Goal: Task Accomplishment & Management: Complete application form

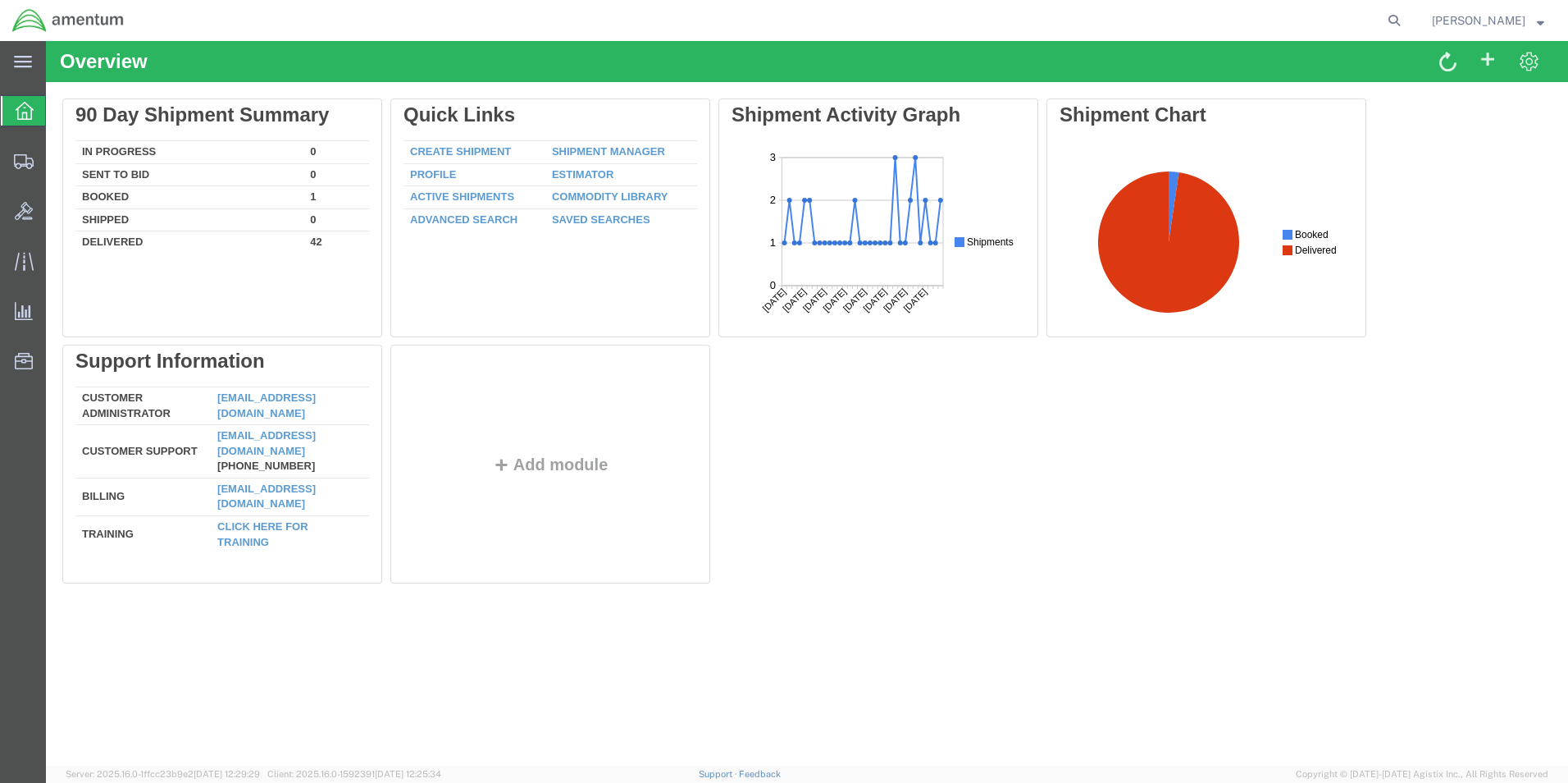
click at [500, 624] on div "Overview Delete 90 Day Shipment Summary In Progress 0 Sent To Bid 0 Booked 1 Sh…" at bounding box center [807, 403] width 1522 height 724
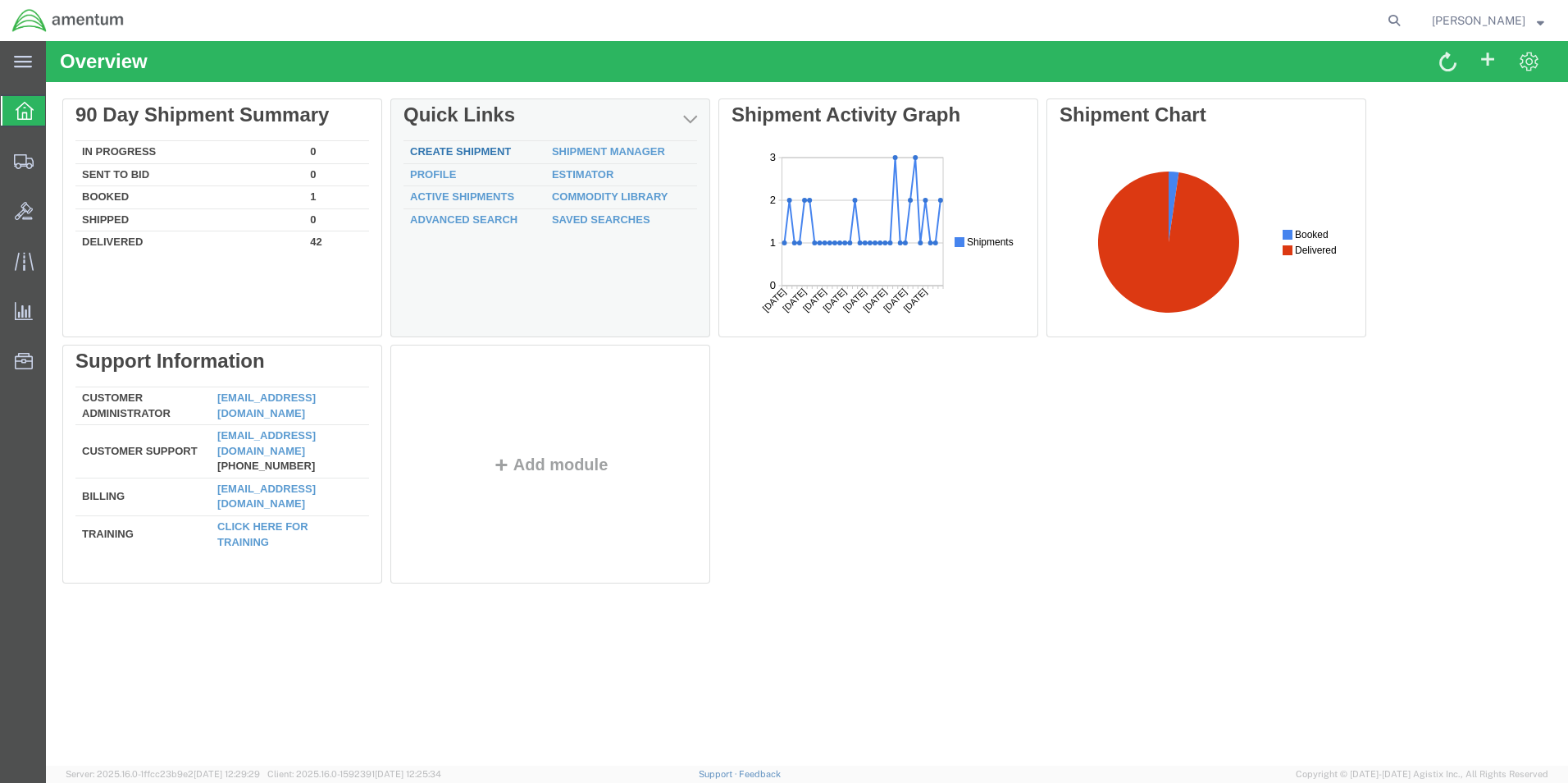
click at [458, 146] on link "Create Shipment" at bounding box center [460, 151] width 101 height 13
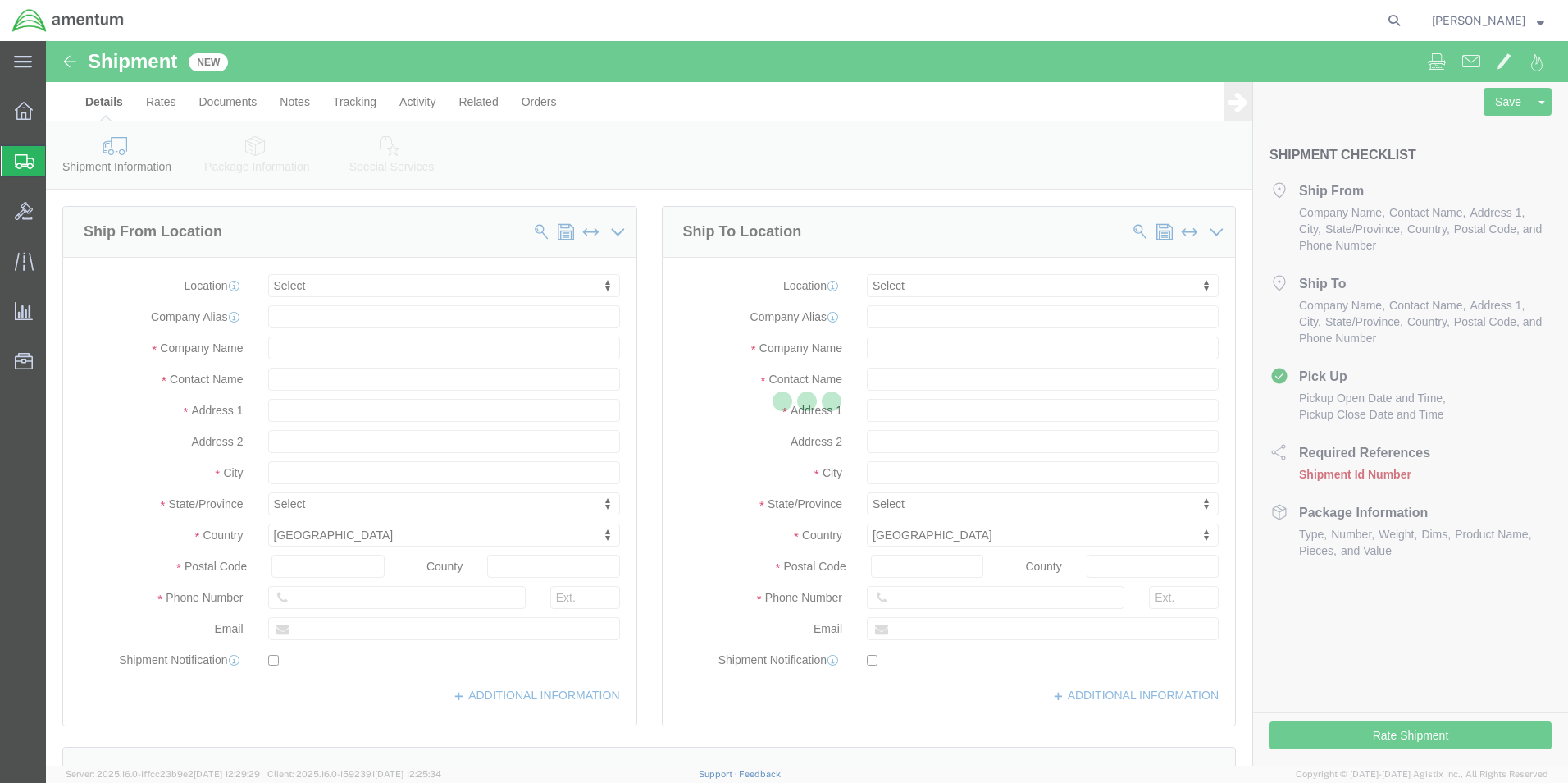
select select
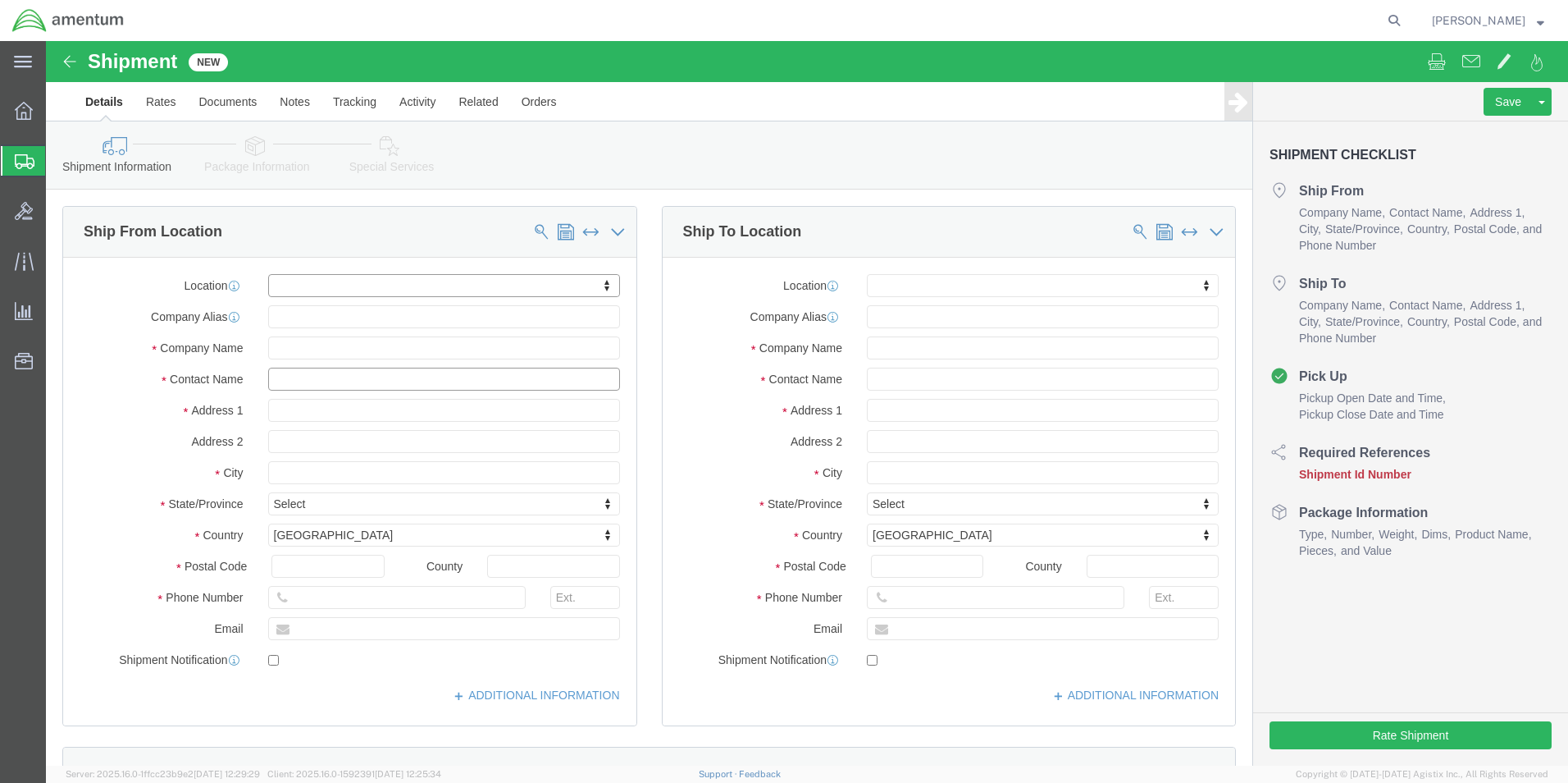
click input "text"
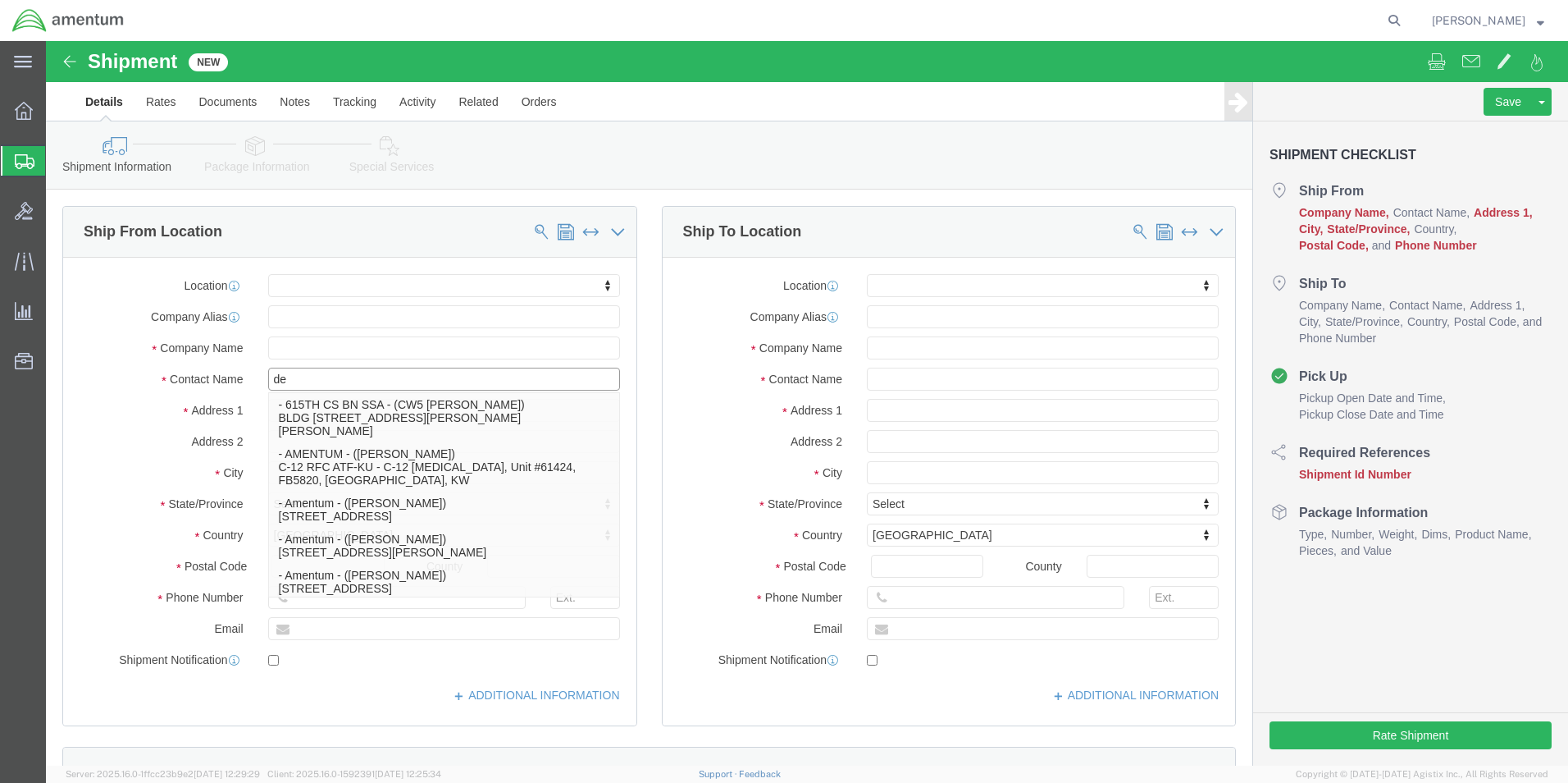
type input "d"
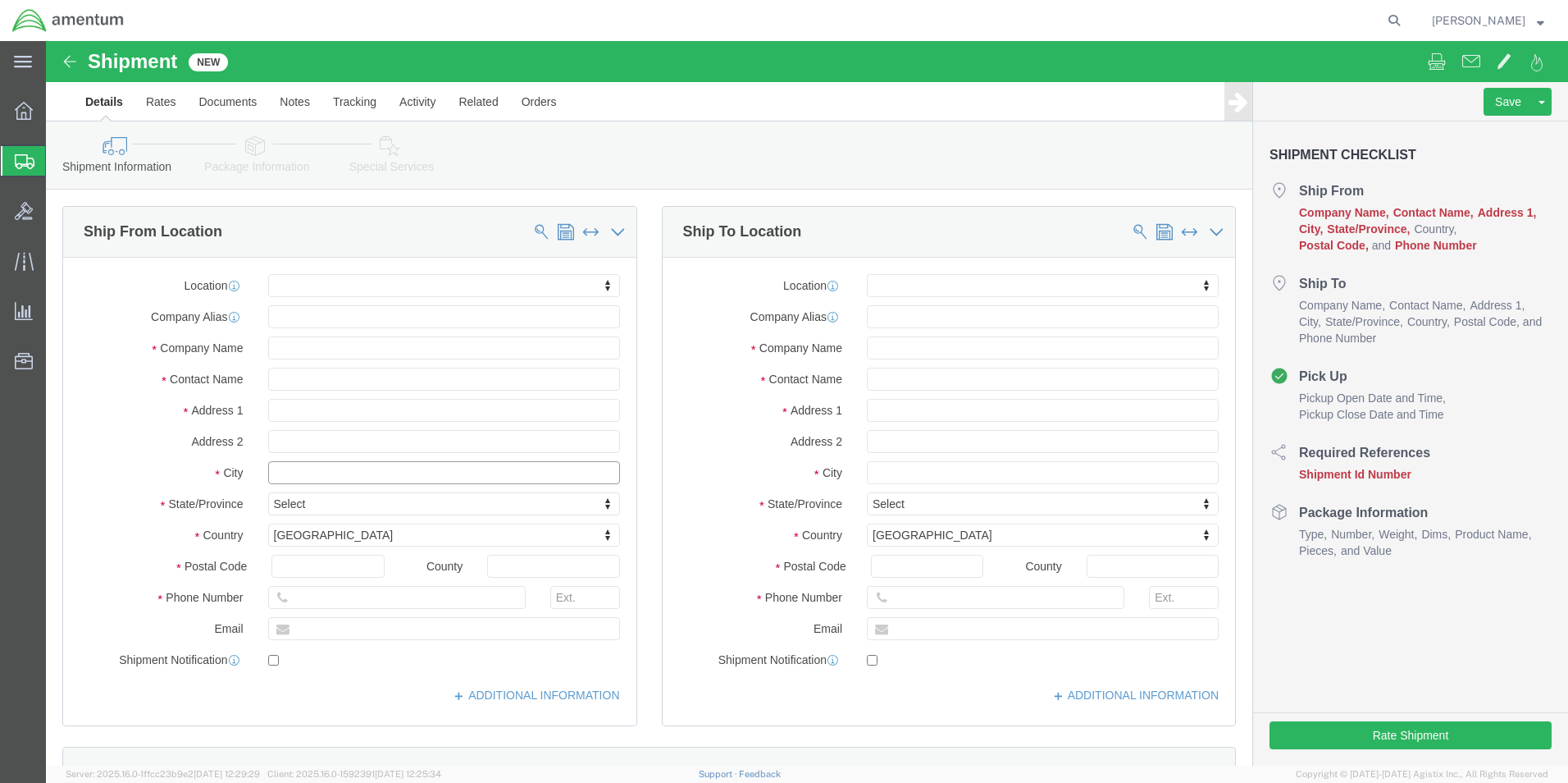
click input "text"
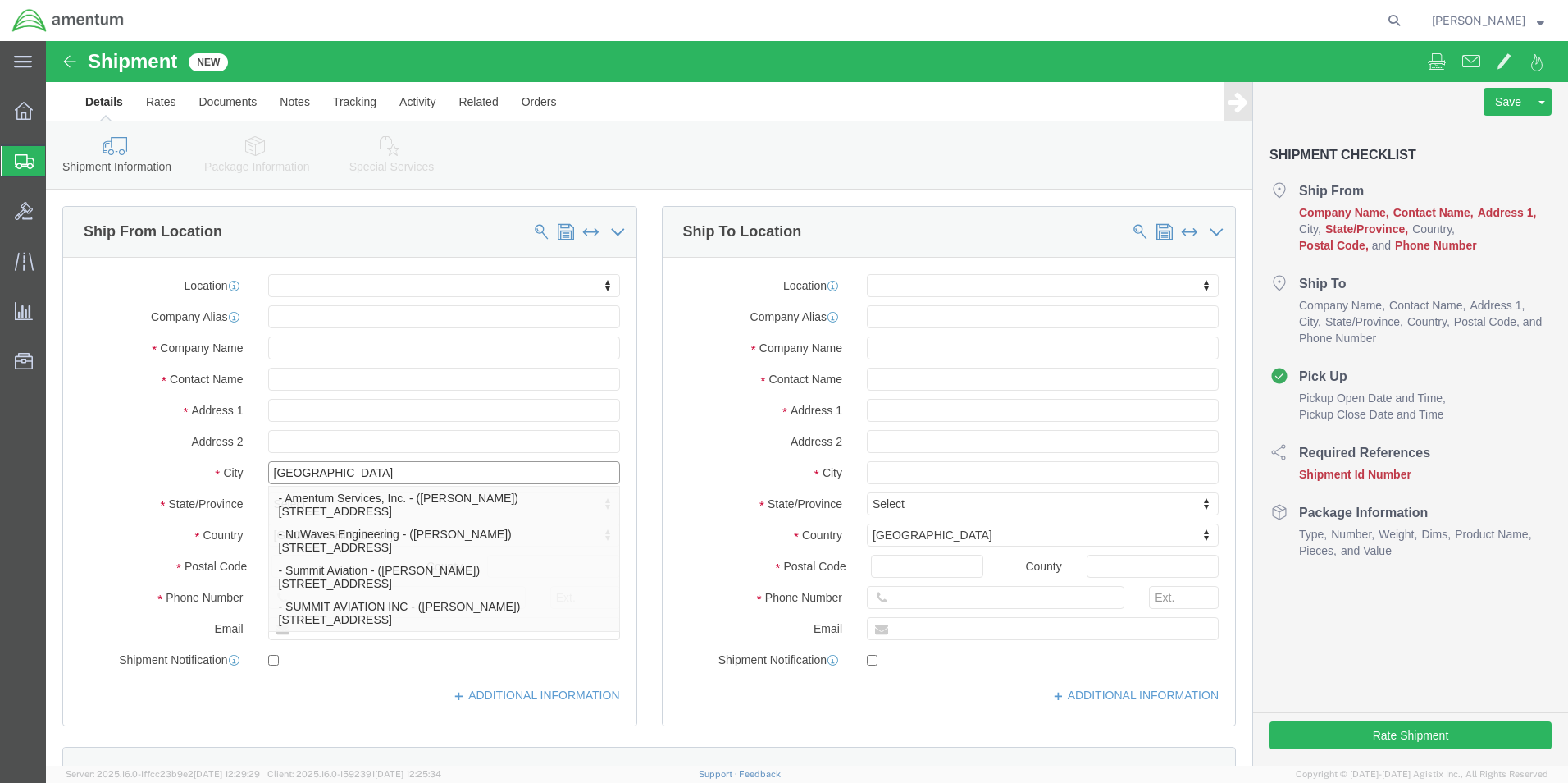
type input "[GEOGRAPHIC_DATA]"
select select
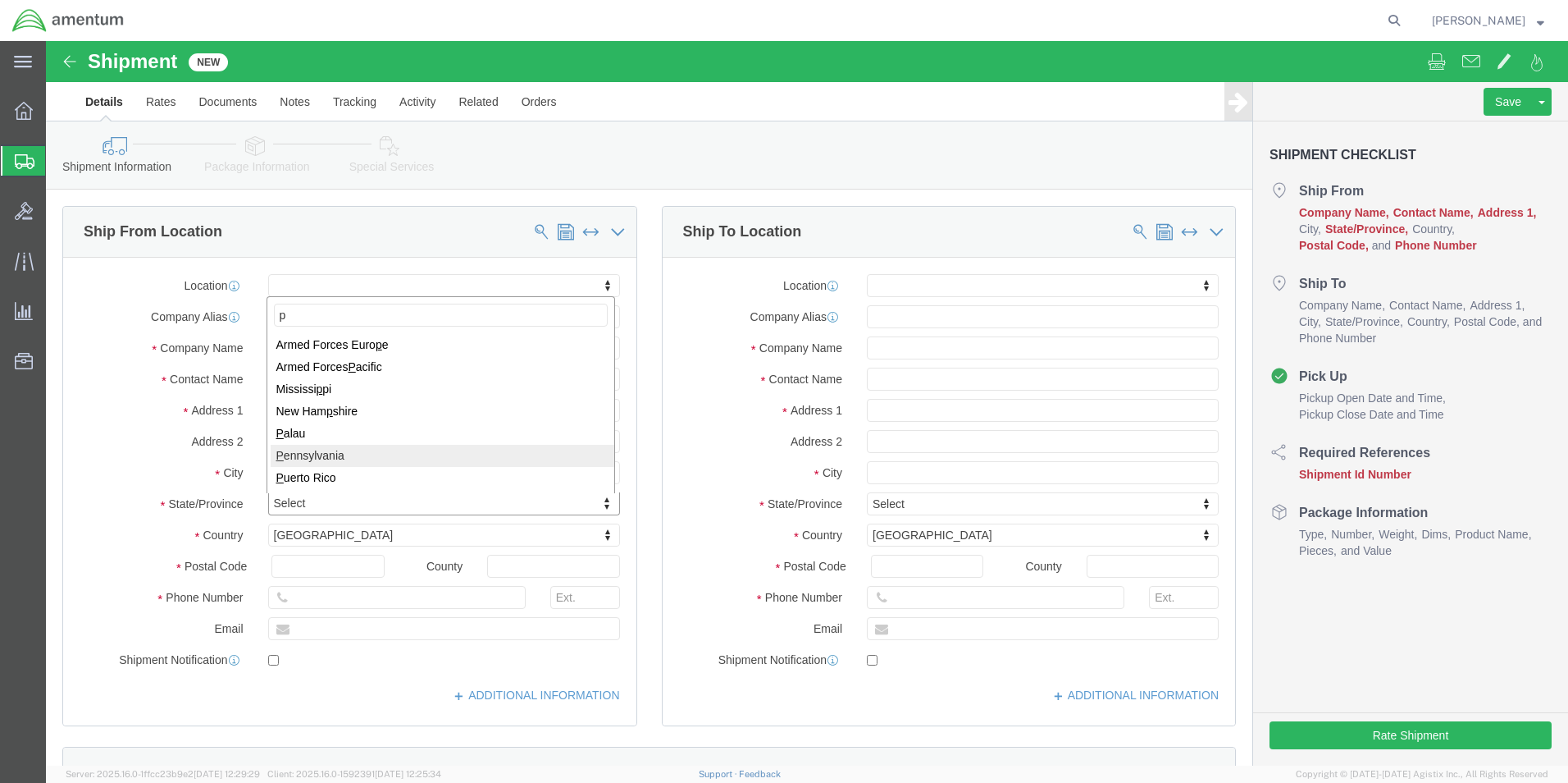
type input "p"
select select
select select "PA"
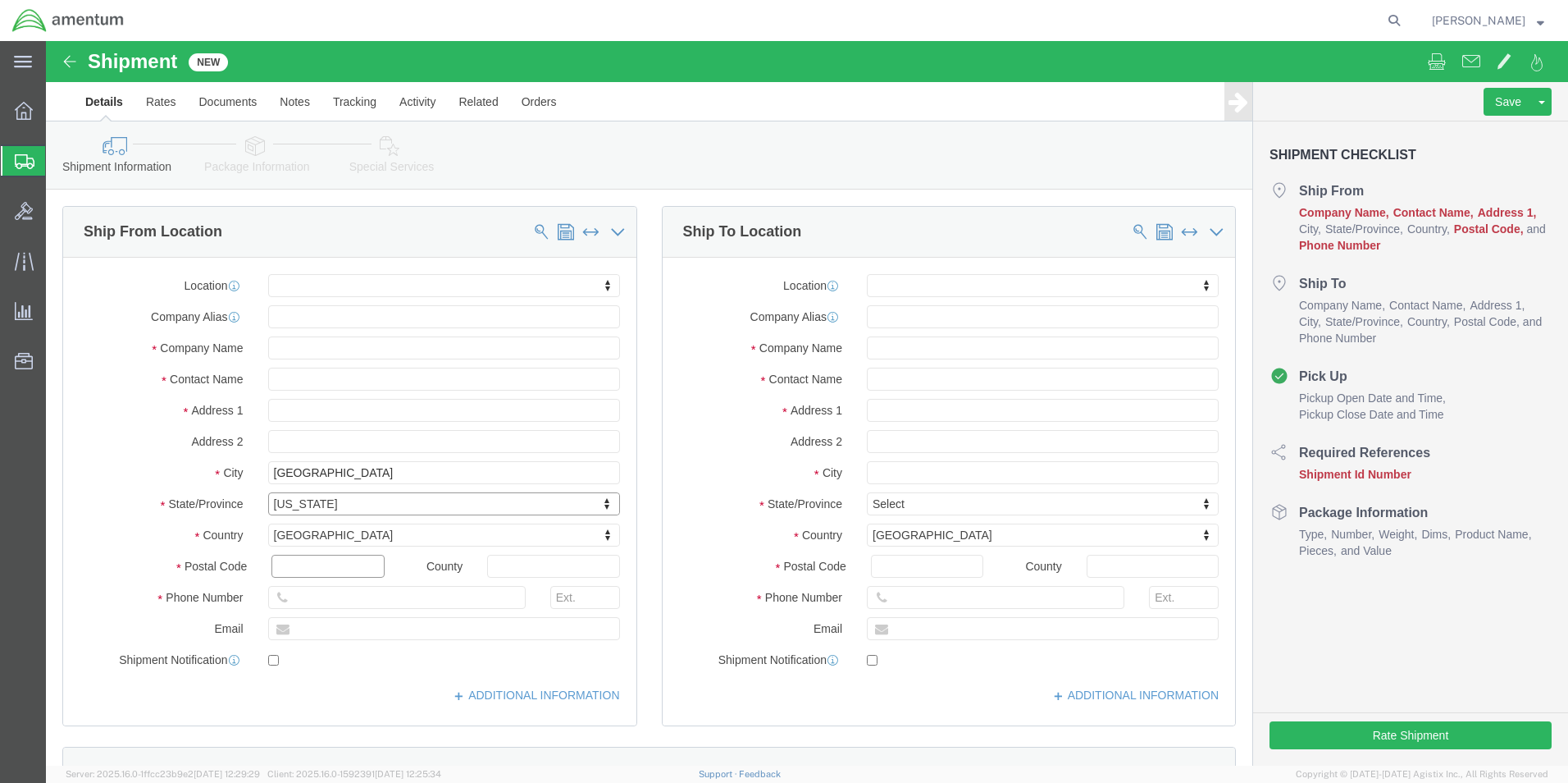
click input "text"
type input "17057"
select select
click input "text"
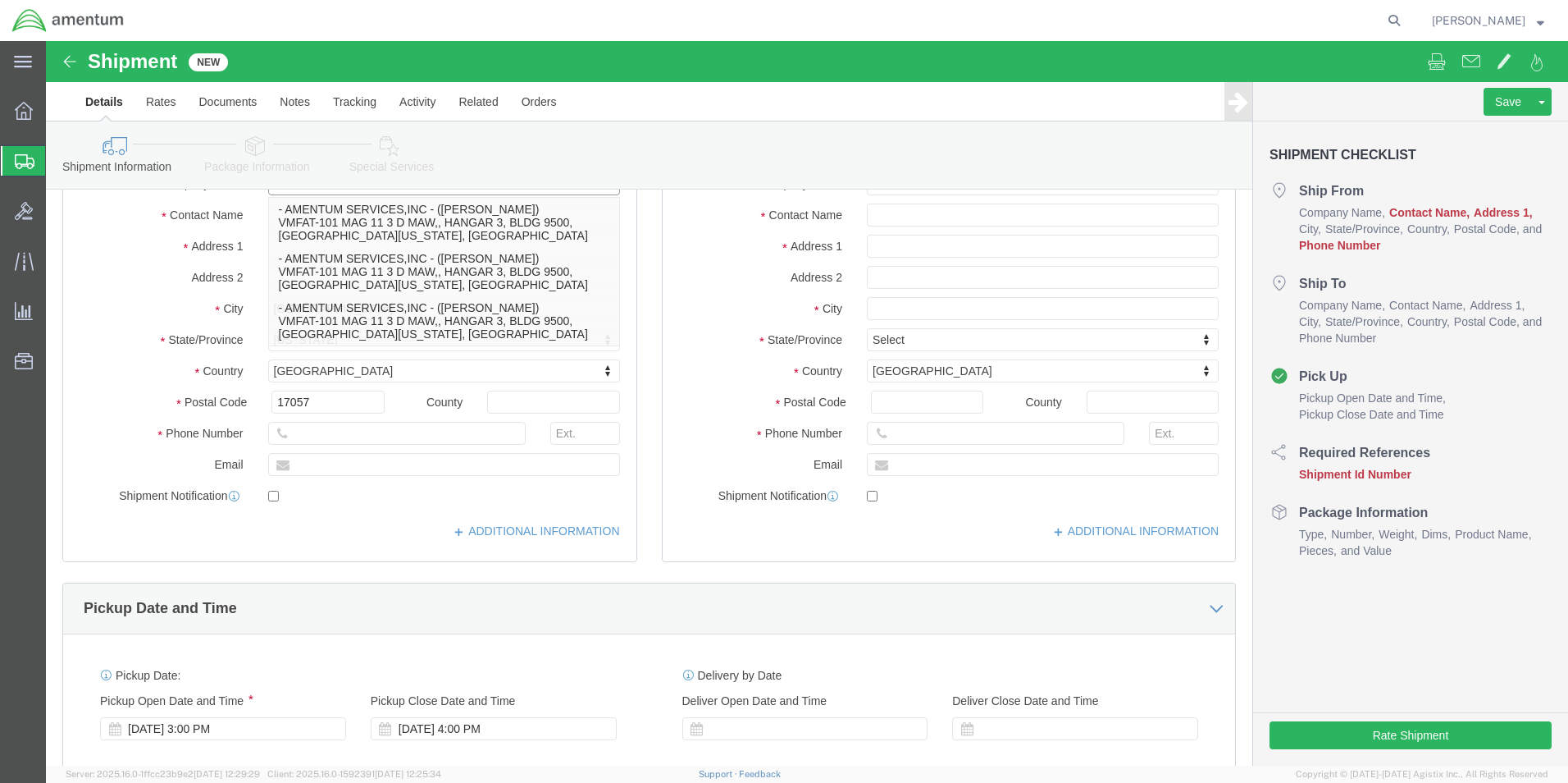
scroll to position [82, 0]
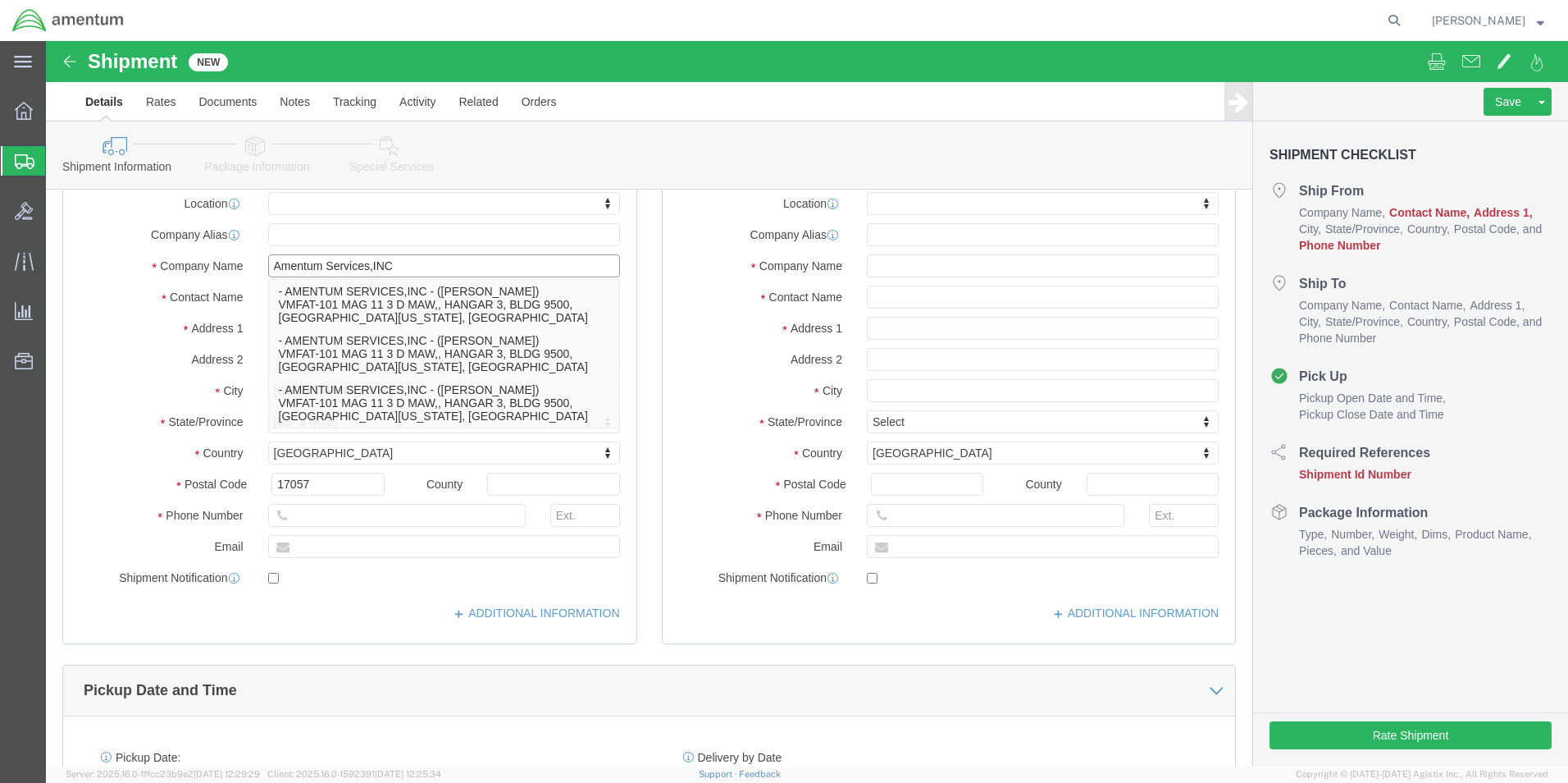
type input "Amentum Services,INC"
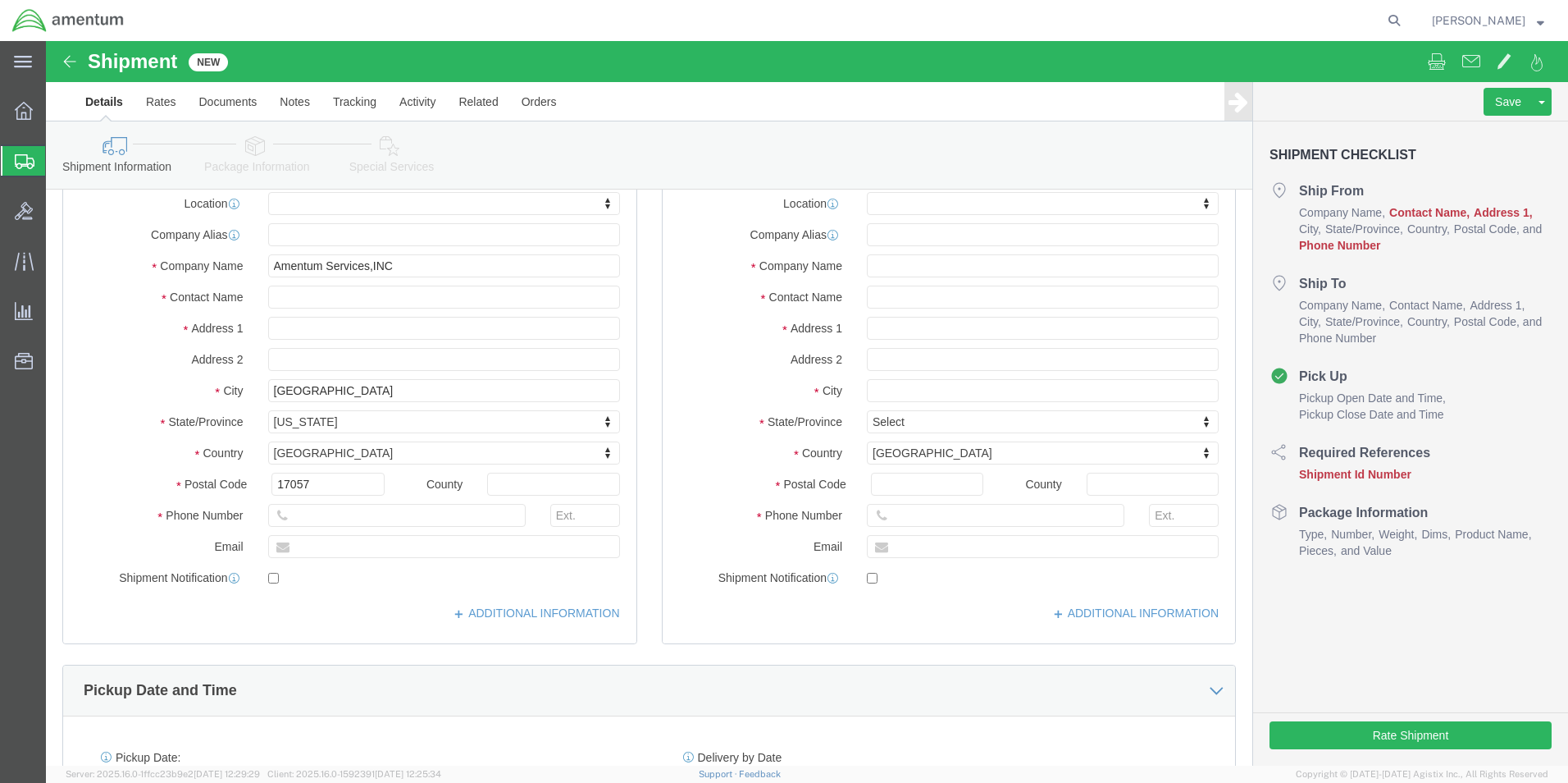
click label "Contact Name"
click input "text"
type input "[PERSON_NAME]"
click input "text"
type input "[GEOGRAPHIC_DATA]"
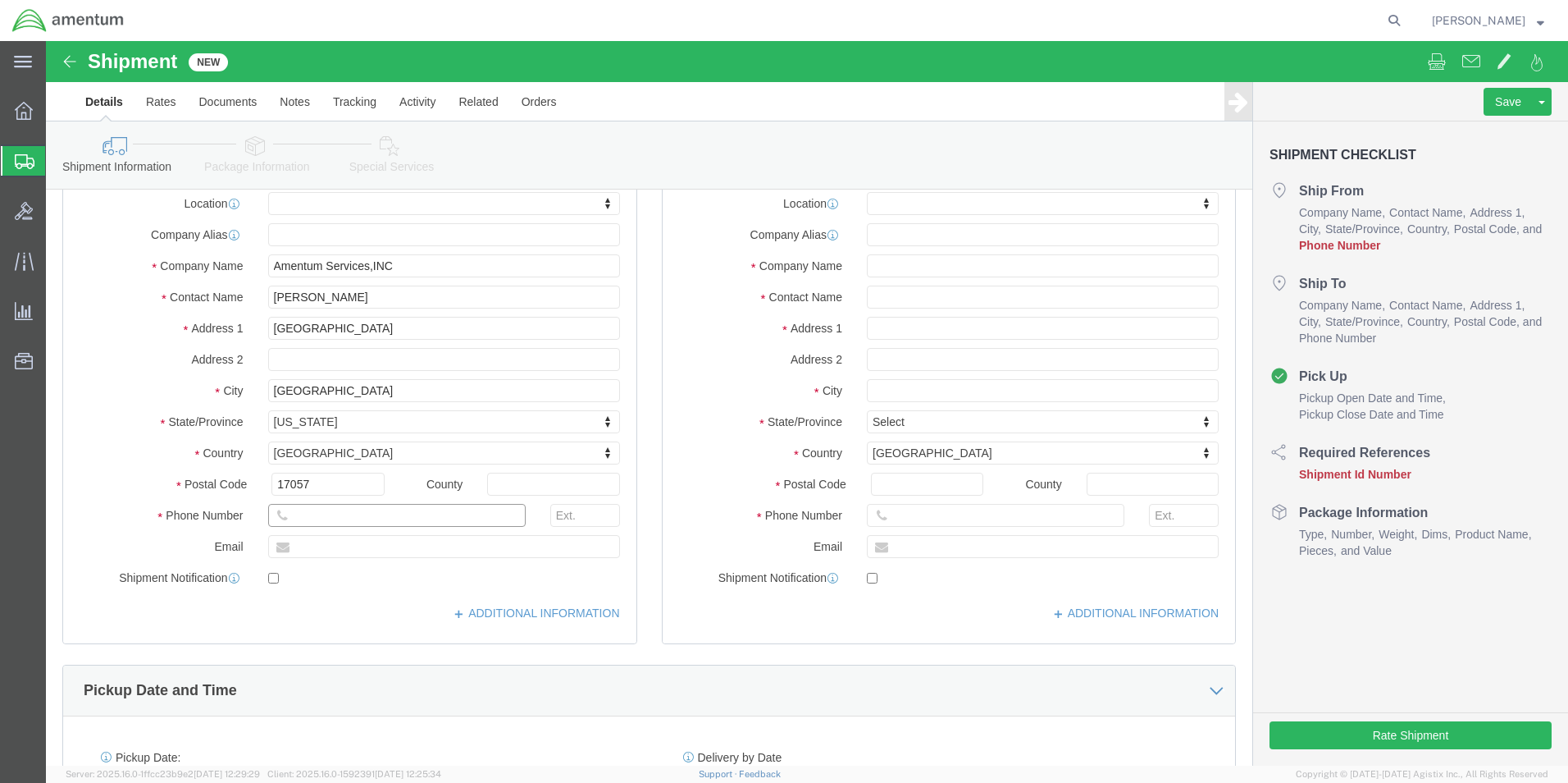
select select
click input "text"
type input "[PHONE_NUMBER]"
click input "text"
type input "[PERSON_NAME][EMAIL_ADDRESS][DOMAIN_NAME]"
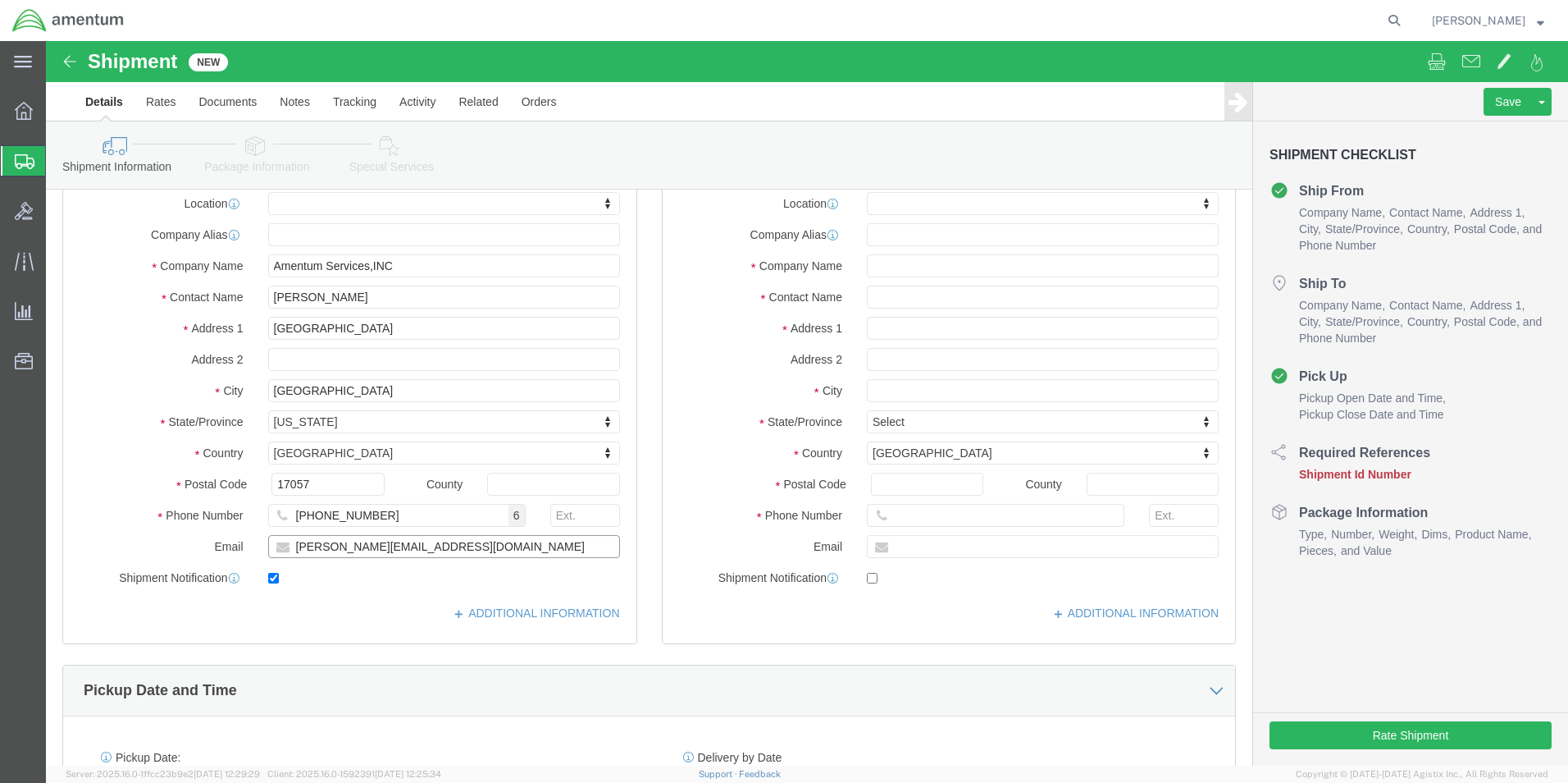
checkbox input "true"
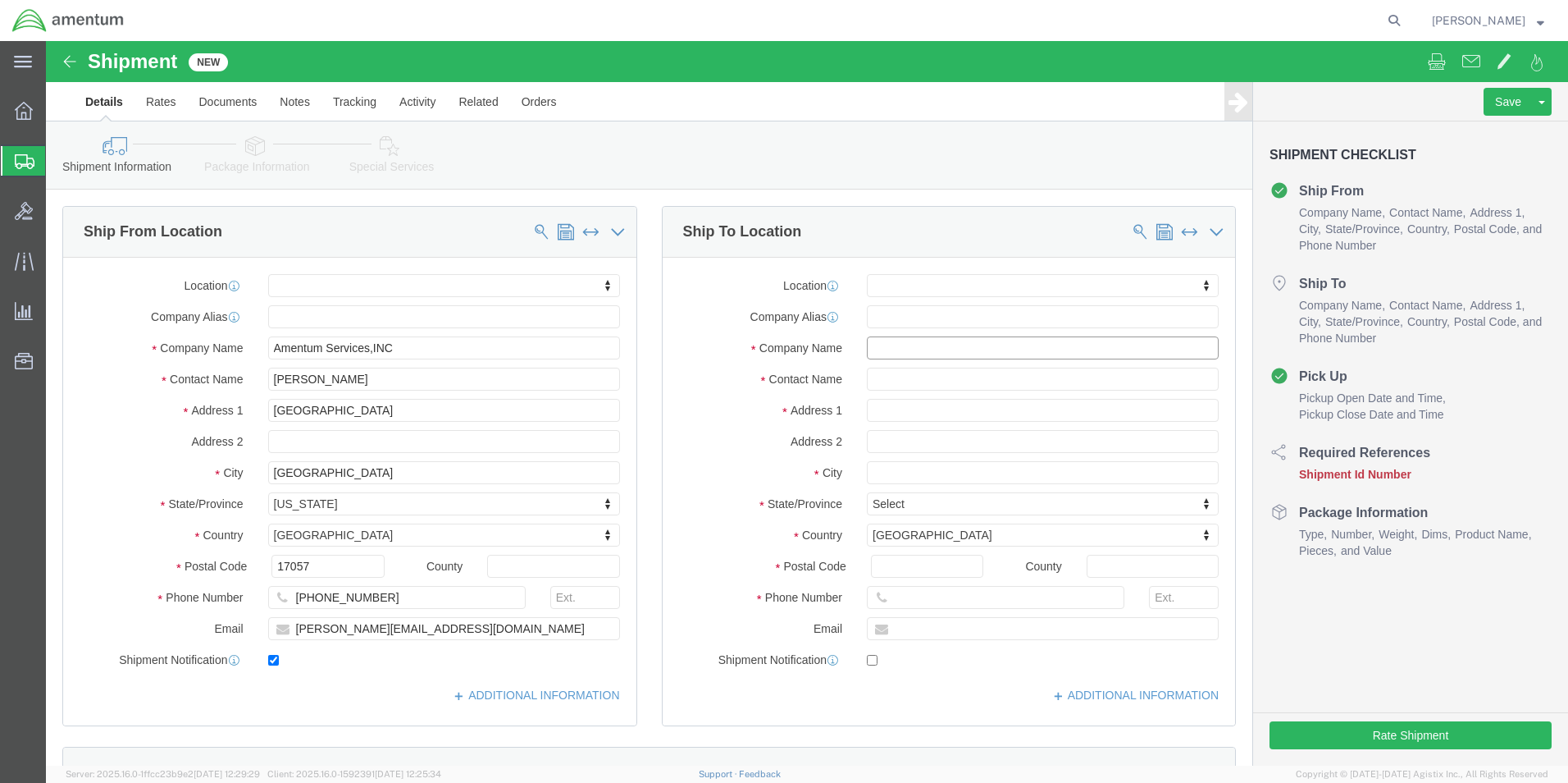
click input "text"
type input "AOAP"
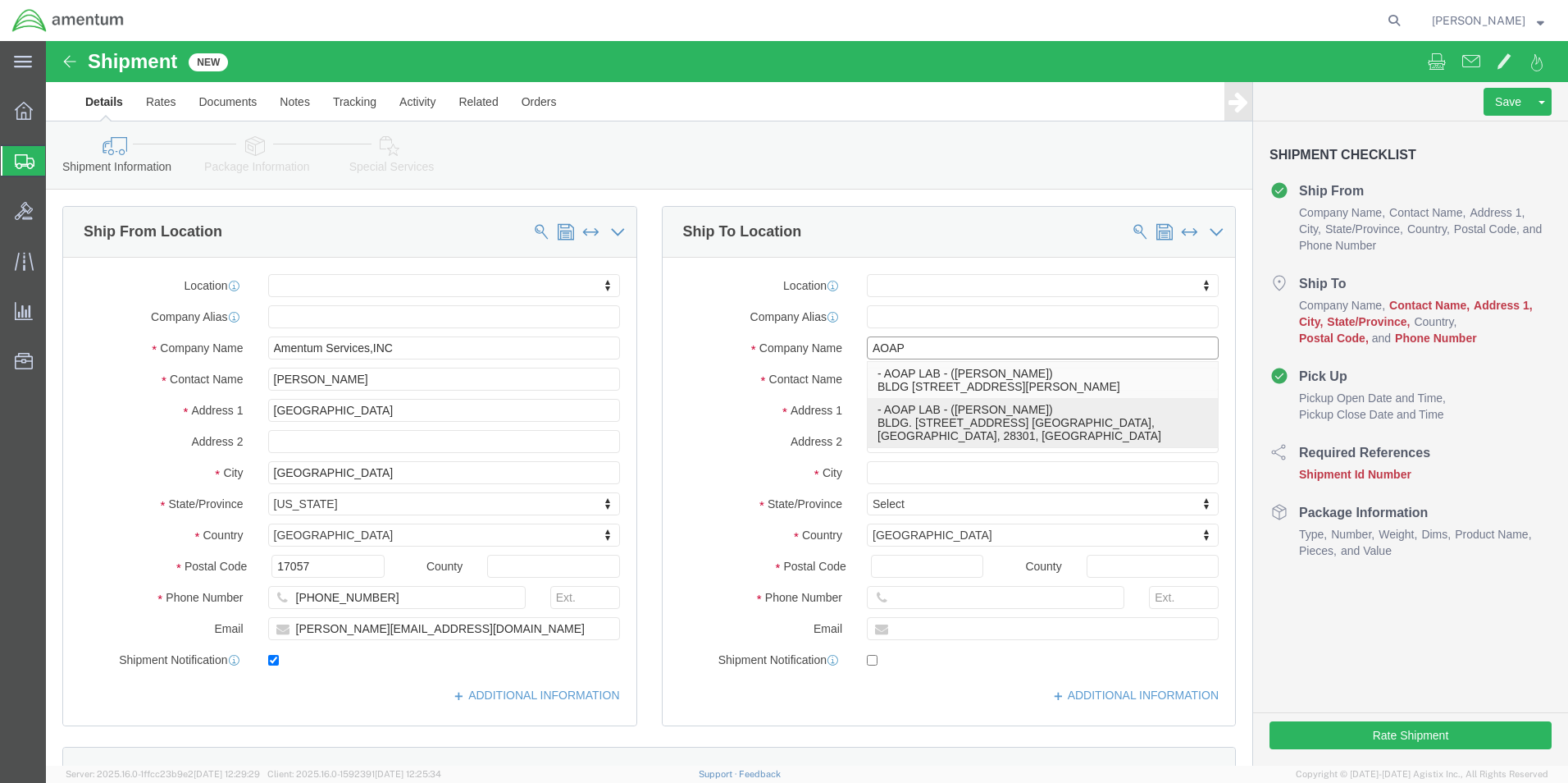
click p "- AOAP LAB - ([PERSON_NAME]) BLDG. [STREET_ADDRESS] [GEOGRAPHIC_DATA], [GEOGRAP…"
select select
type input "AOAP LAB"
type input "[PERSON_NAME]"
type input "BLDG. Y-5015"
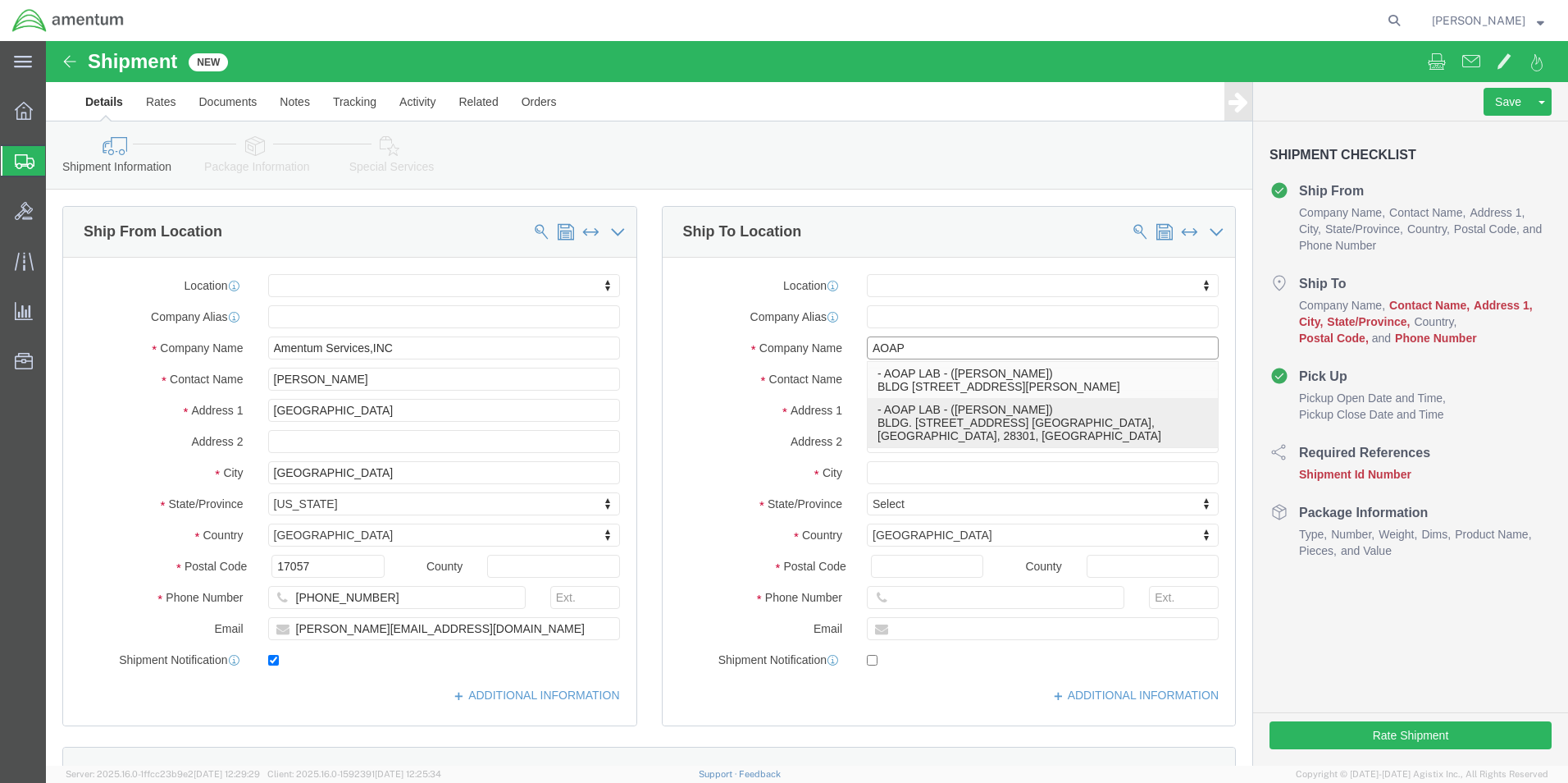
type input "MMD BLVD."
type input "Ft. [GEOGRAPHIC_DATA]"
type input "28301"
type input "[PHONE_NUMBER]"
select select "NC"
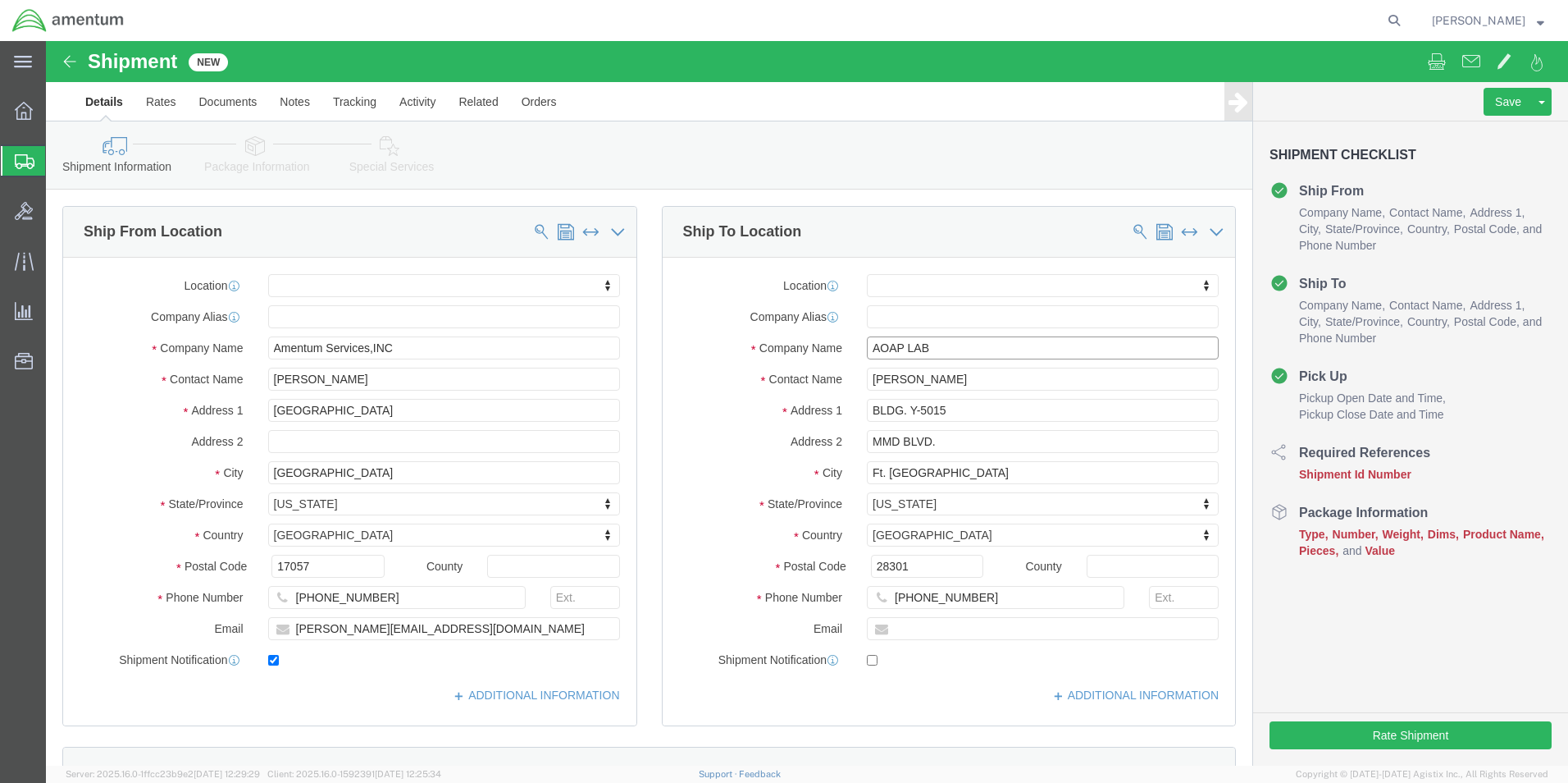
type input "AOAP LAB"
drag, startPoint x: 254, startPoint y: 556, endPoint x: 243, endPoint y: 560, distance: 11.7
click input "[PHONE_NUMBER]"
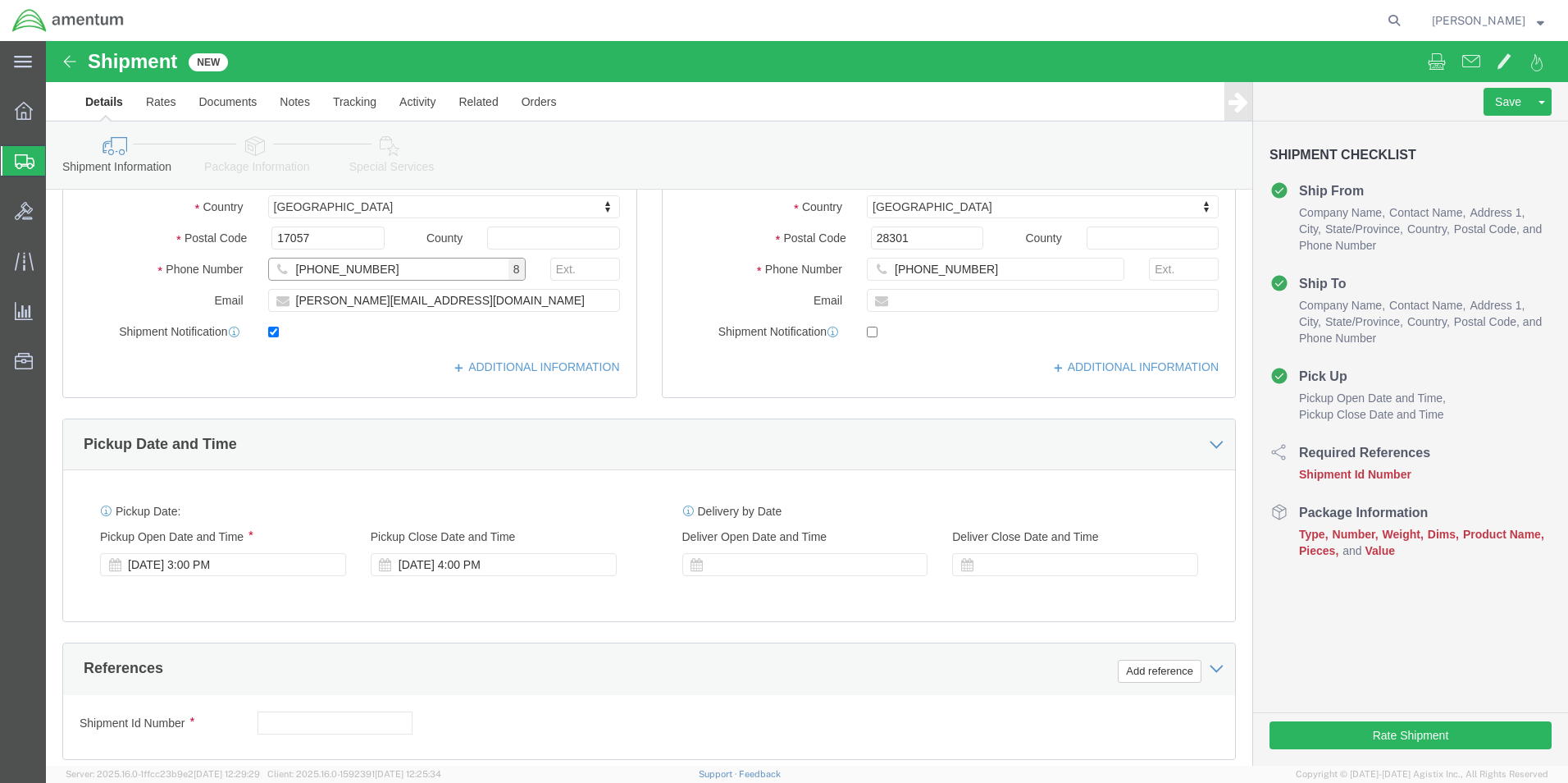
scroll to position [410, 0]
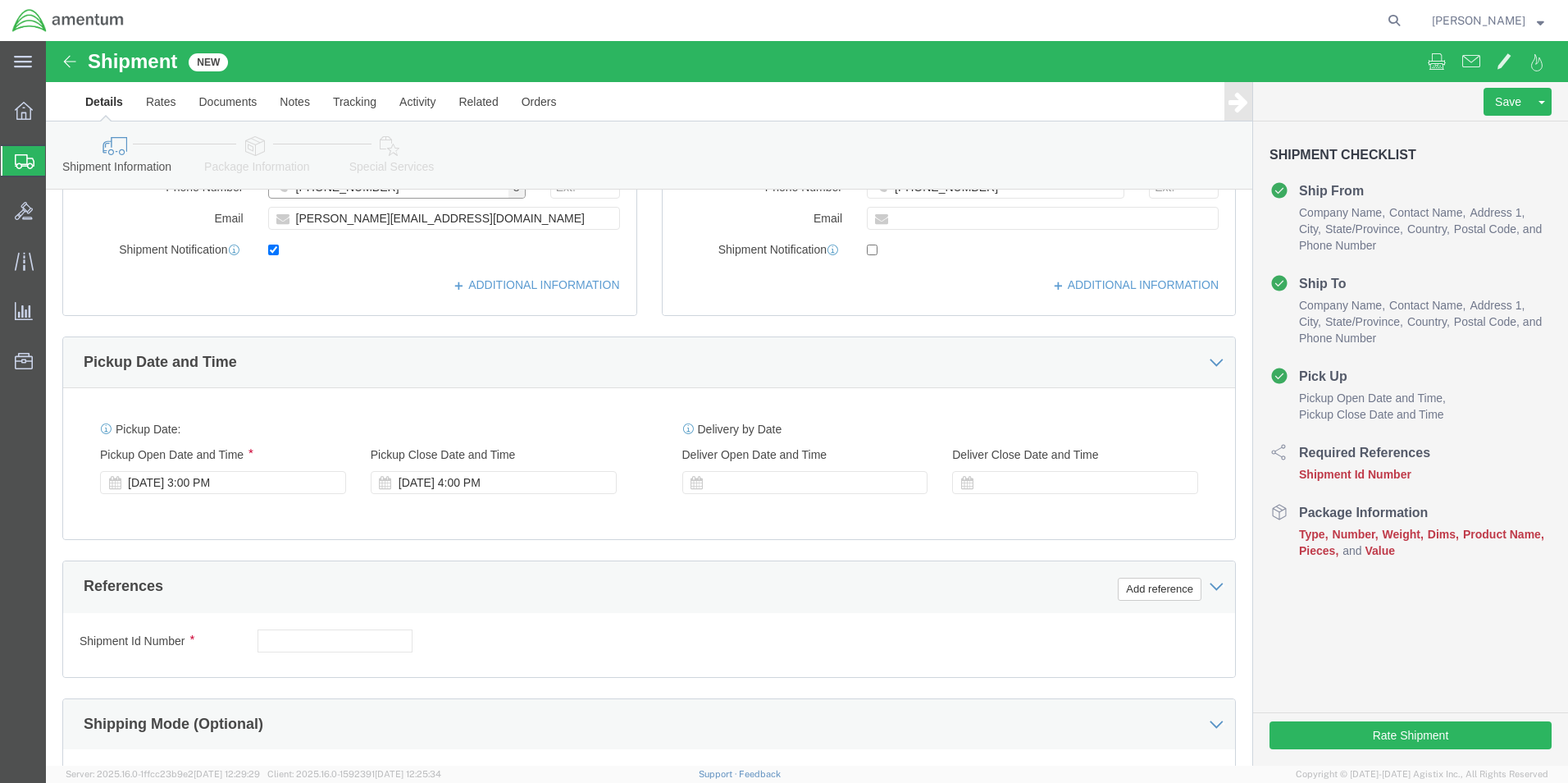
type input "[PHONE_NUMBER]"
click input "text"
paste input "4857.1.2103.00.00.00.000.FRE"
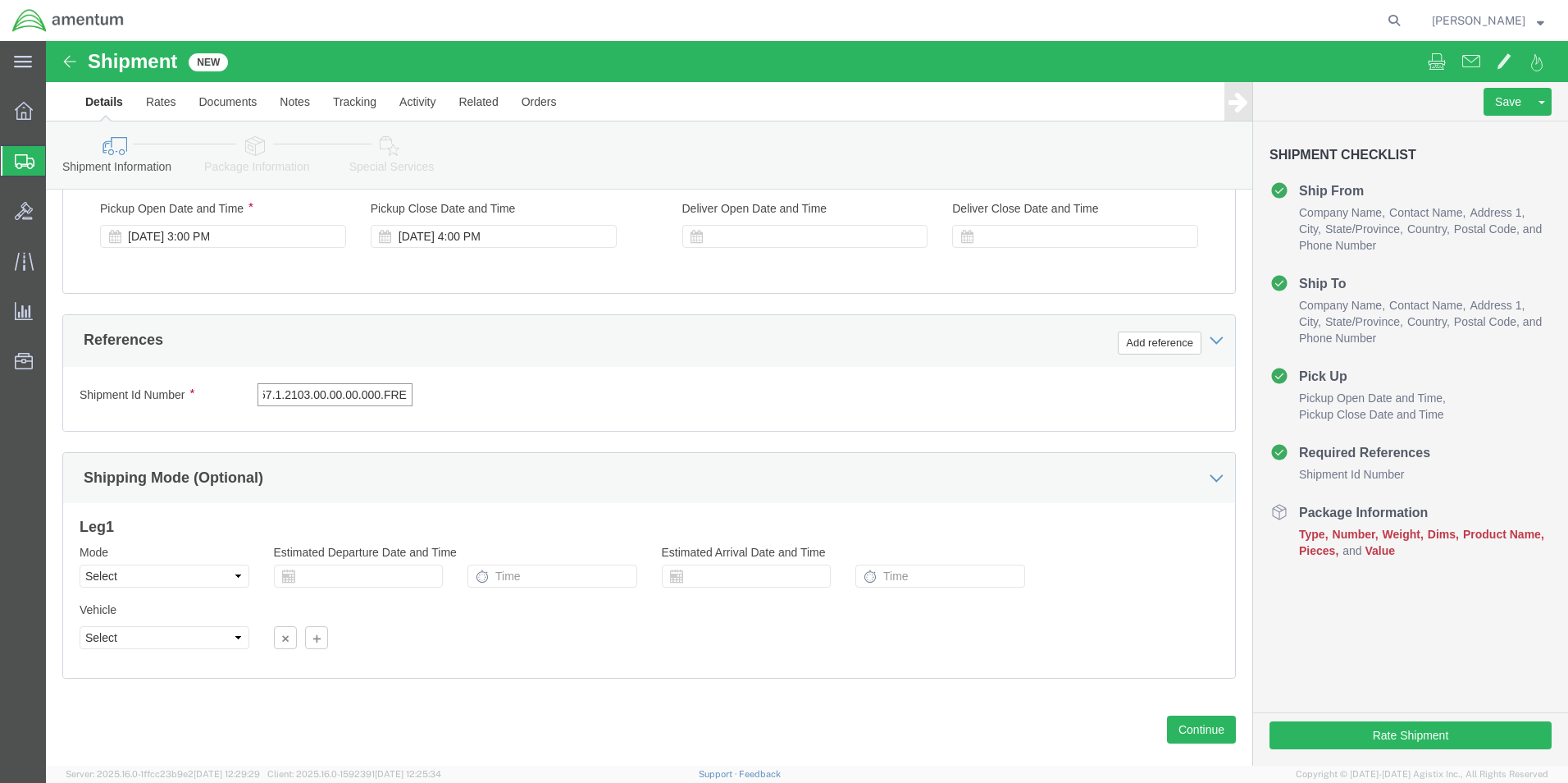
scroll to position [685, 0]
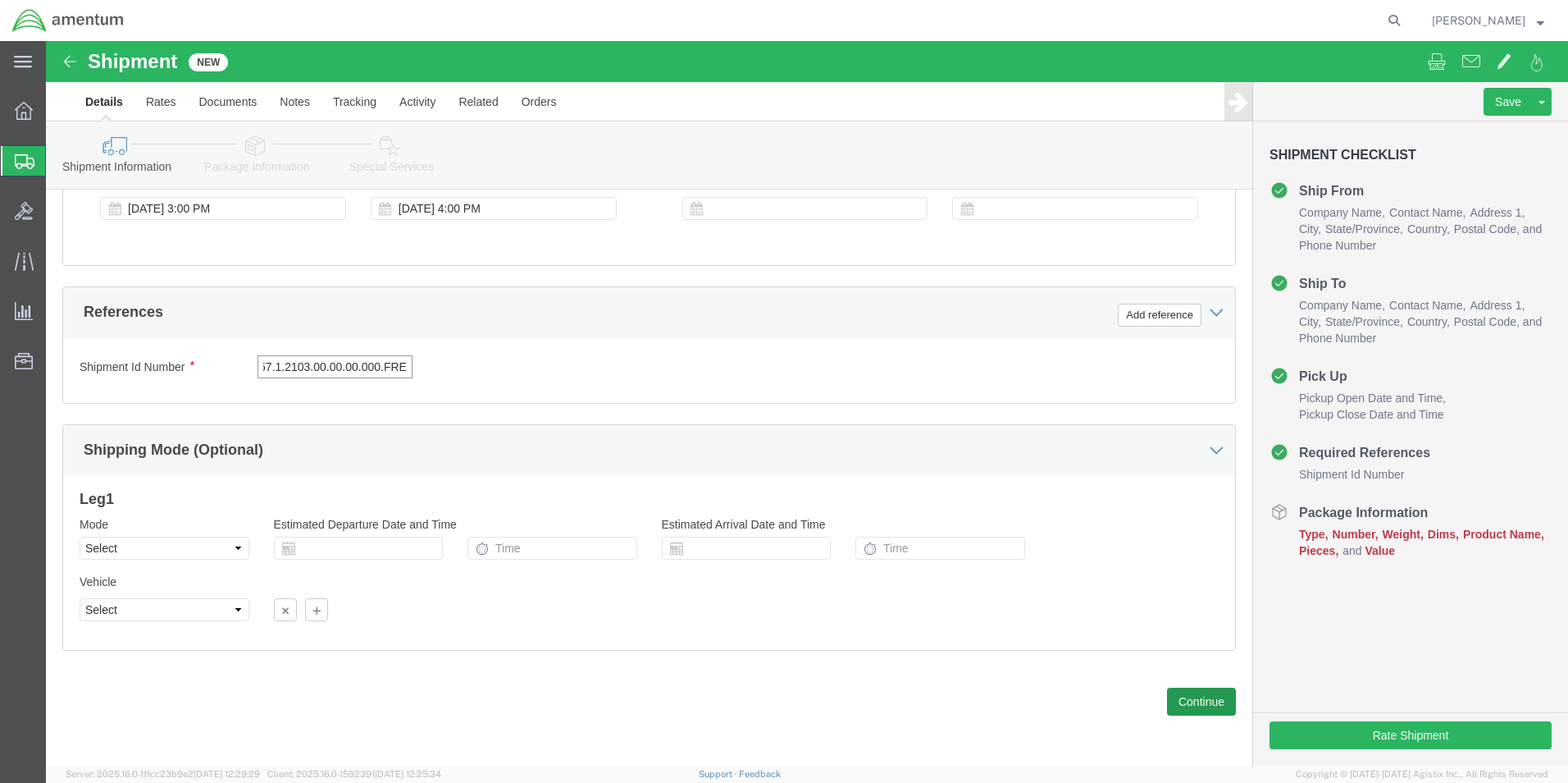
type input "4857.1.2103.00.00.00.000.FRE"
click button "Continue"
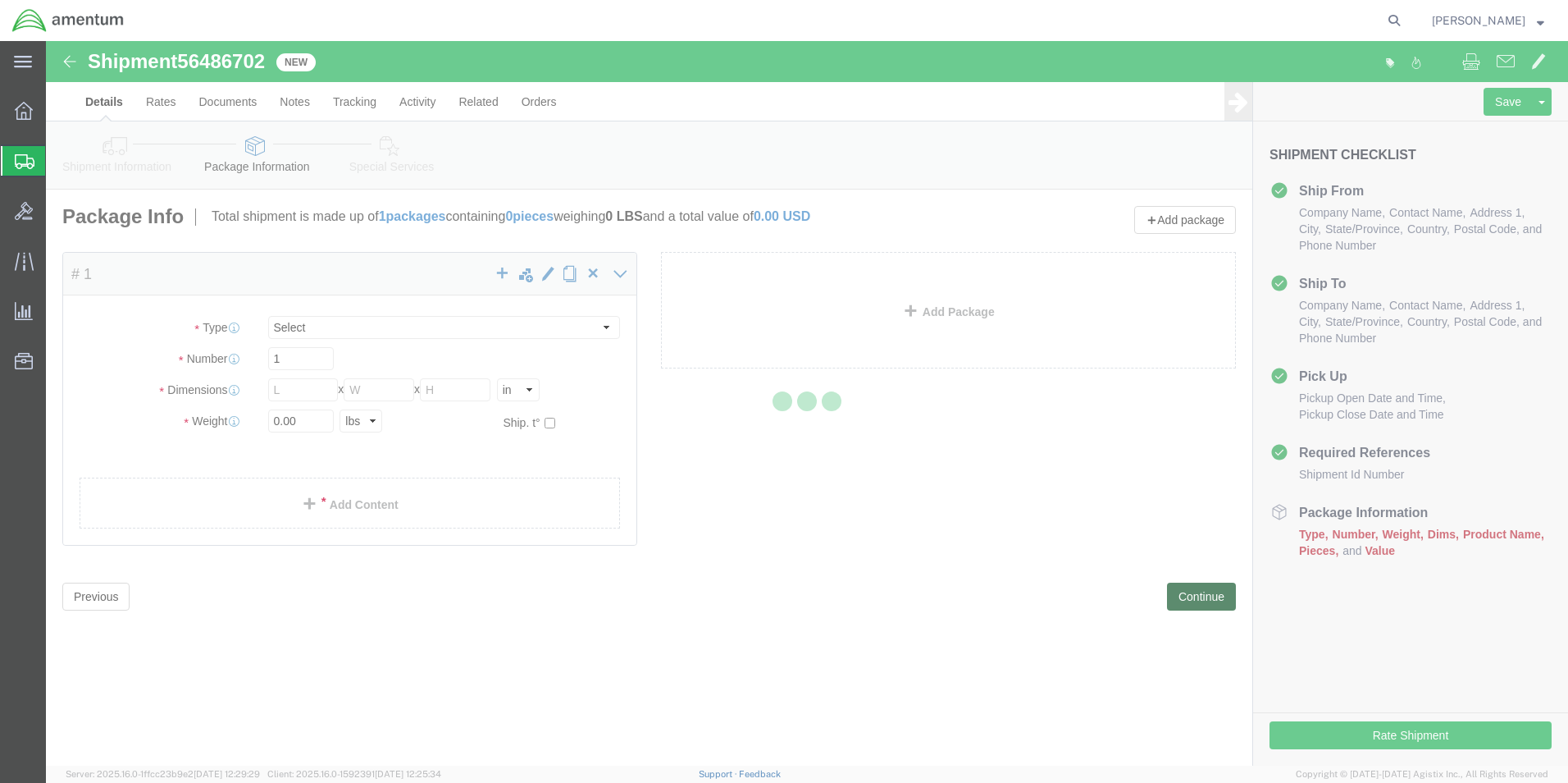
select select "CBOX"
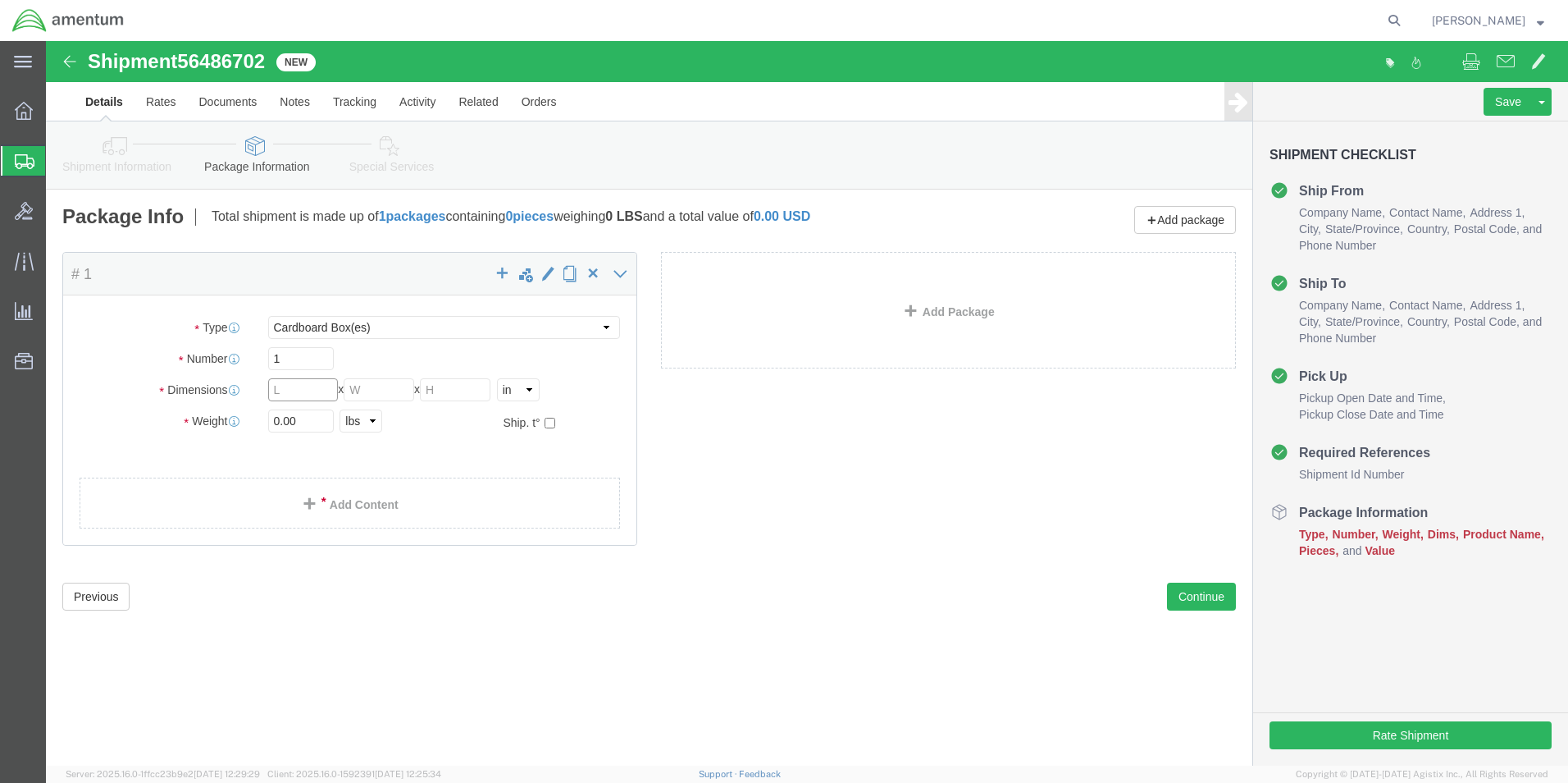
click input "text"
type input "10"
type input "7"
type input "3"
click input "0.00"
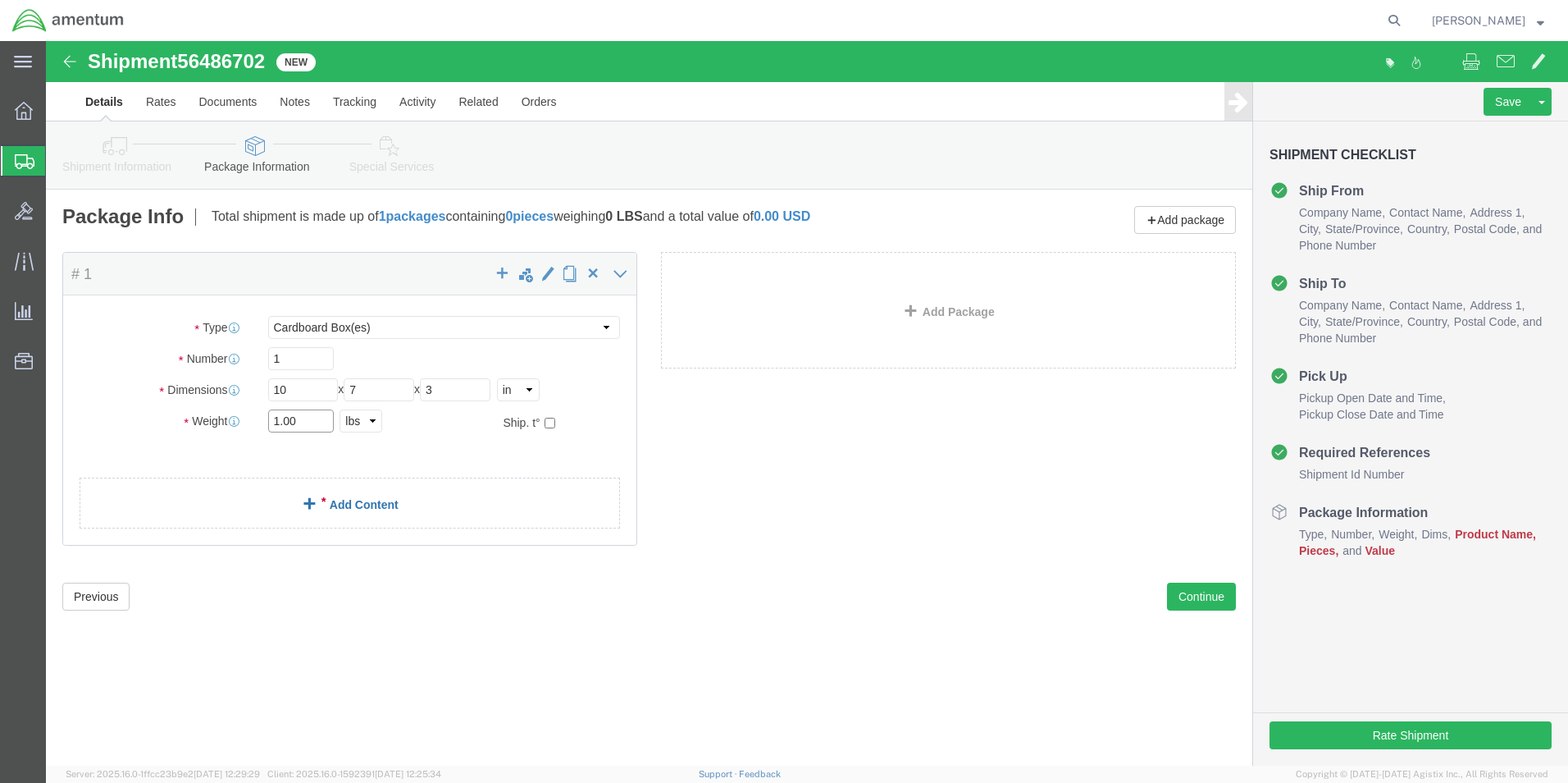
type input "1.00"
click div "Package Content # 1 x Package Type Select BCK Boxes Bale(s) Basket(s) Bolt(s) B…"
click link "Add Content"
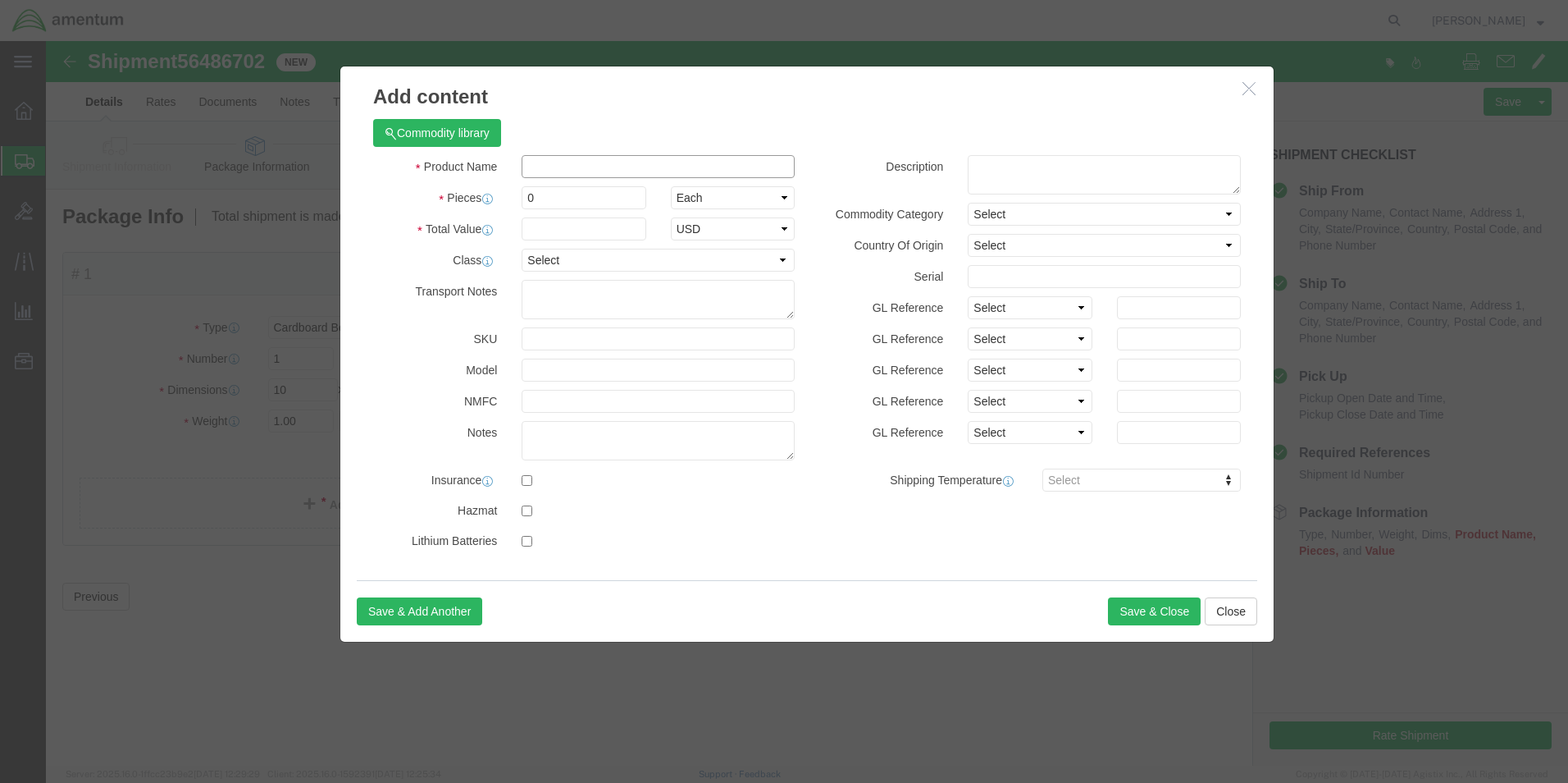
click input "text"
type input "SOAP Sample"
click input "0"
type input "0"
type input "1"
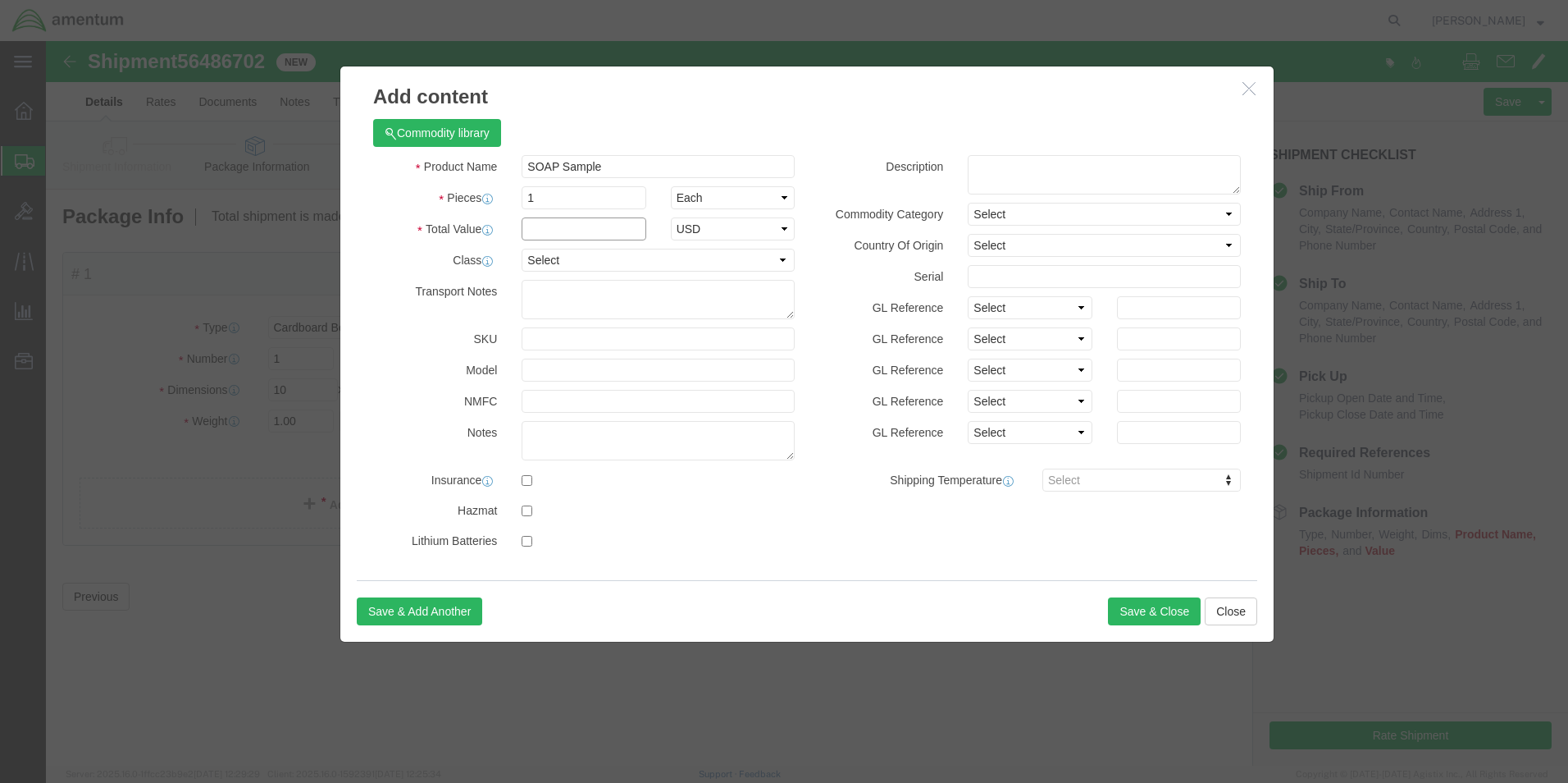
click input "text"
type input "50.00"
click button "Save & Close"
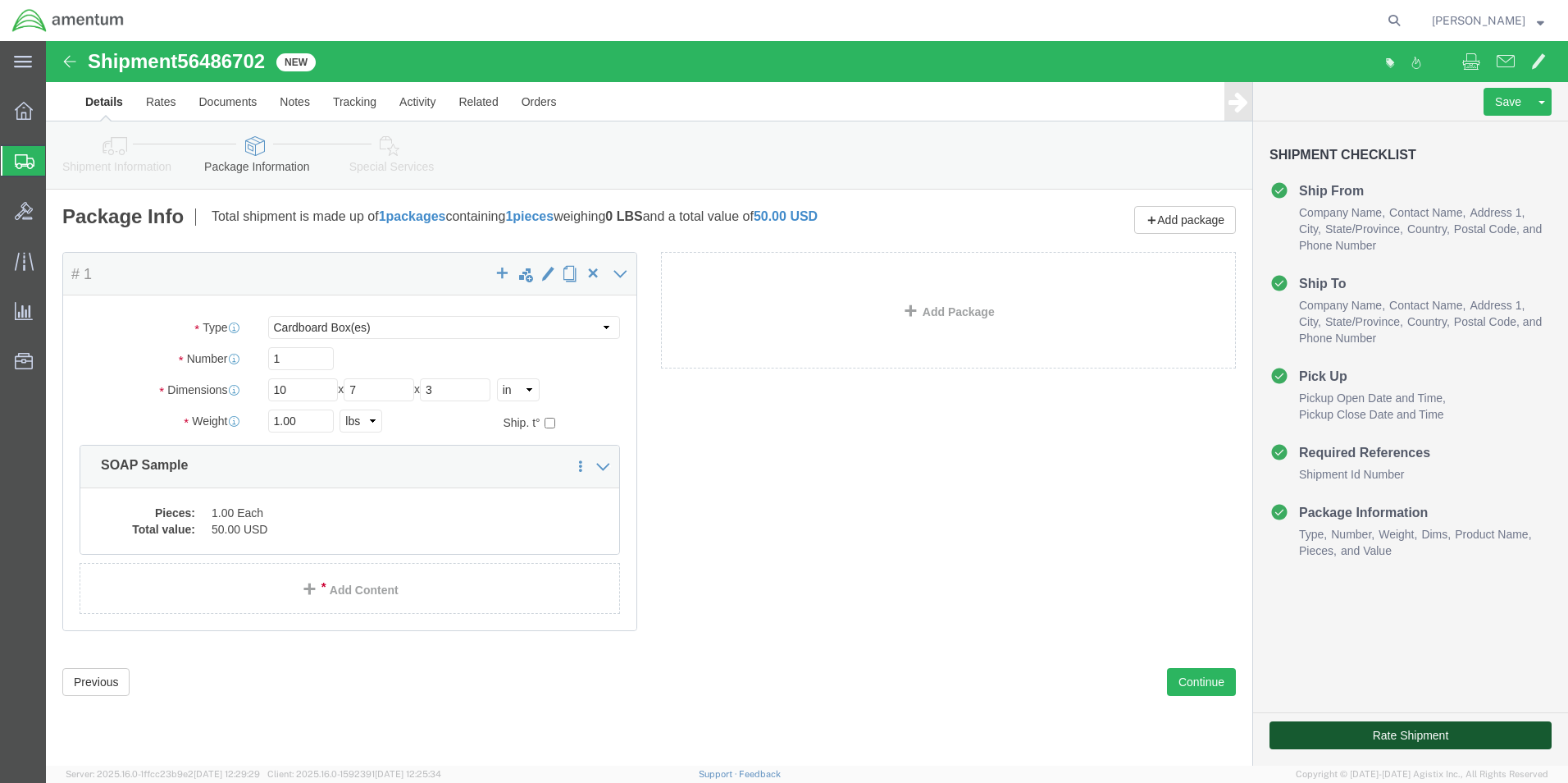
click button "Rate Shipment"
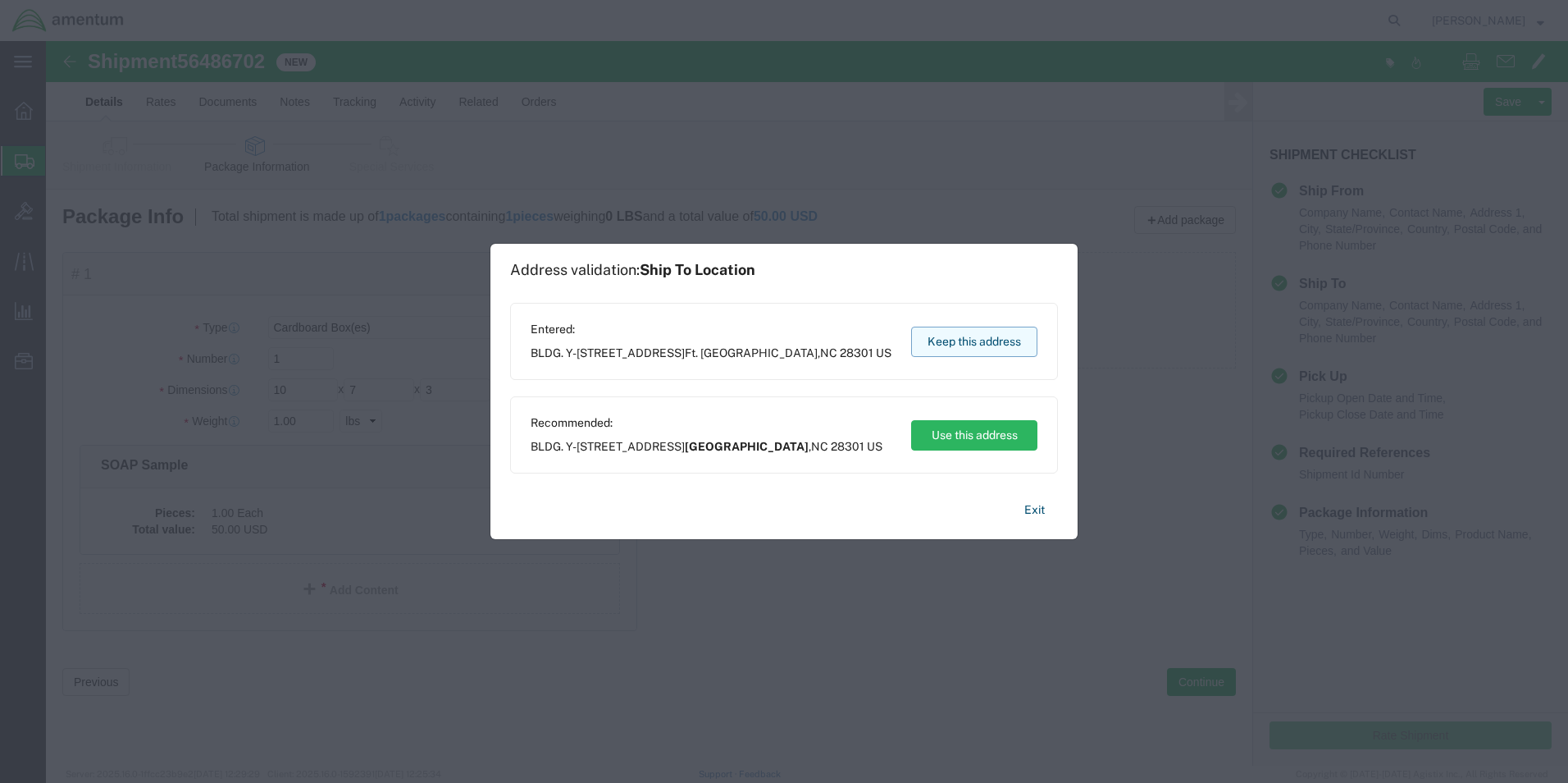
click at [986, 338] on button "Keep this address" at bounding box center [974, 341] width 126 height 30
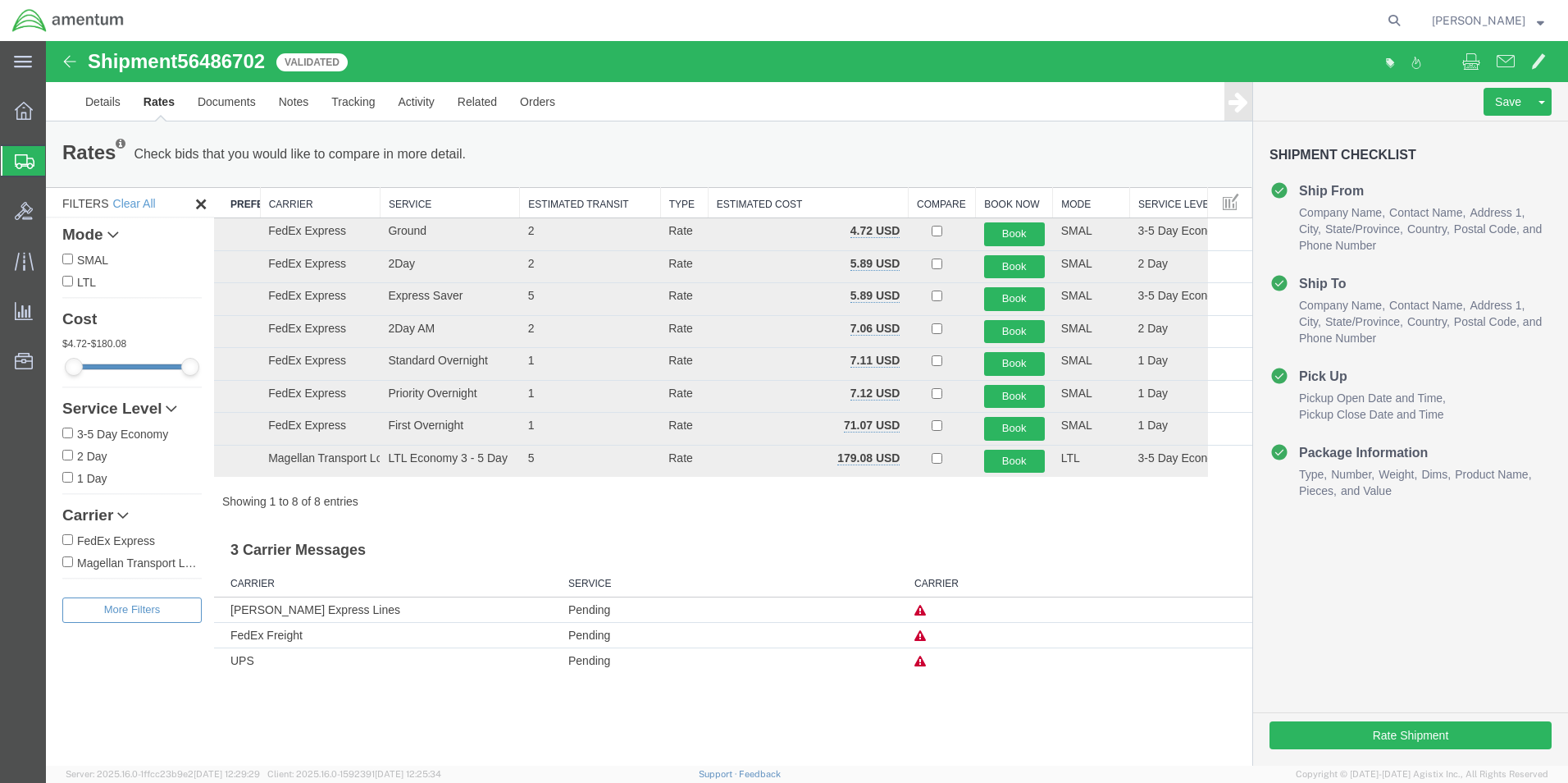
click at [68, 541] on input "FedEx Express" at bounding box center [68, 539] width 11 height 11
checkbox input "true"
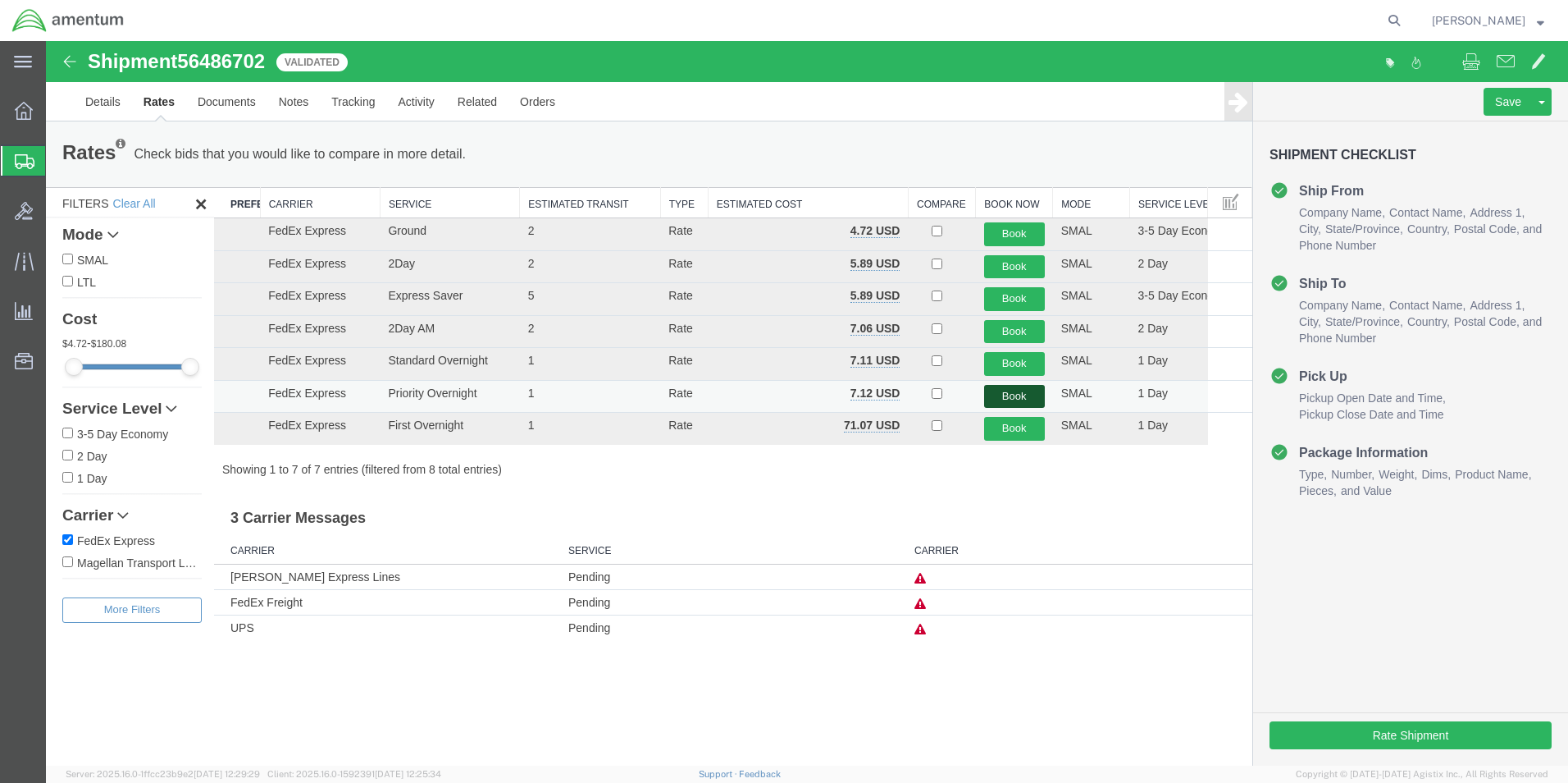
click at [1012, 390] on button "Book" at bounding box center [1014, 397] width 61 height 24
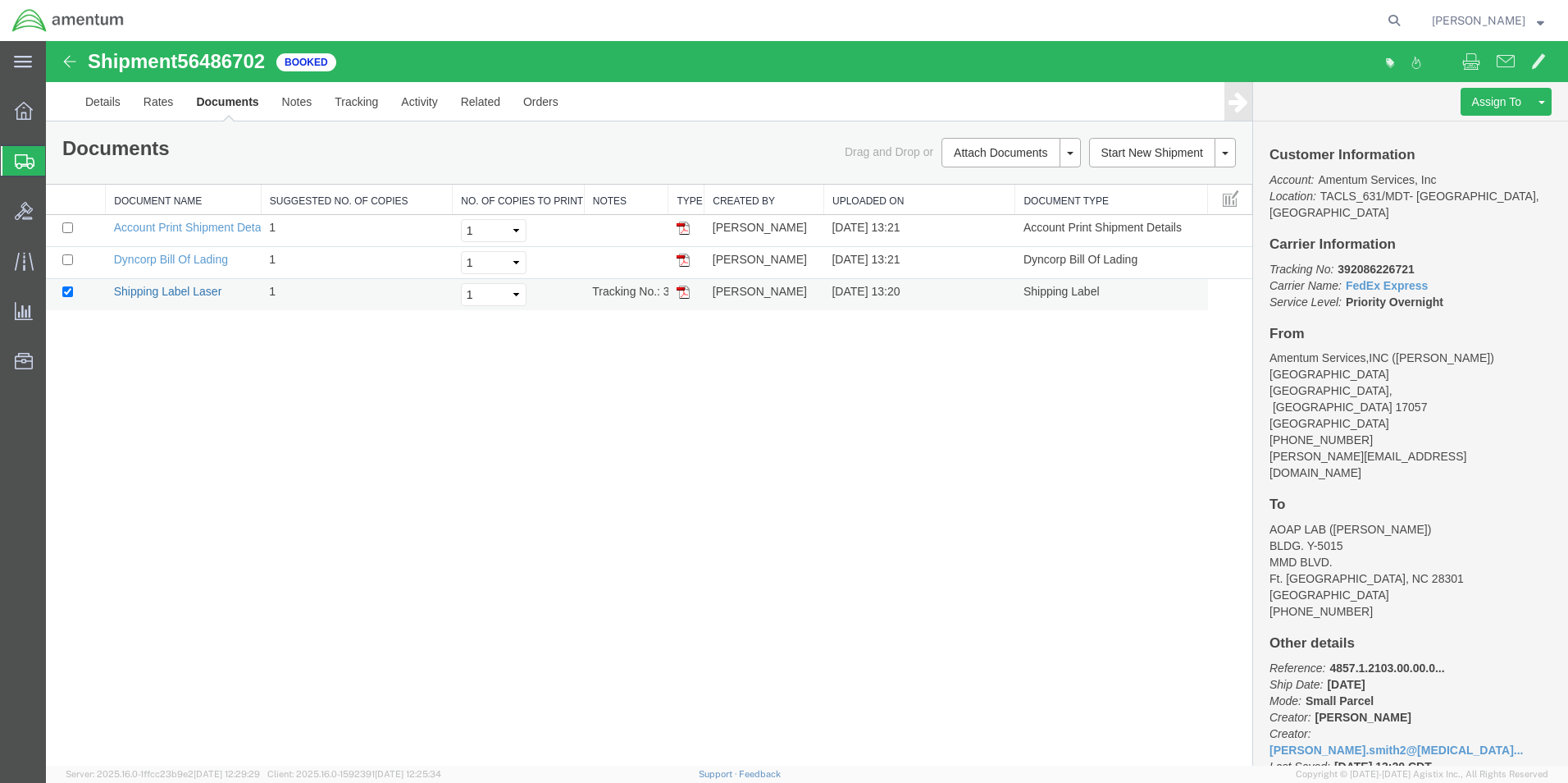
click at [172, 294] on link "Shipping Label Laser" at bounding box center [168, 292] width 108 height 14
click at [21, 109] on icon at bounding box center [23, 110] width 18 height 18
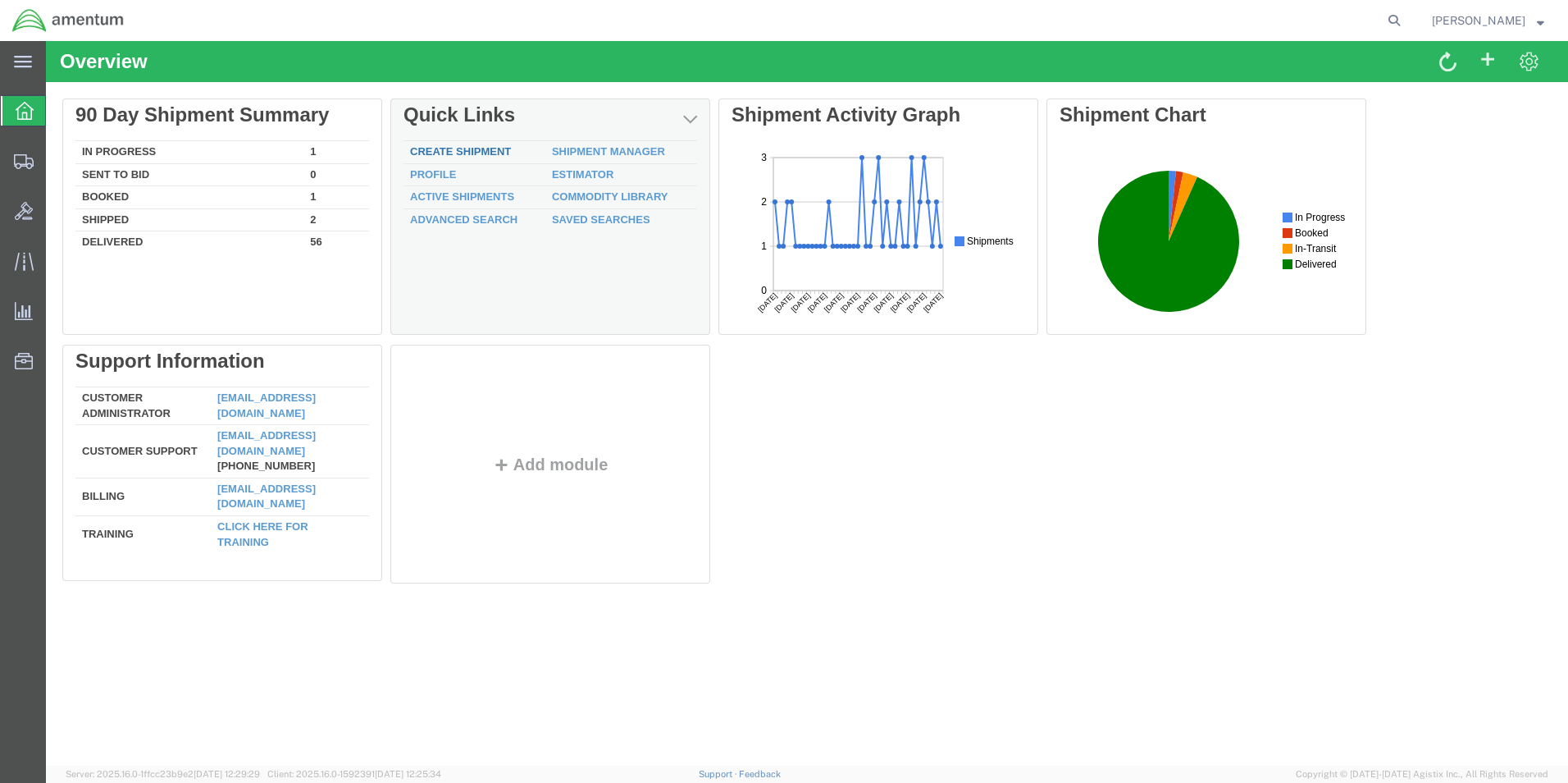
click at [457, 149] on link "Create Shipment" at bounding box center [460, 151] width 101 height 13
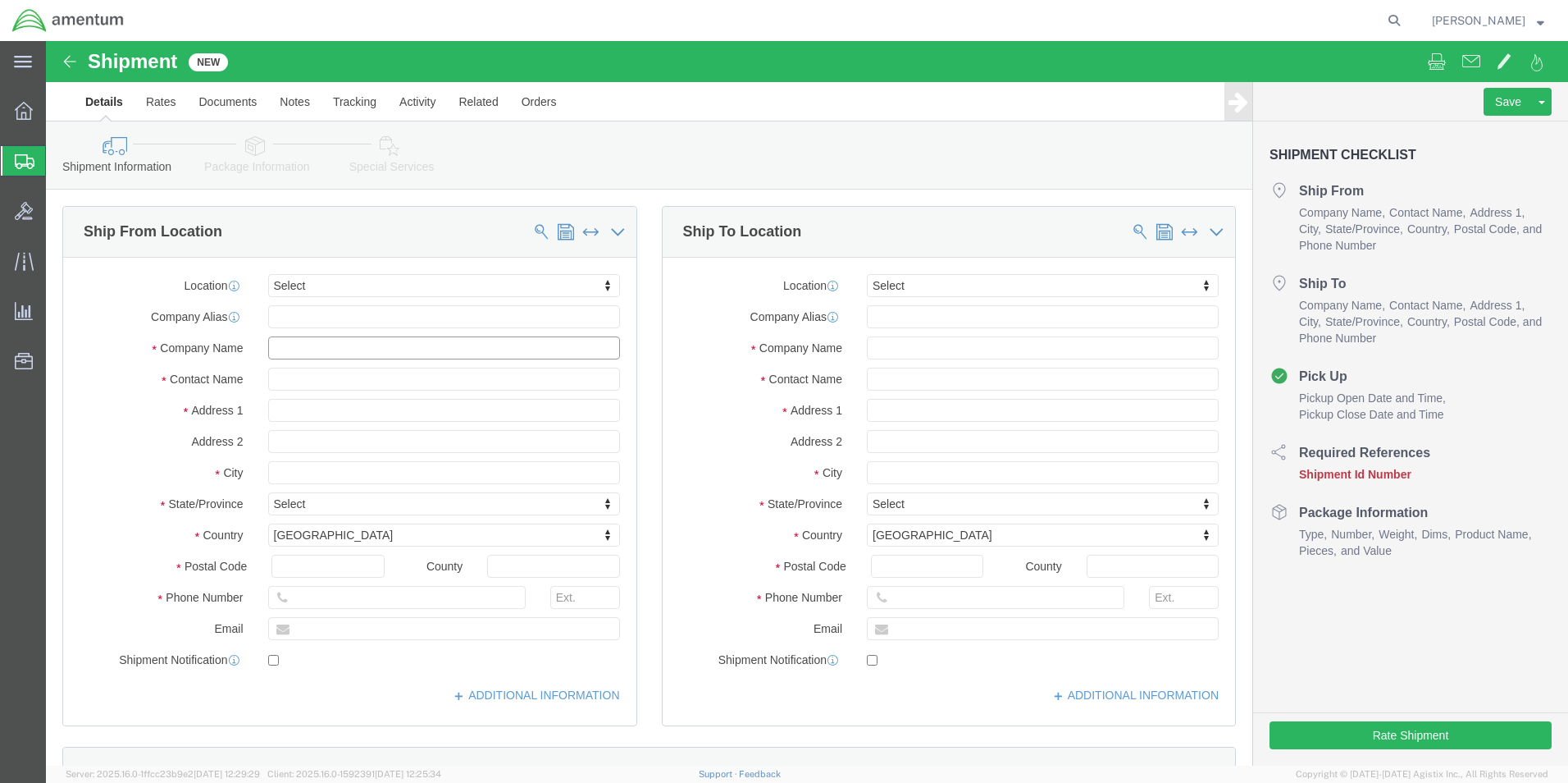
click input "text"
type input "[PERSON_NAME]"
type input "[STREET_ADDRESS]"
click input "text"
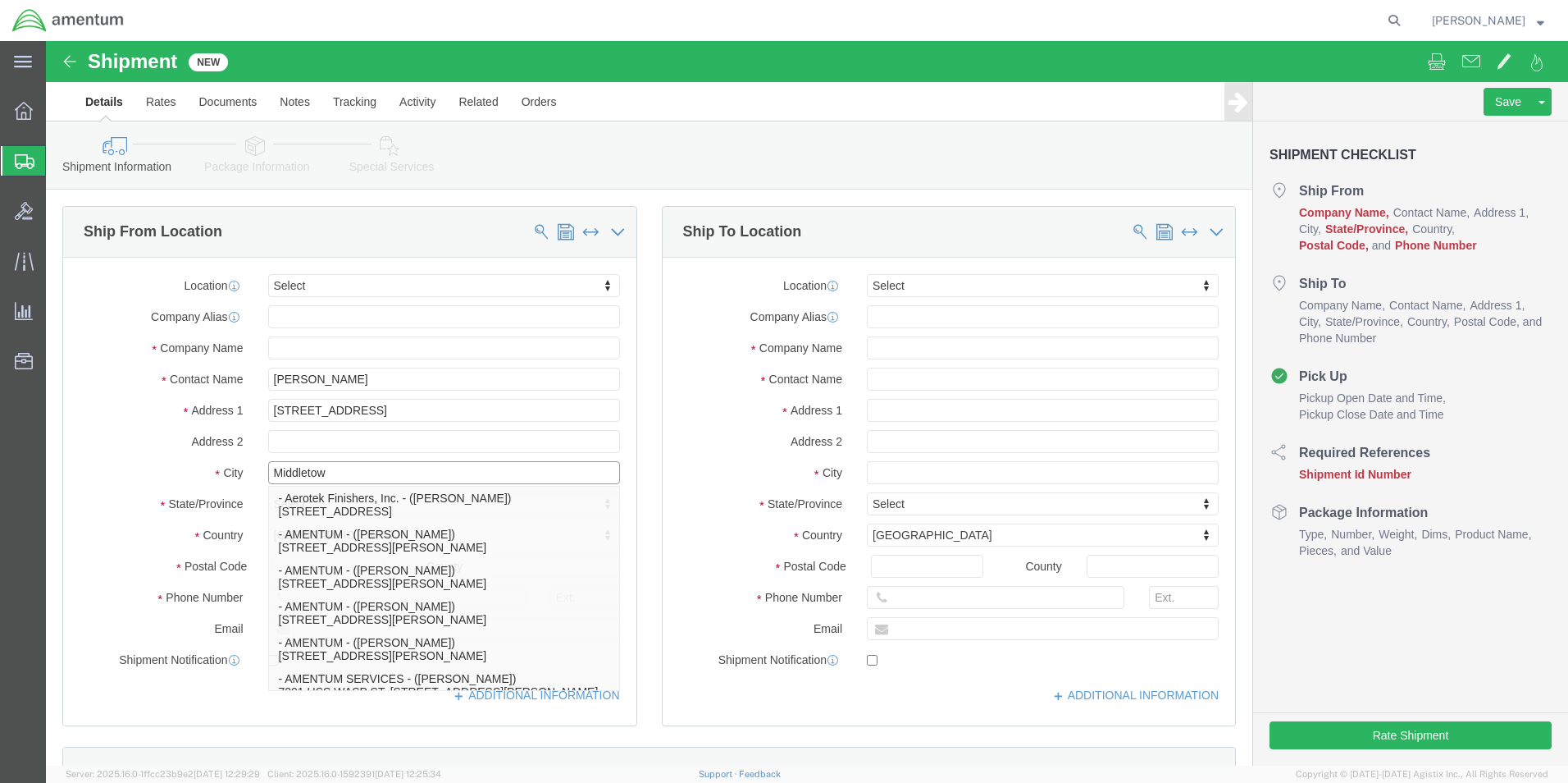
type input "[GEOGRAPHIC_DATA]"
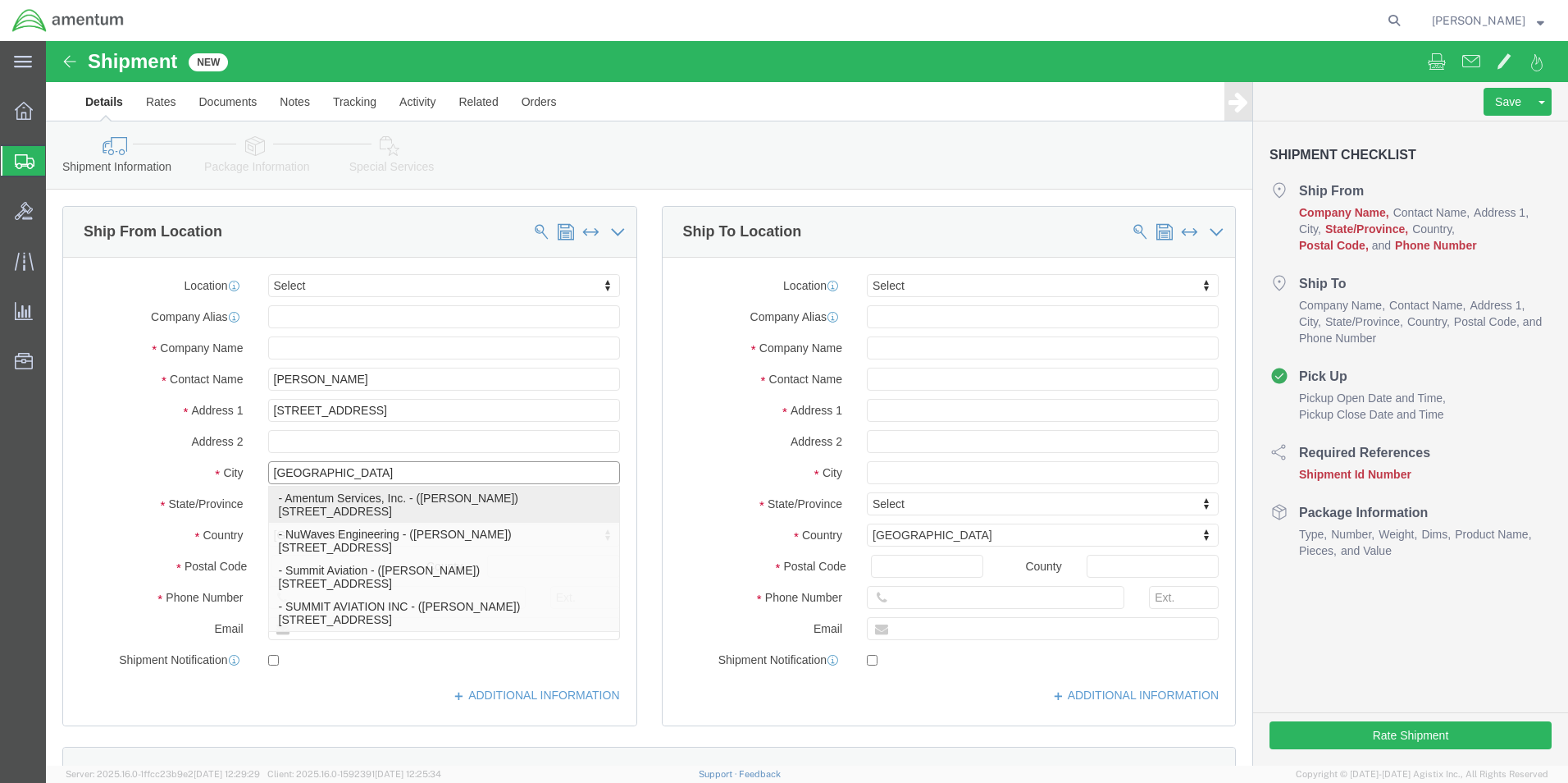
click p "- Amentum Services, Inc. - ([PERSON_NAME]) [STREET_ADDRESS]"
type input "Amentum Services, Inc."
type input "[PERSON_NAME]"
type input "[STREET_ADDRESS]"
type input "[GEOGRAPHIC_DATA]"
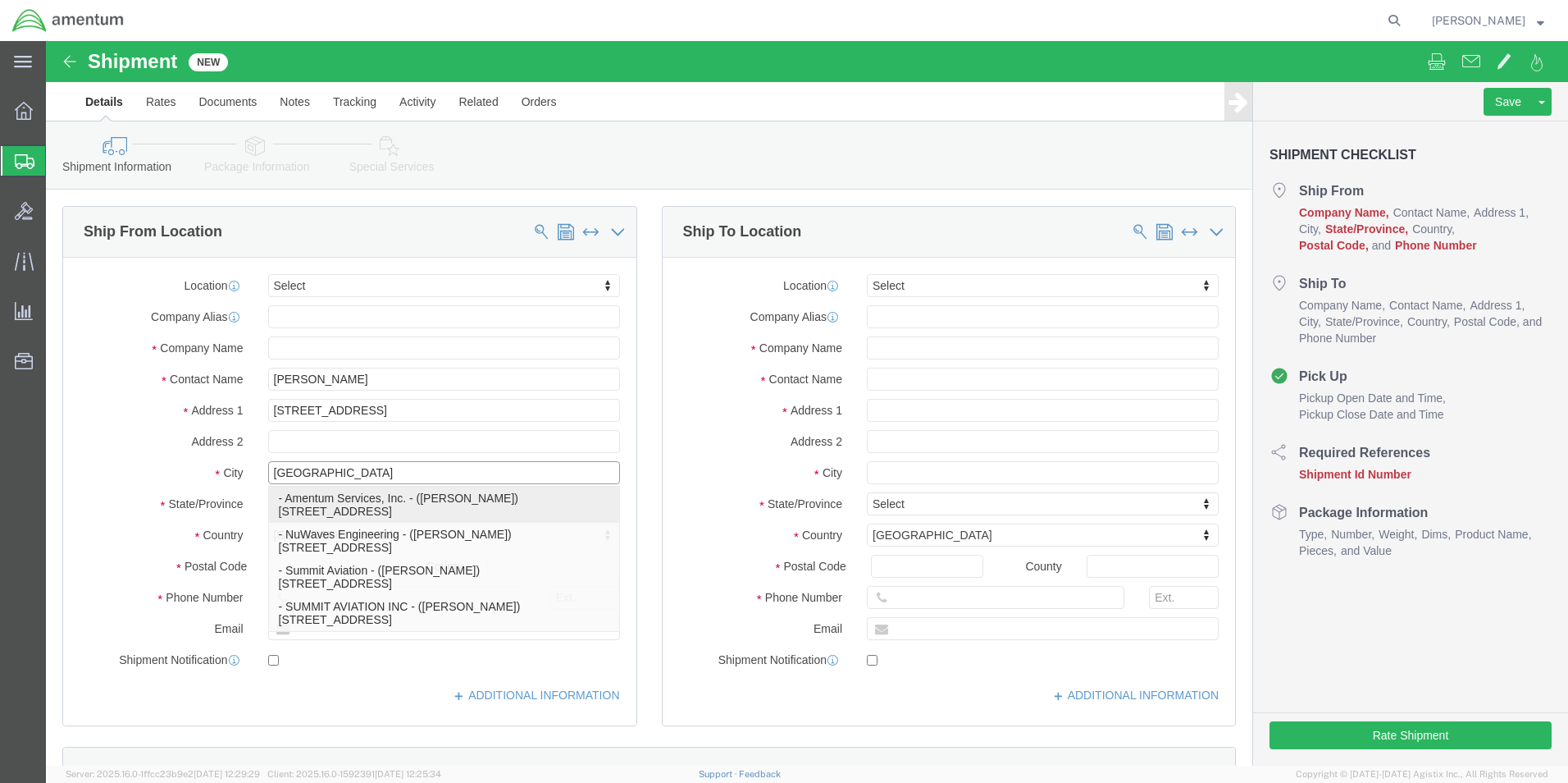
type input "17057"
type input "[PHONE_NUMBER]"
select select "PA"
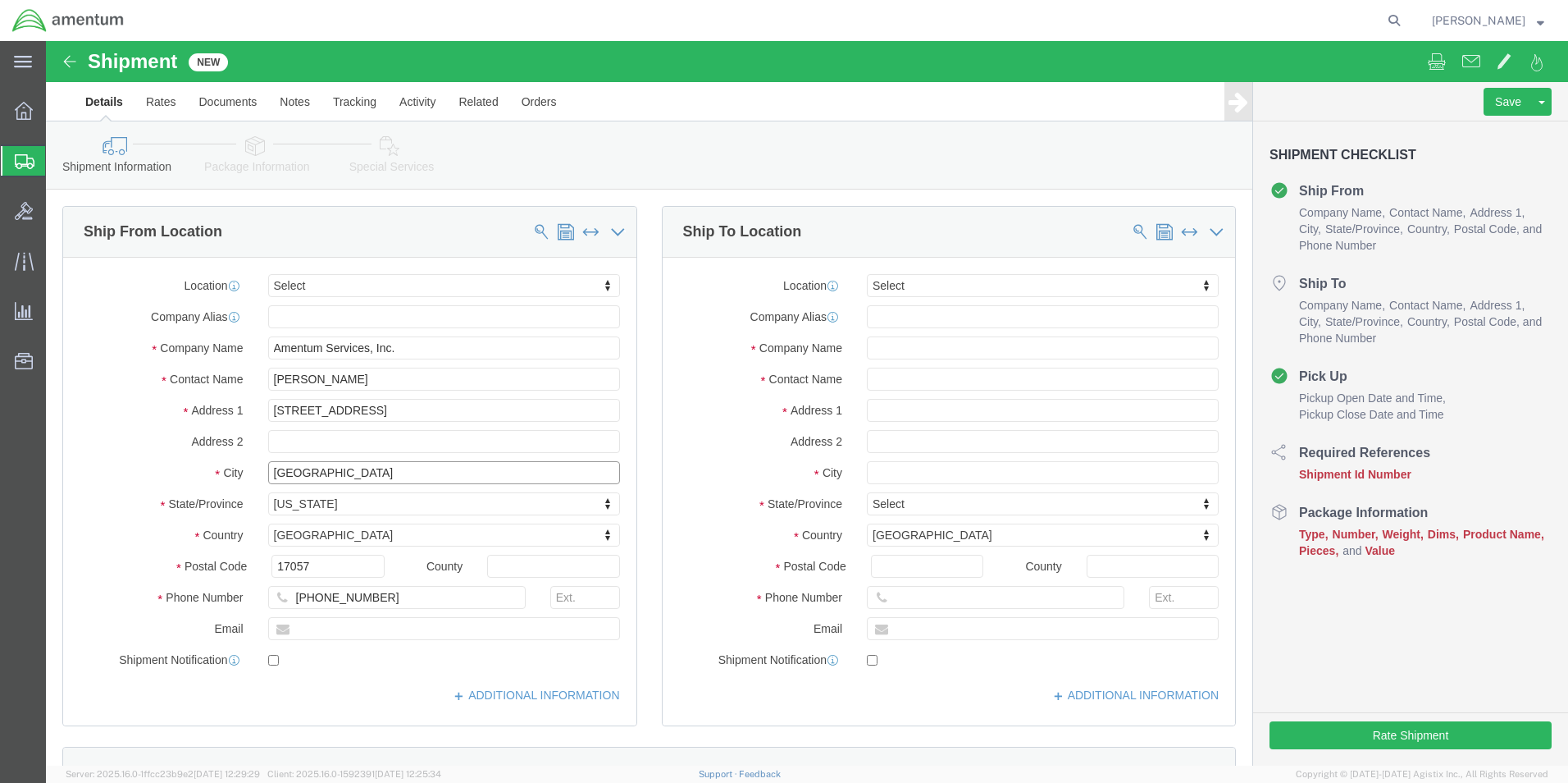
type input "[GEOGRAPHIC_DATA]"
drag, startPoint x: 346, startPoint y: 340, endPoint x: 152, endPoint y: 340, distance: 194.0
click div "Contact Name [PERSON_NAME]"
type input "[PERSON_NAME]"
click input "text"
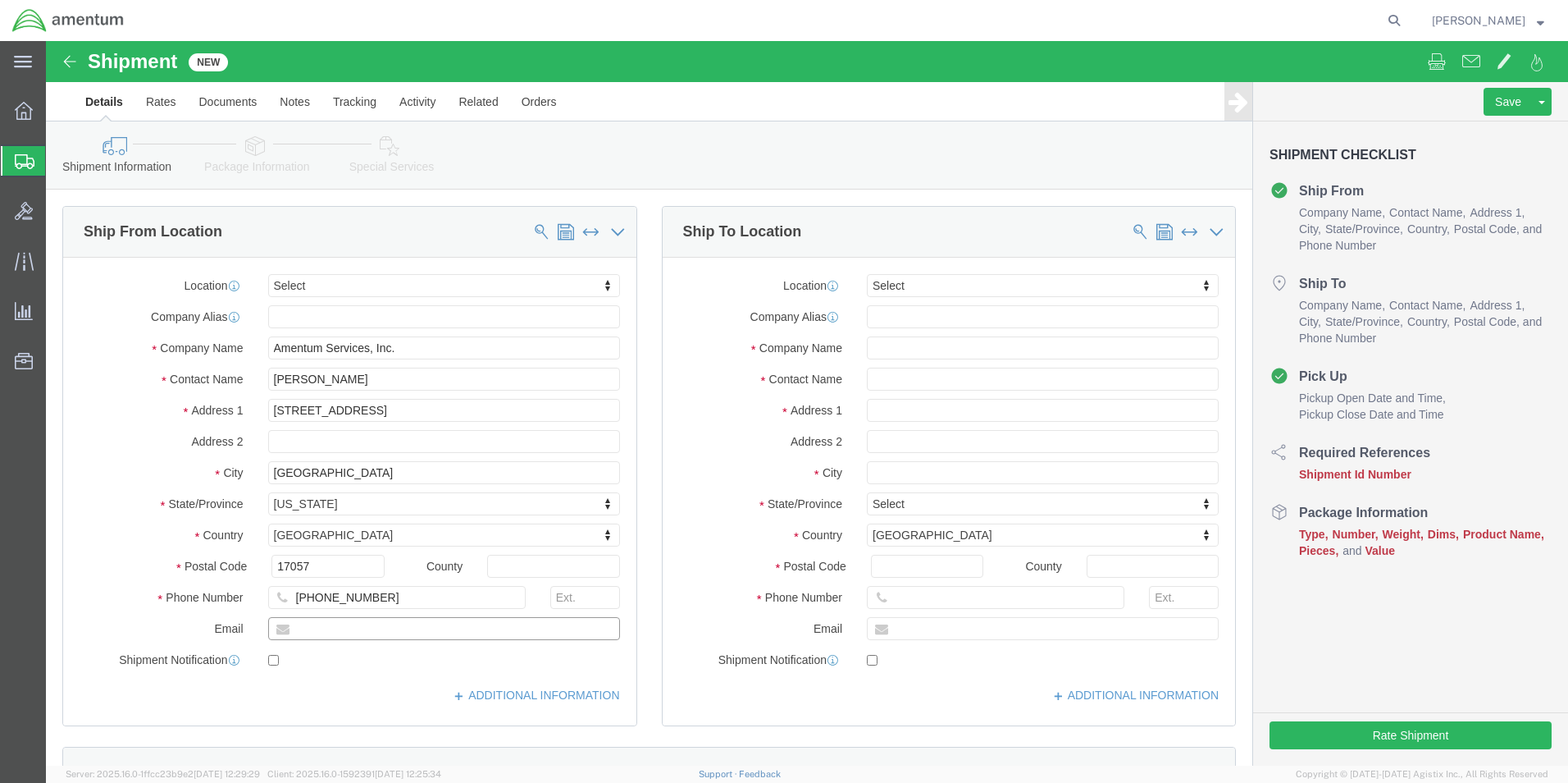
type input "[PERSON_NAME][EMAIL_ADDRESS][DOMAIN_NAME]"
checkbox input "true"
click span
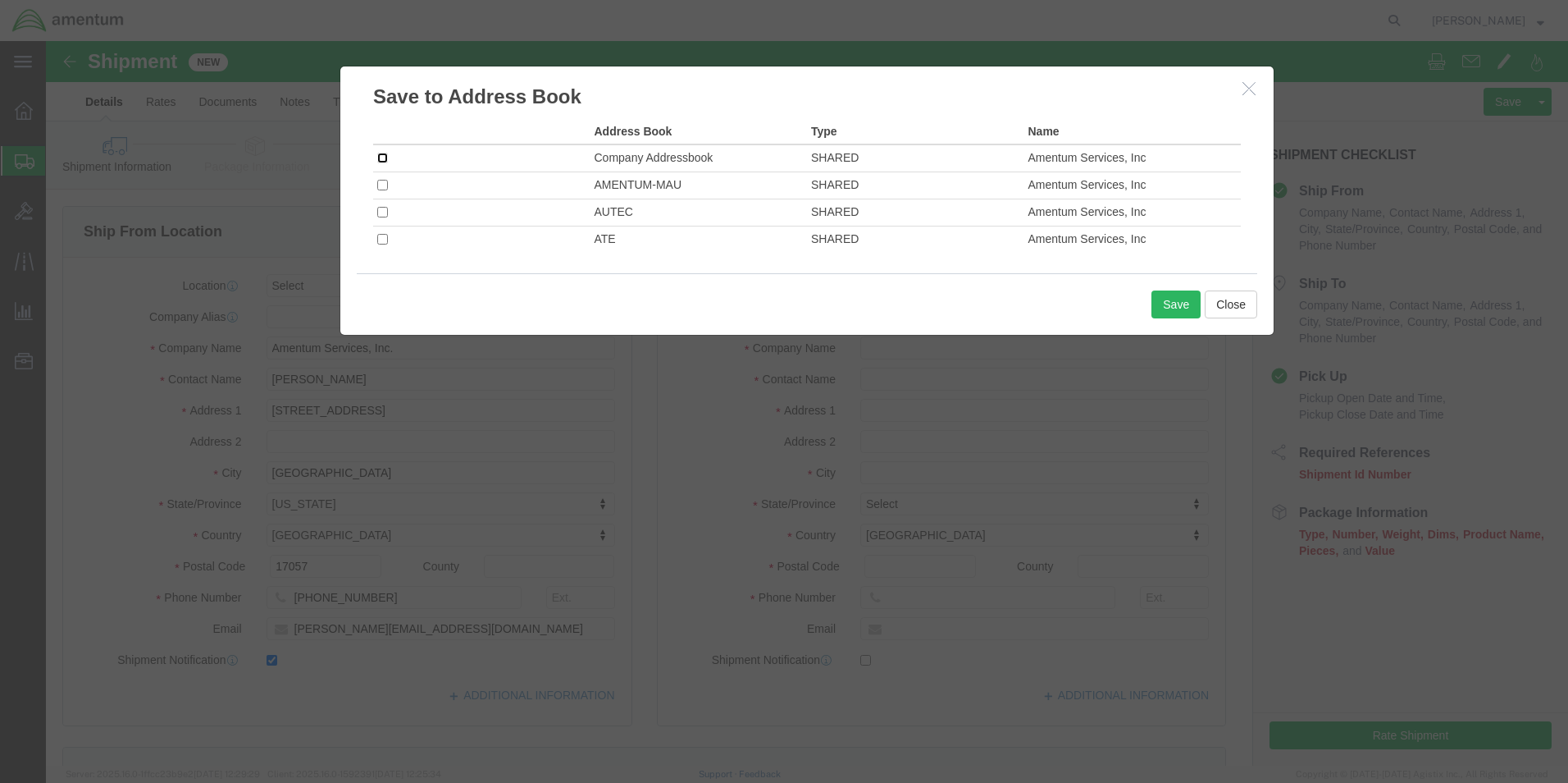
click input "checkbox"
checkbox input "true"
click button "Save"
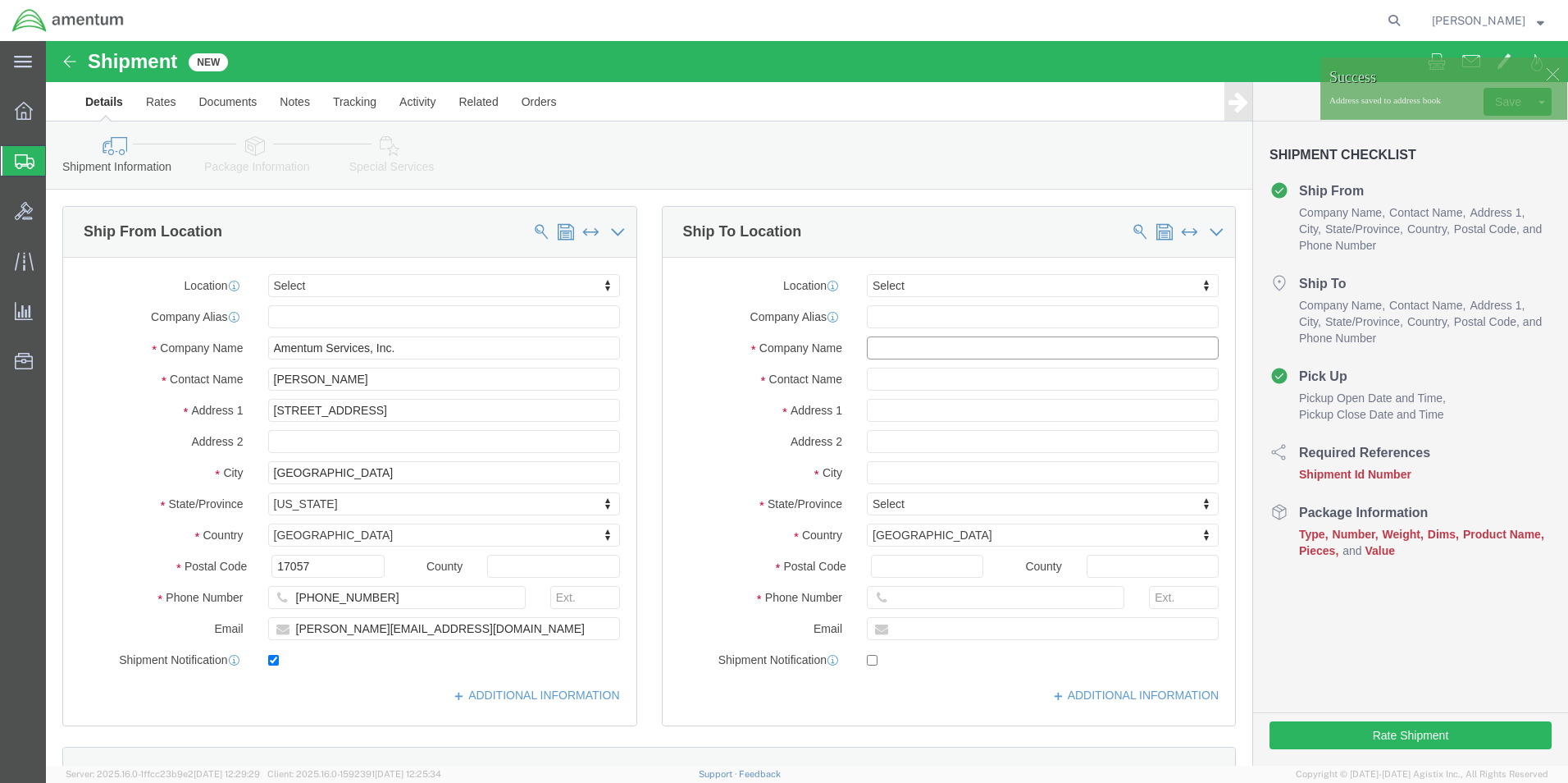
click input "text"
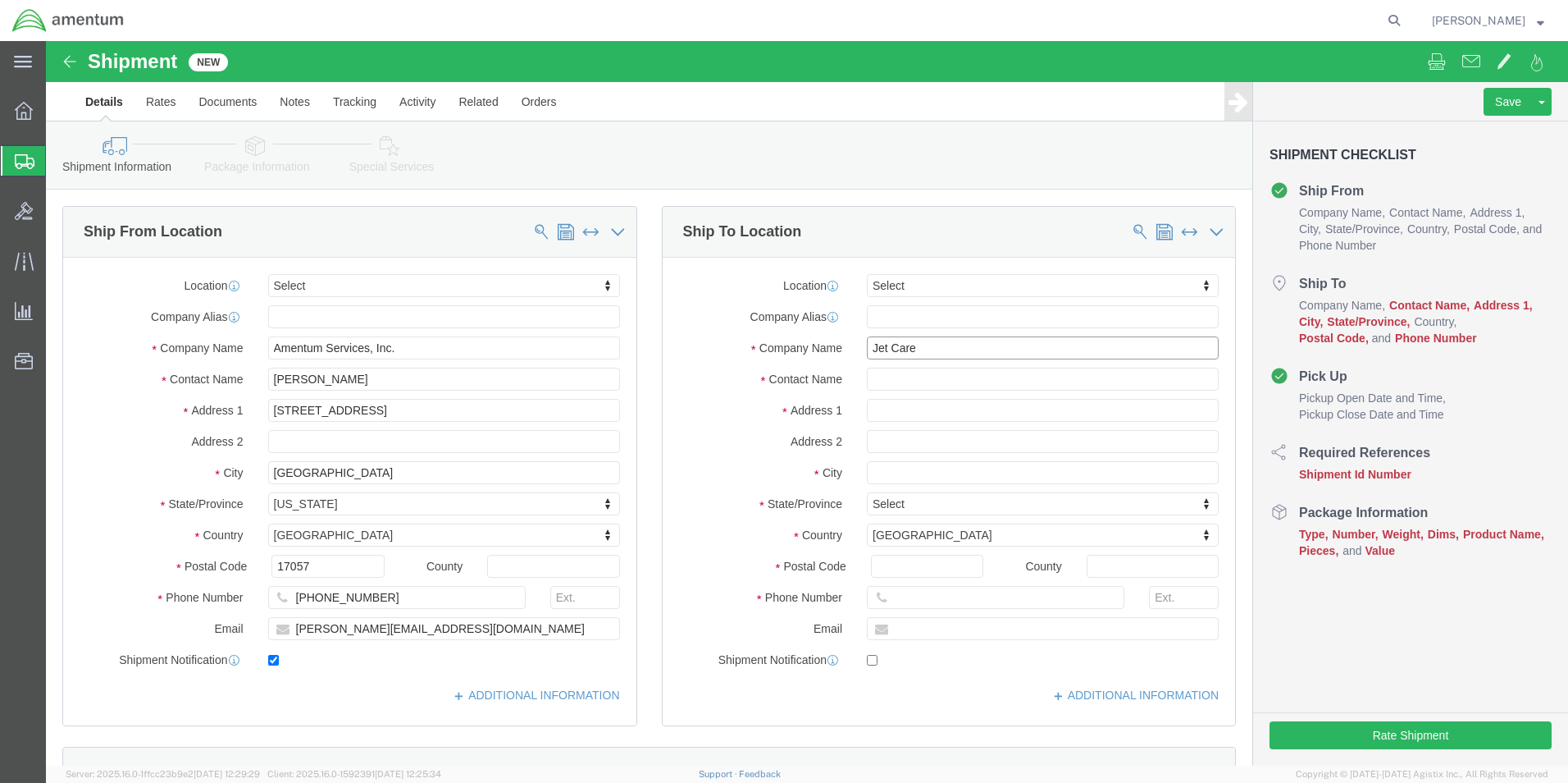
type input "Jet Care"
click input "text"
type input "3 Sa"
drag, startPoint x: 893, startPoint y: 303, endPoint x: 795, endPoint y: 298, distance: 98.1
click div "Company Name Jet Care"
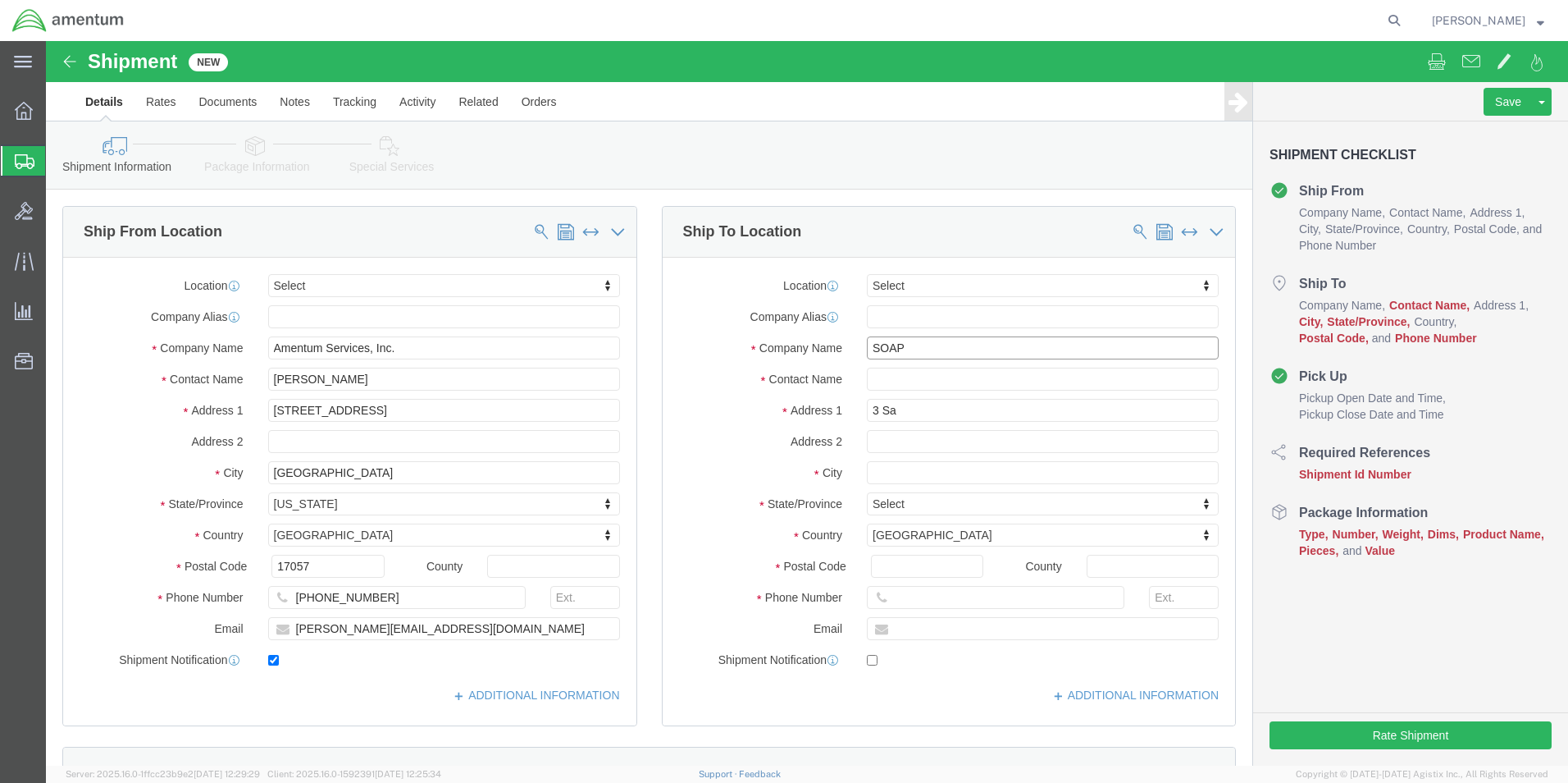
type input "SOAP"
click input "SOAP"
click input "3 Sa"
type input "[STREET_ADDRESS]"
click input "text"
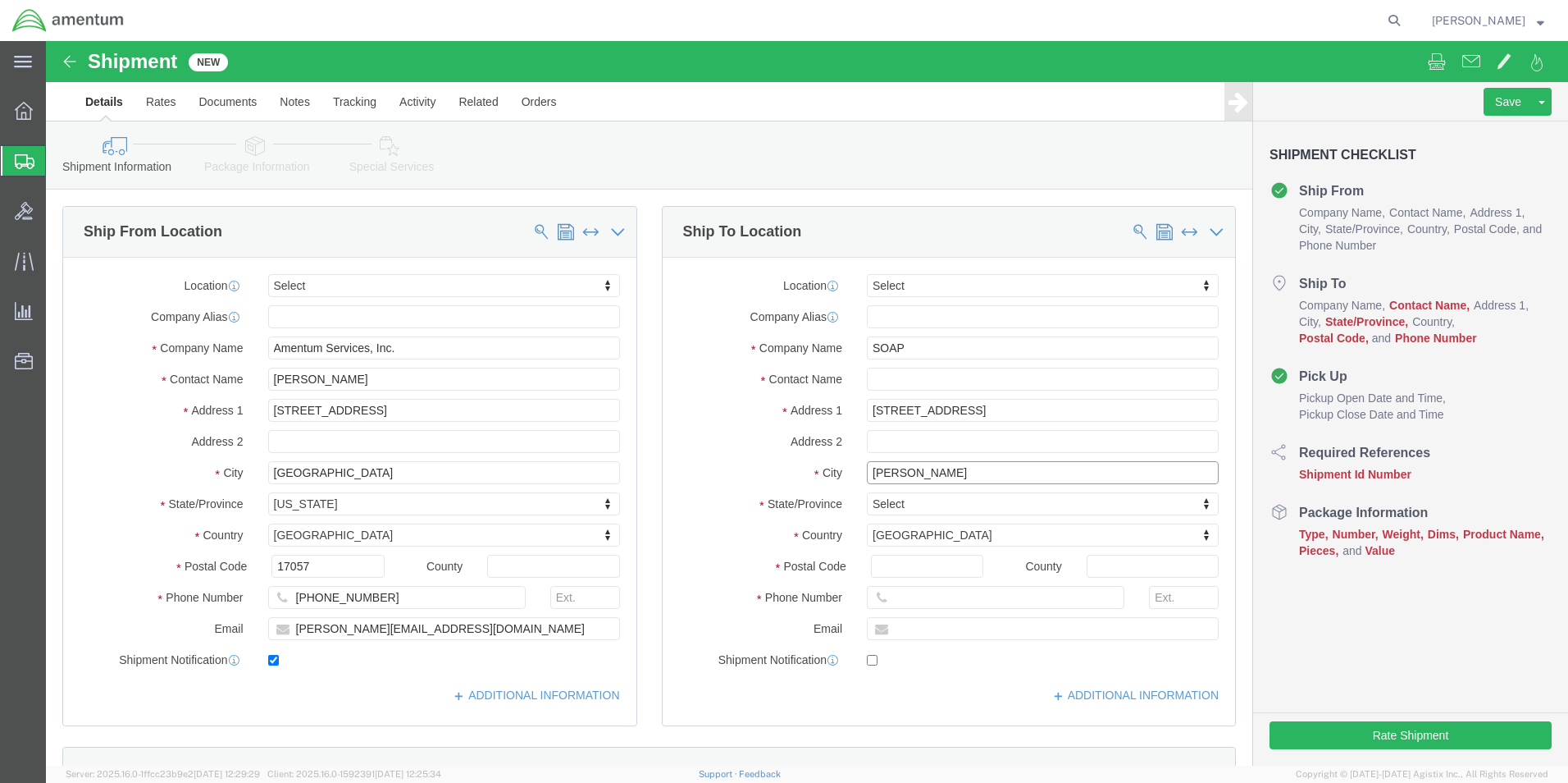
type input "[PERSON_NAME]"
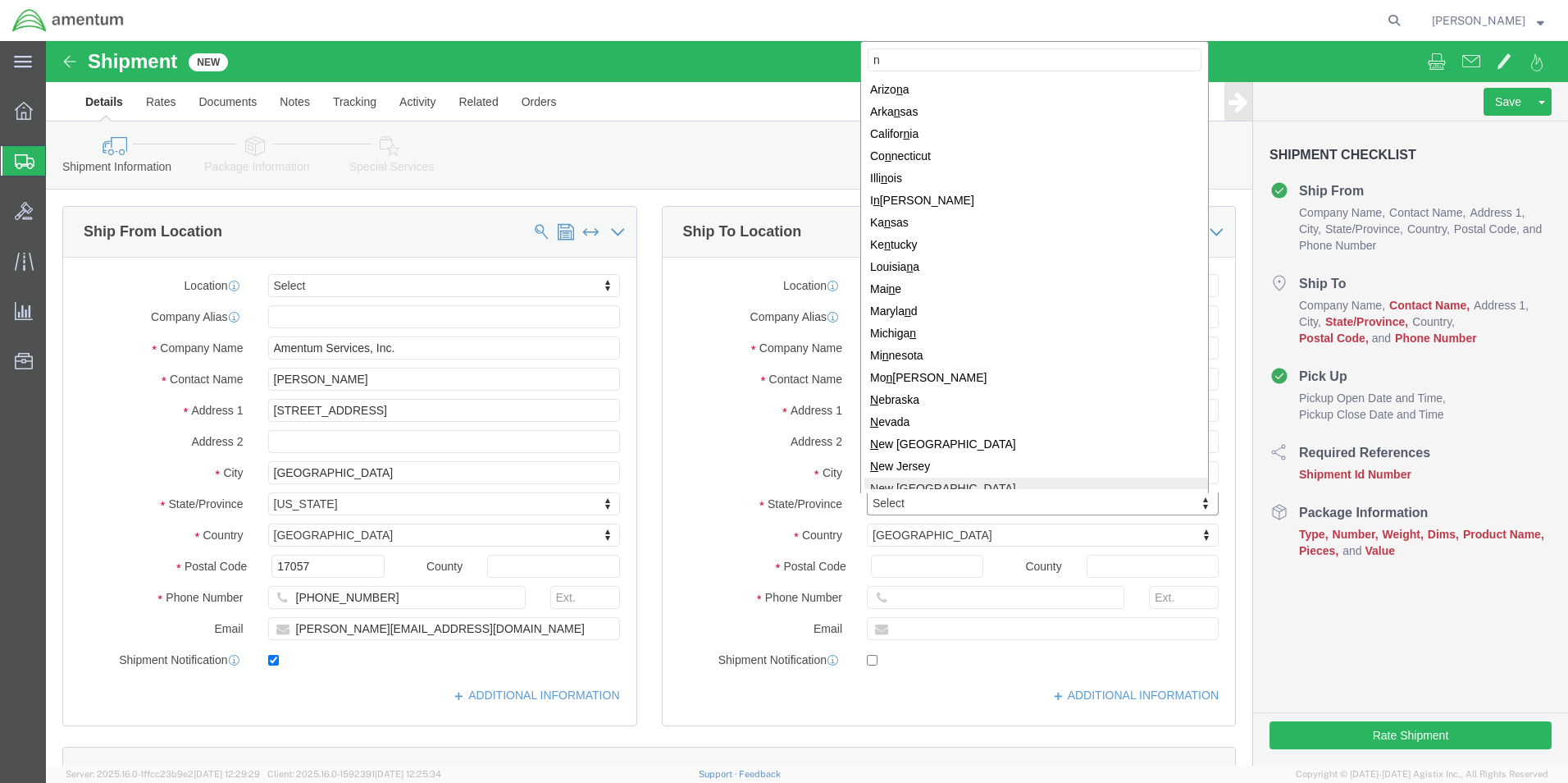
scroll to position [3, 0]
type input "n"
select select "NJ"
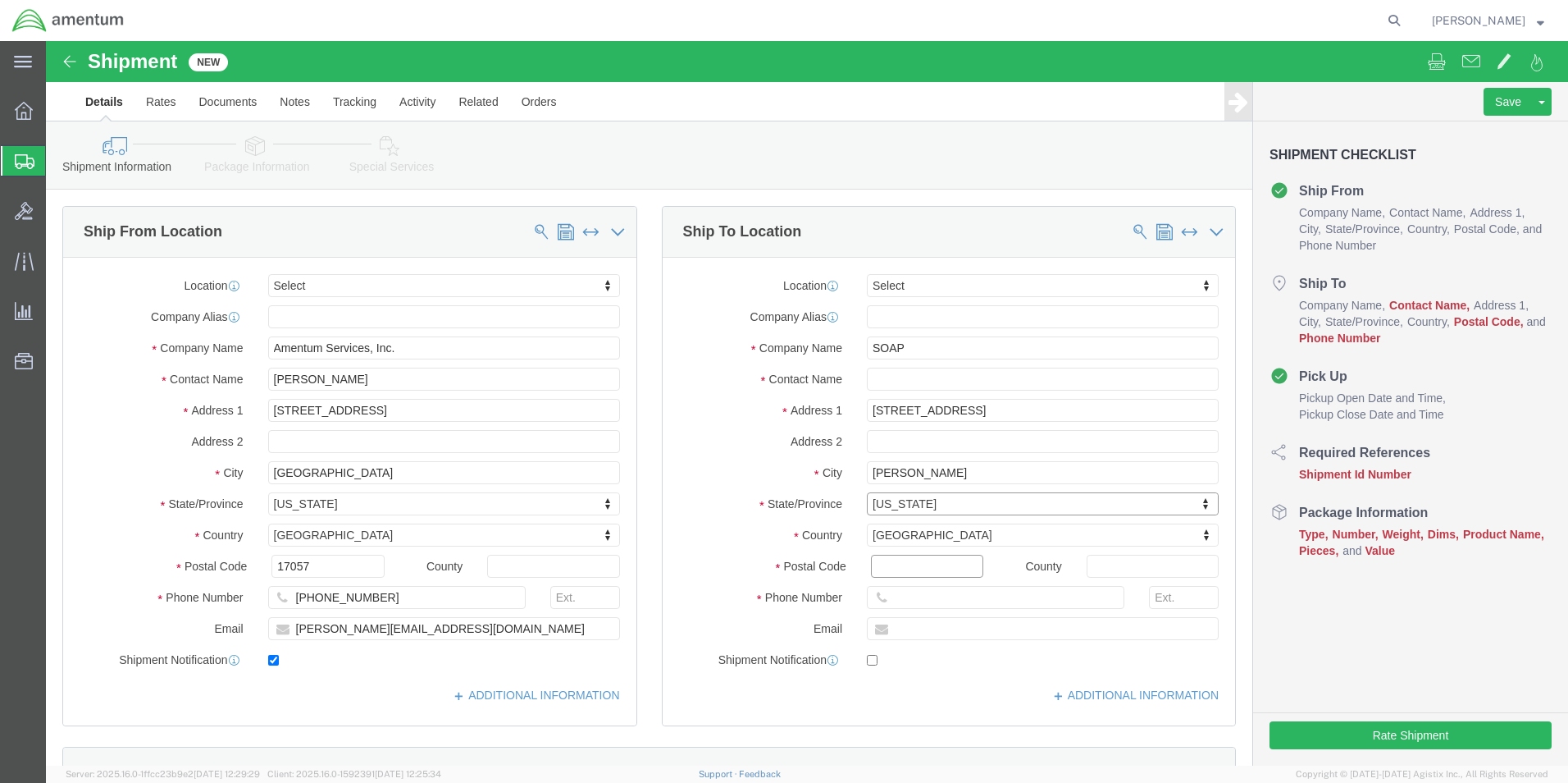
click input "Postal Code"
type input "07927"
click input "text"
drag, startPoint x: 863, startPoint y: 304, endPoint x: 712, endPoint y: 312, distance: 151.2
click div "Company Name SOAP"
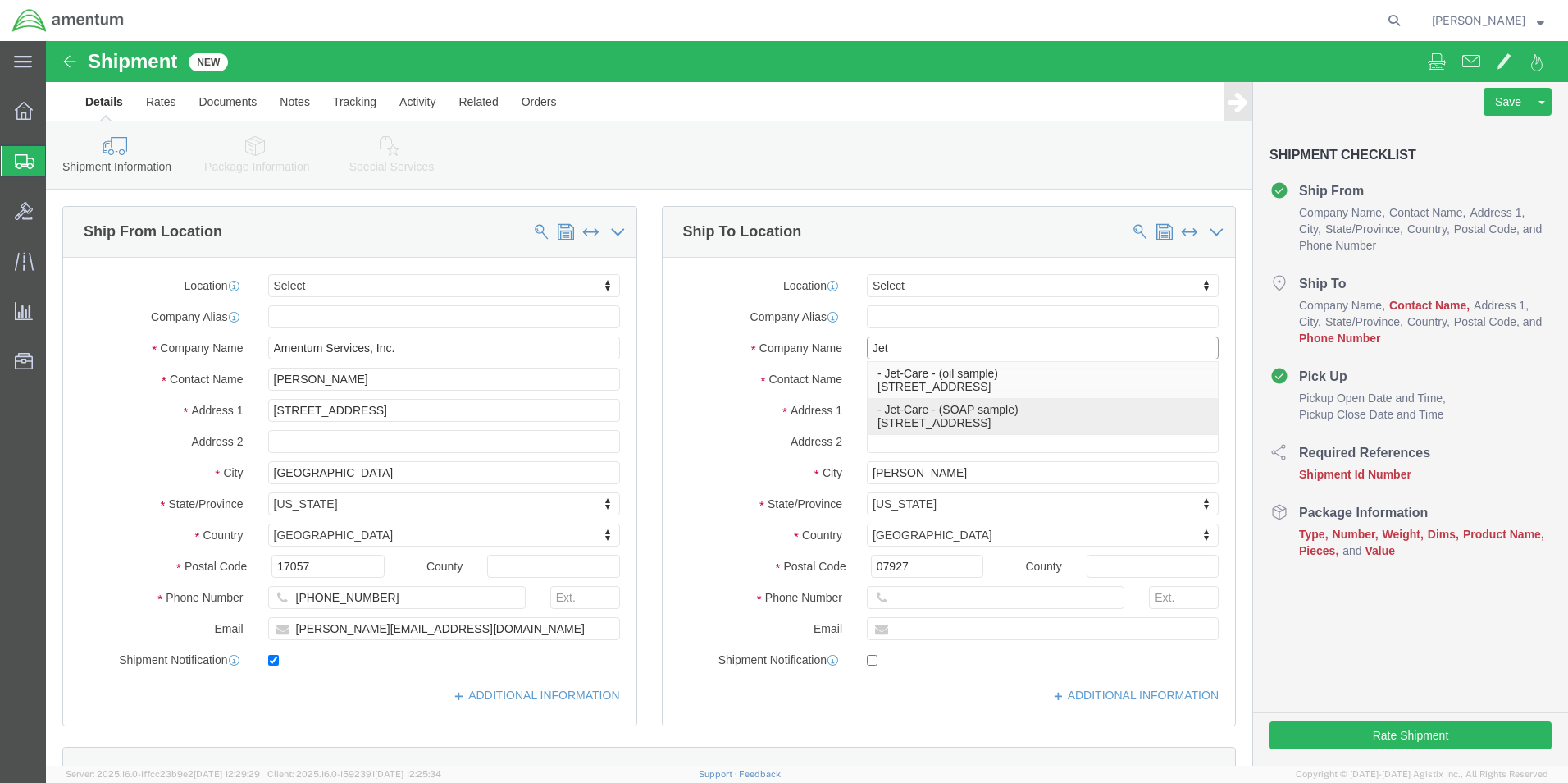
click p "- Jet-Care - (SOAP sample) [STREET_ADDRESS]"
type input "Jet-Care"
type input "SOAP sample"
type input "Cedar Knolls"
select select "NJ"
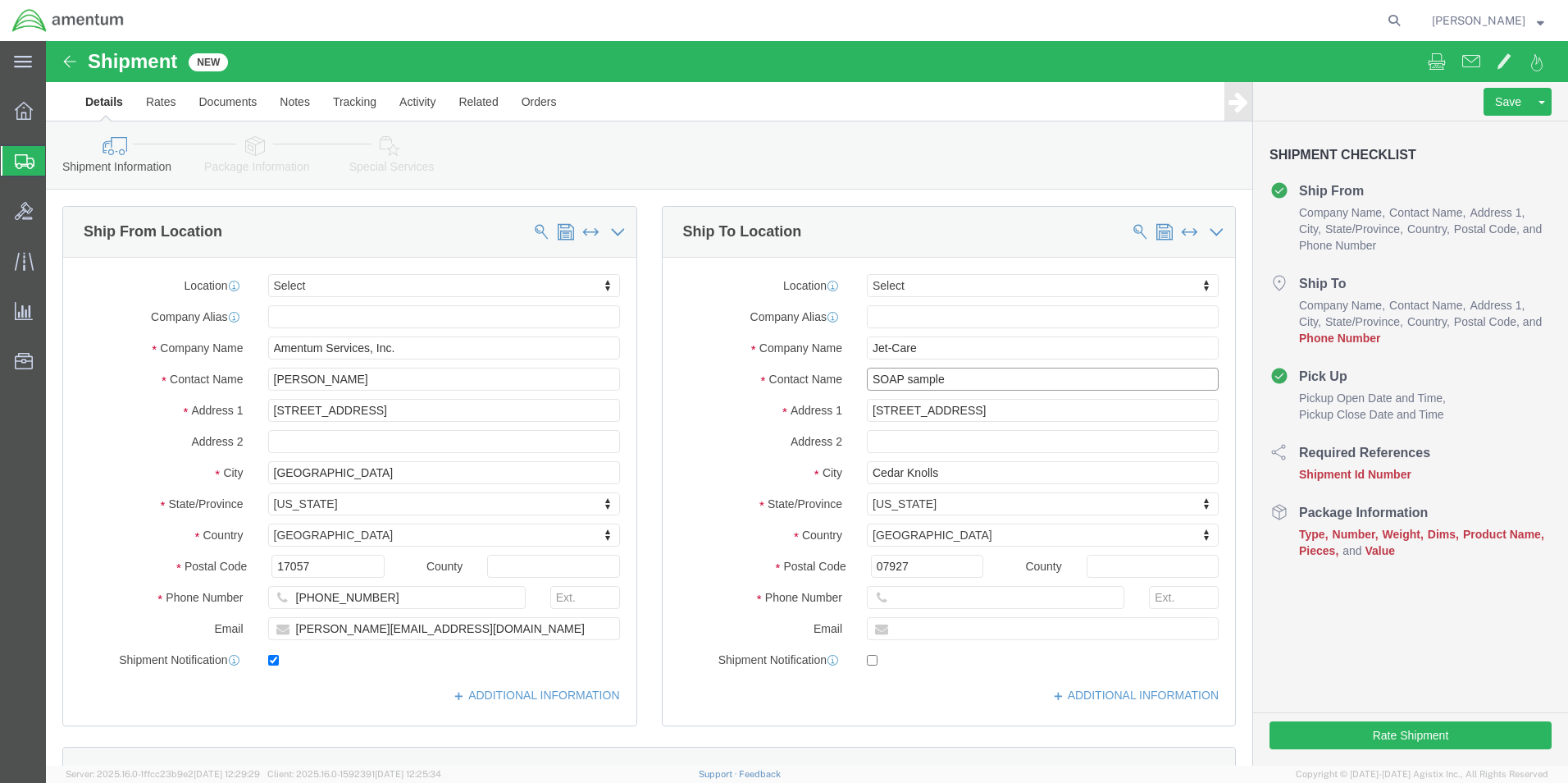
click input "SOAP sample"
click input "Jet-Care"
type input "Jet-Care"
click p "- Jet-Care - (oil sample) [STREET_ADDRESS]"
type input "oil sample"
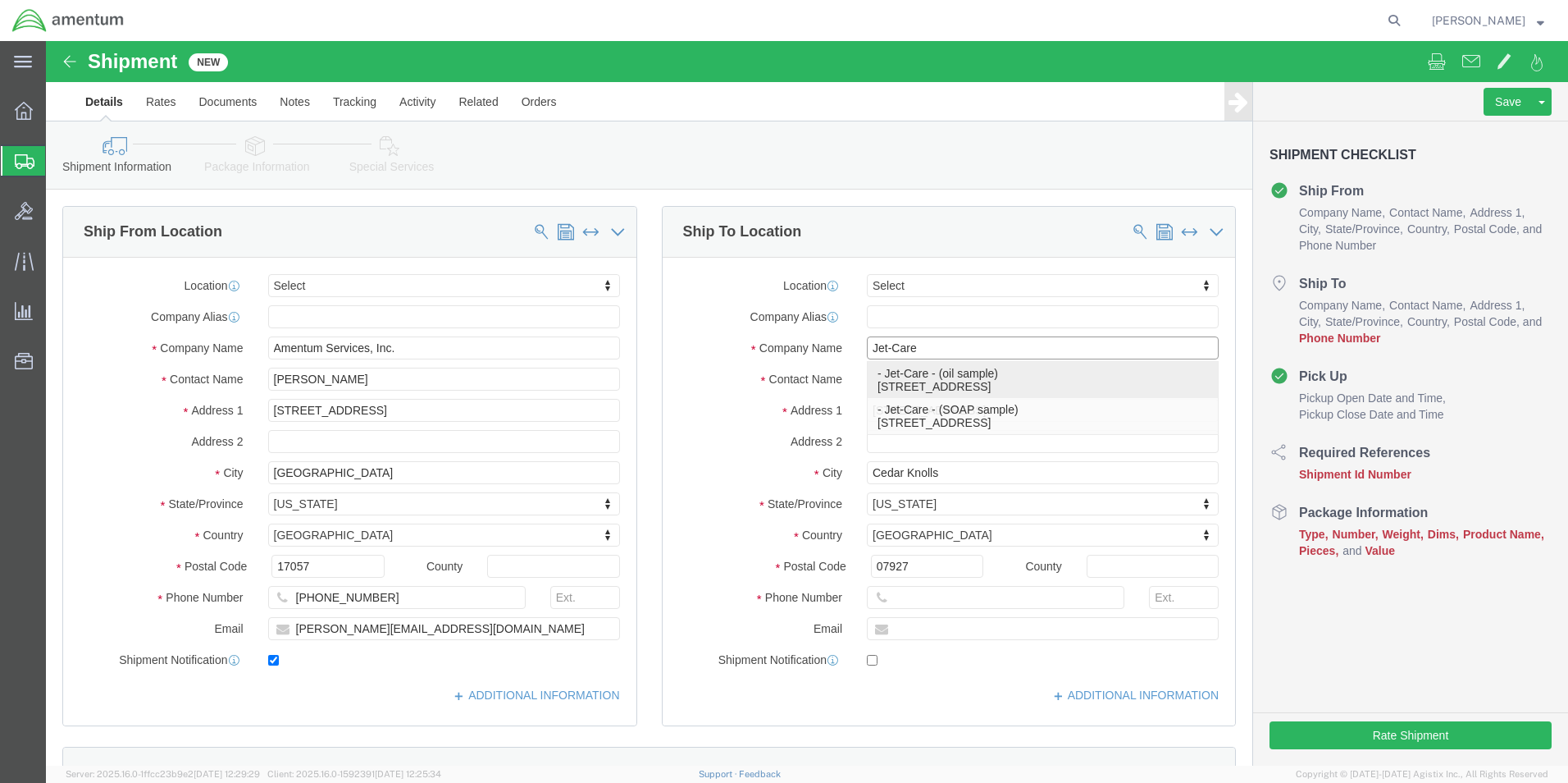
type input "[PHONE_NUMBER]"
select select "NJ"
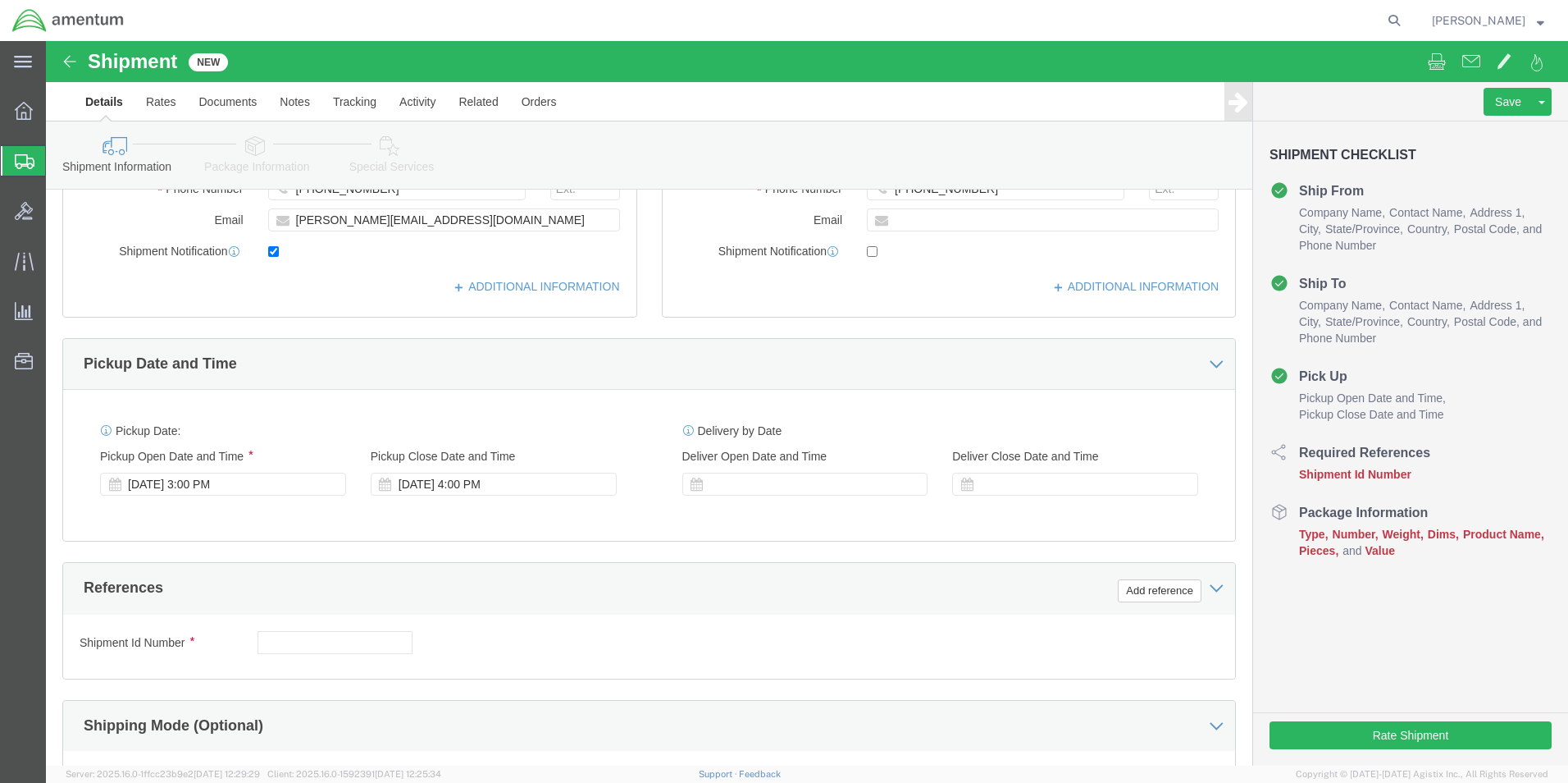
scroll to position [410, 0]
click div "[DATE] 4:00 PM"
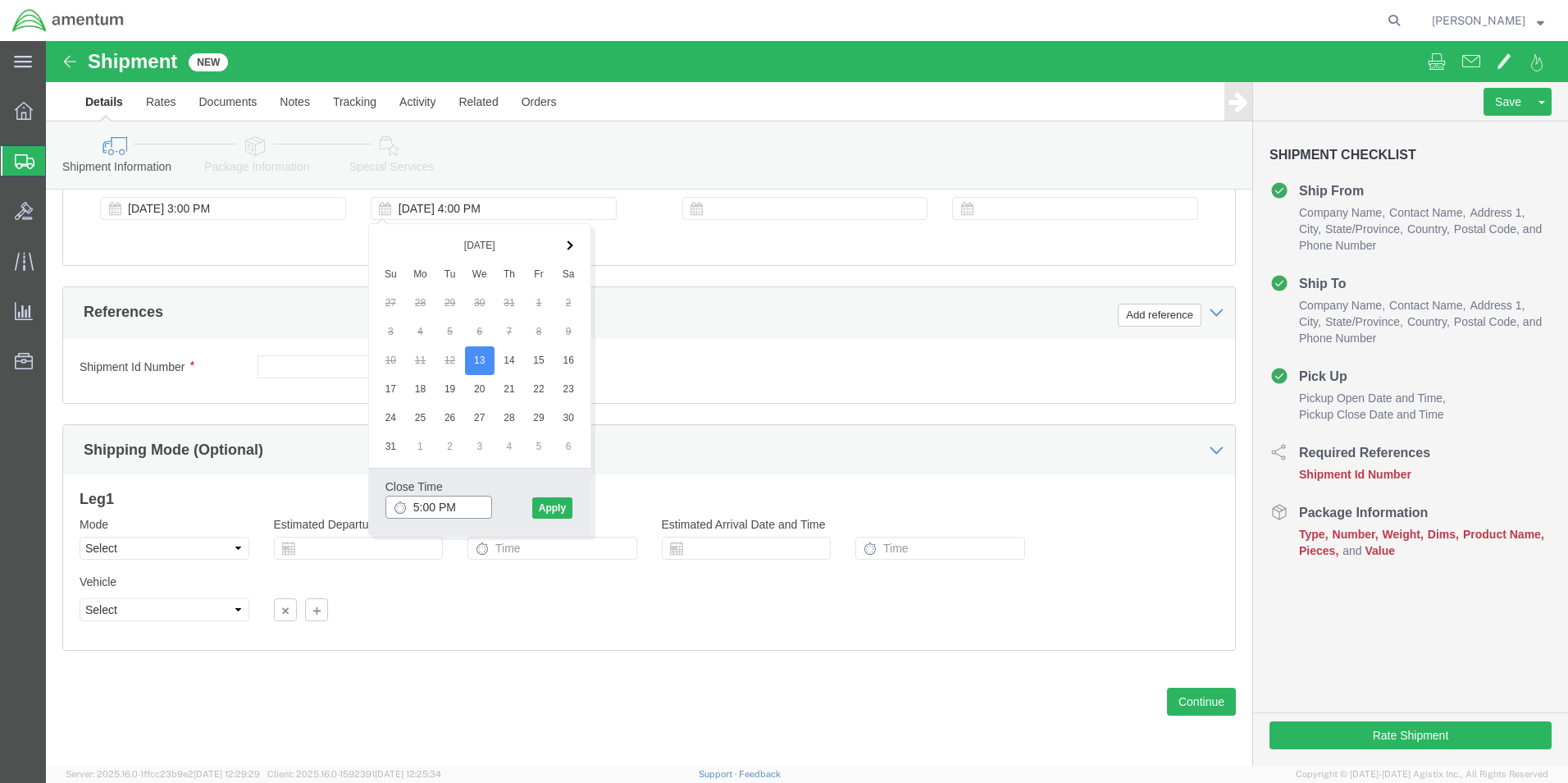
type input "5:00 PM"
click button "Apply"
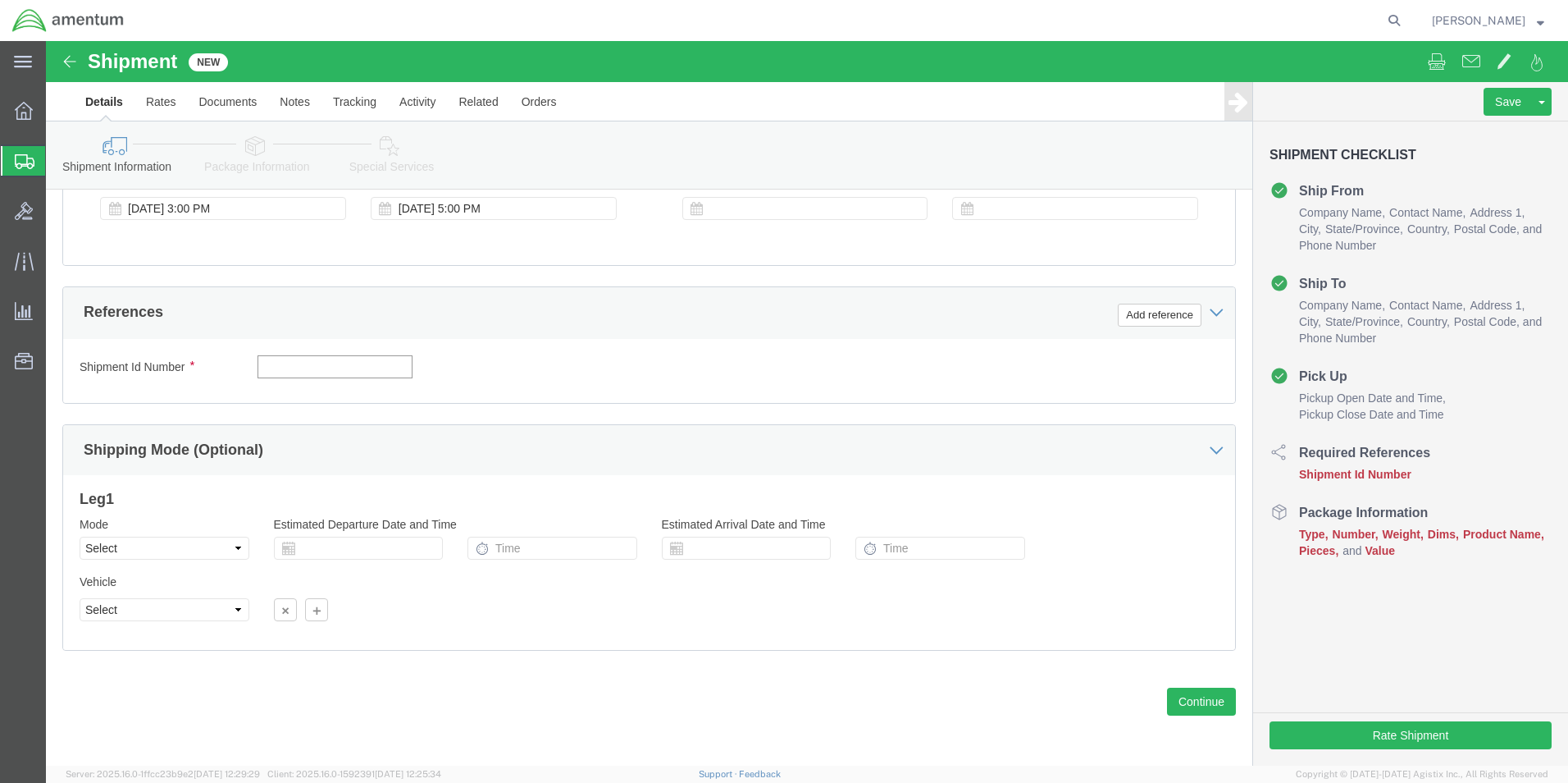
click input "text"
paste input "4857.1.2103.00.00.00.000.FRE"
type input "4857.1.2103.00.00.00.000.FRE"
click button "Continue"
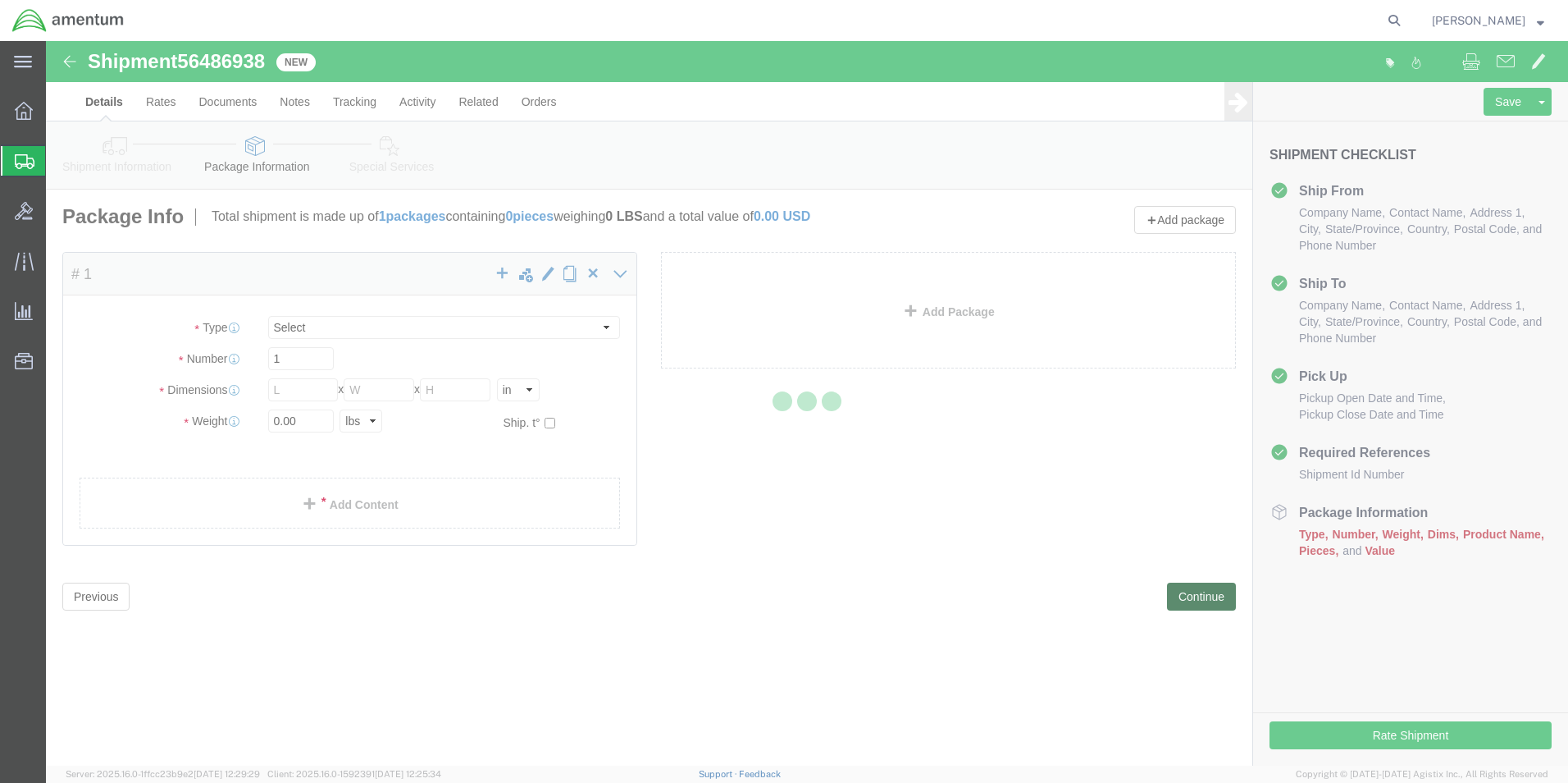
select select "CBOX"
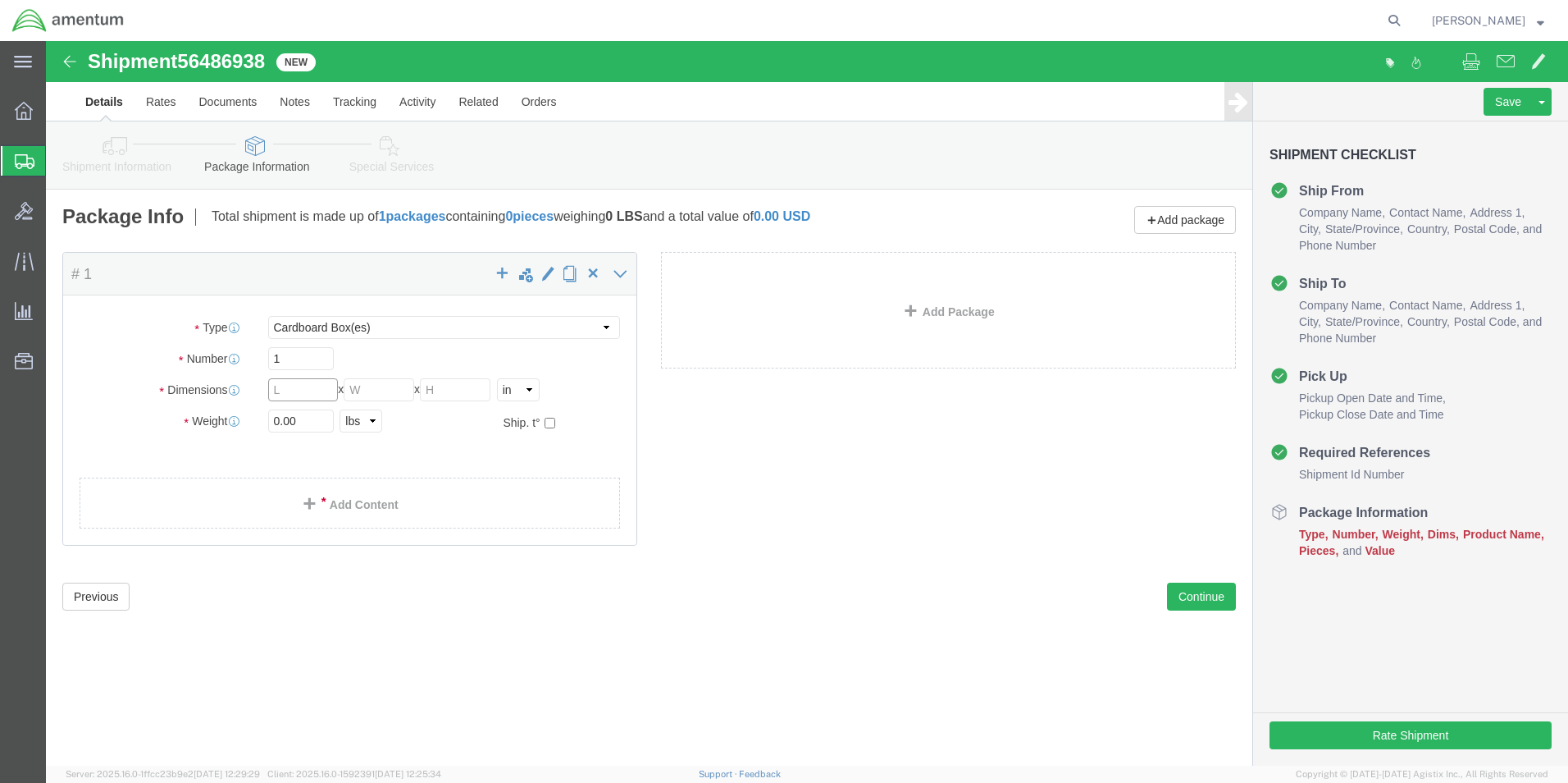
click input "text"
type input "10"
type input "7"
type input "3"
click input "0.00"
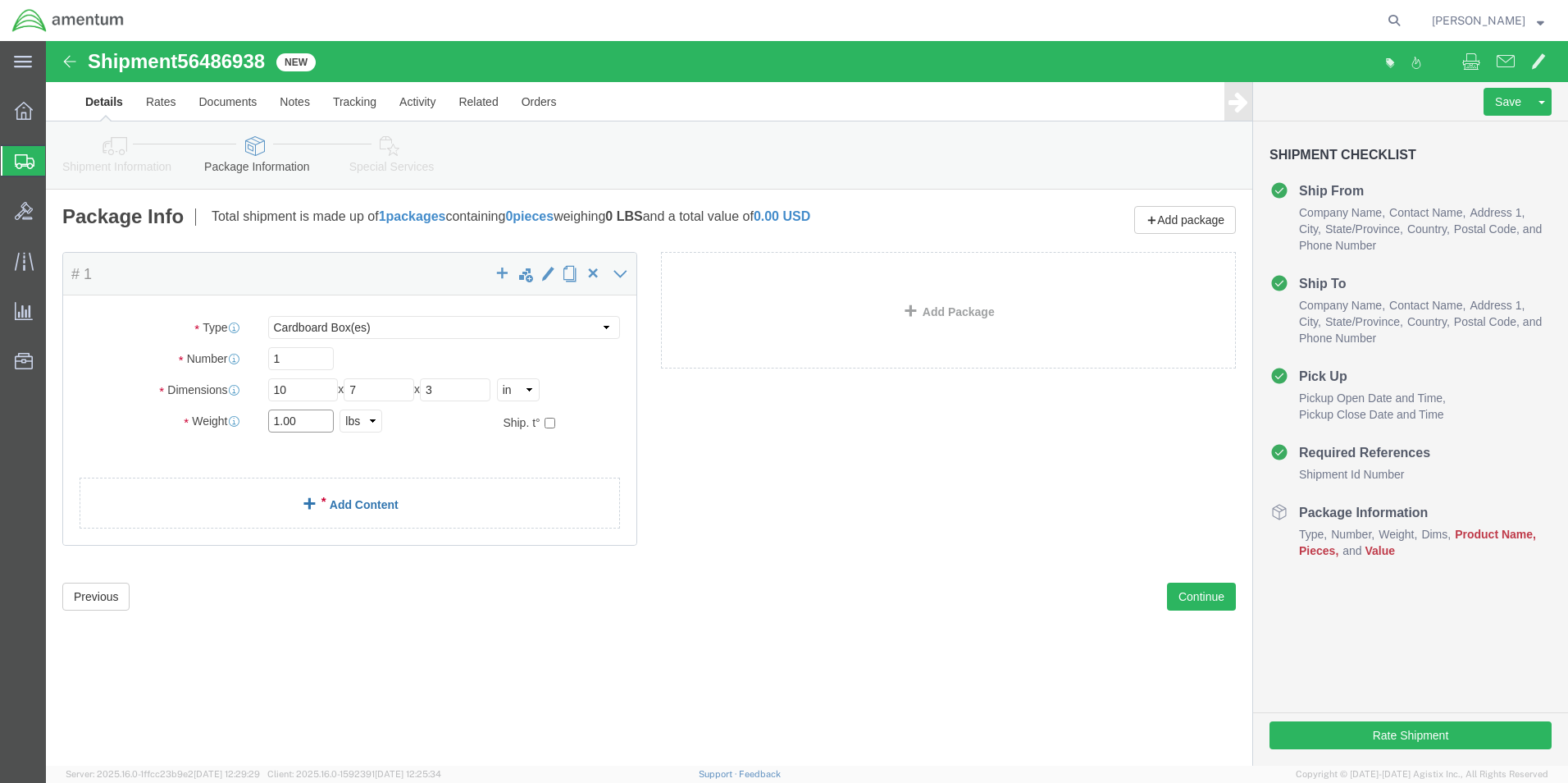
type input "1.00"
click span
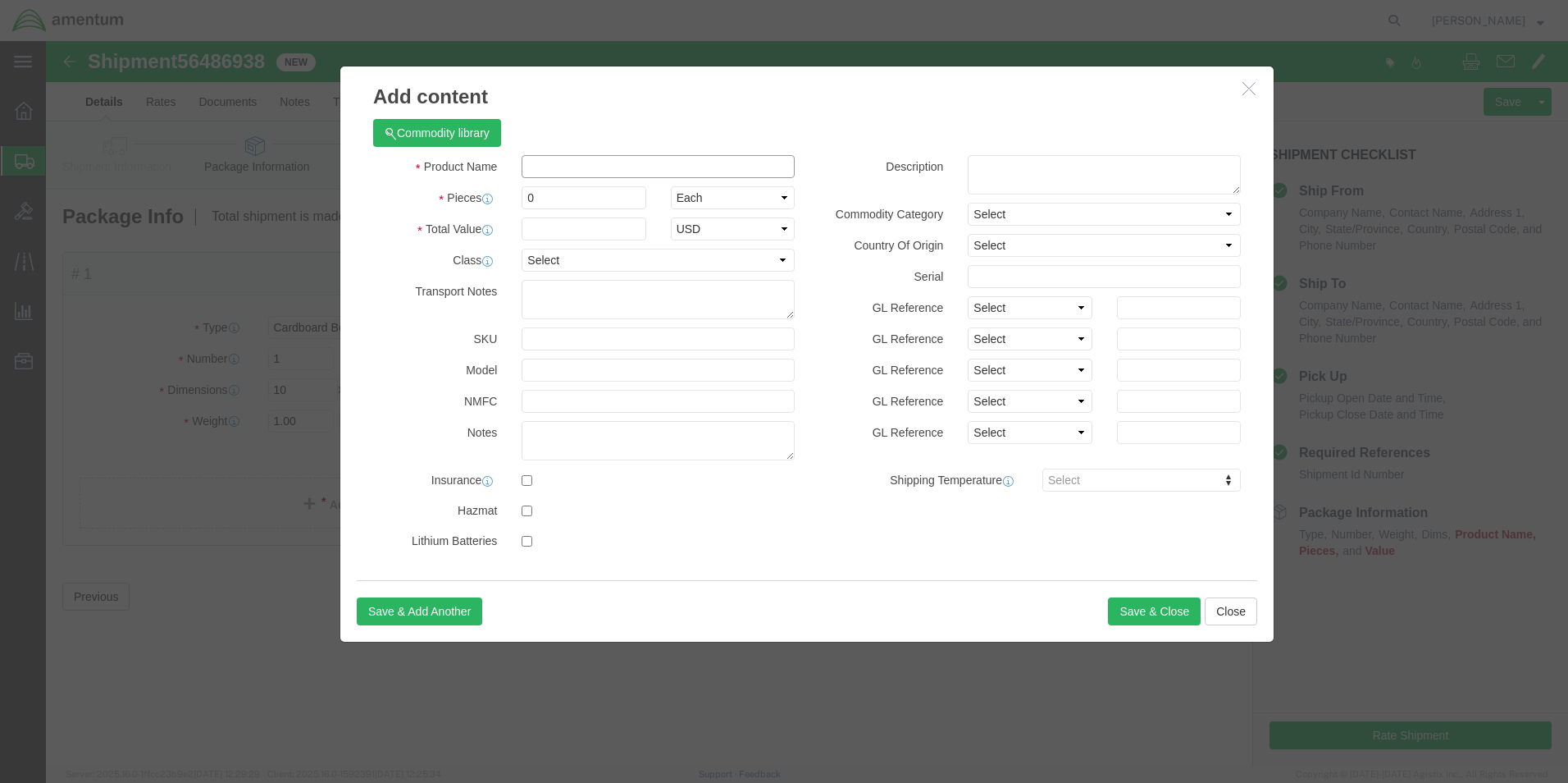
click input "text"
type input "SOAP Sample"
type input "50.00"
click input "0"
type input "0"
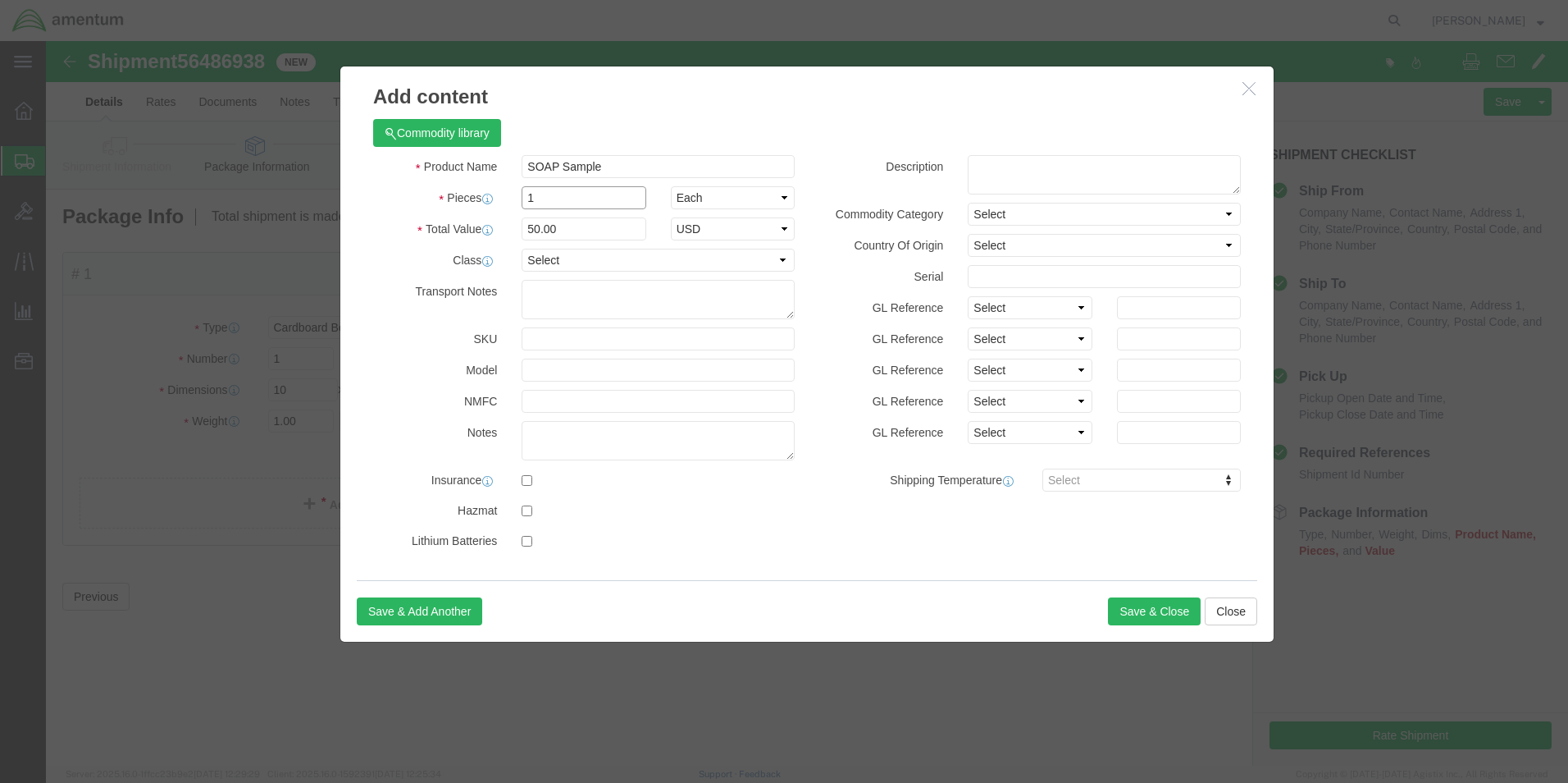
type input "1.0"
type input "50"
click button "Save & Close"
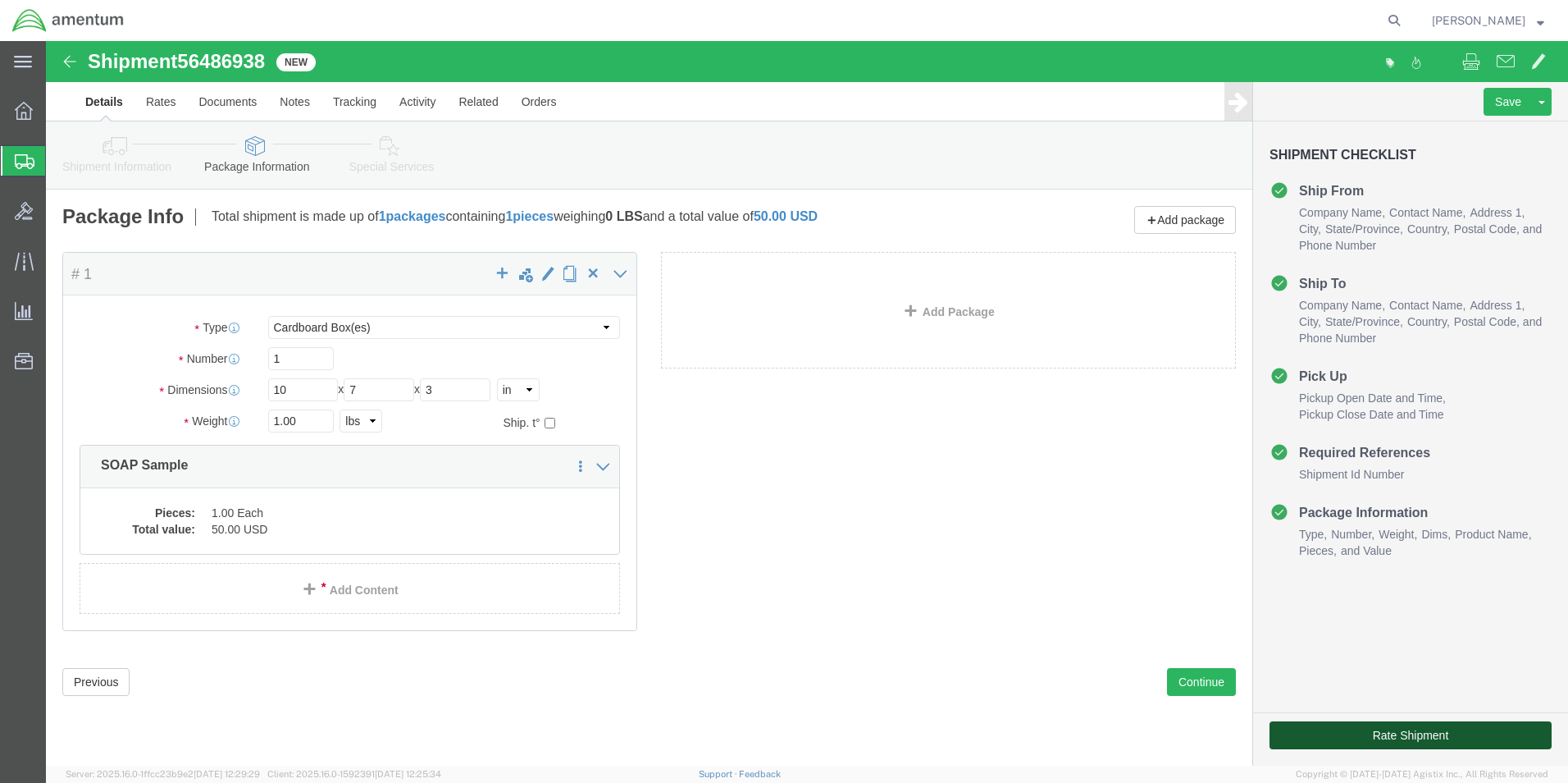
click button "Rate Shipment"
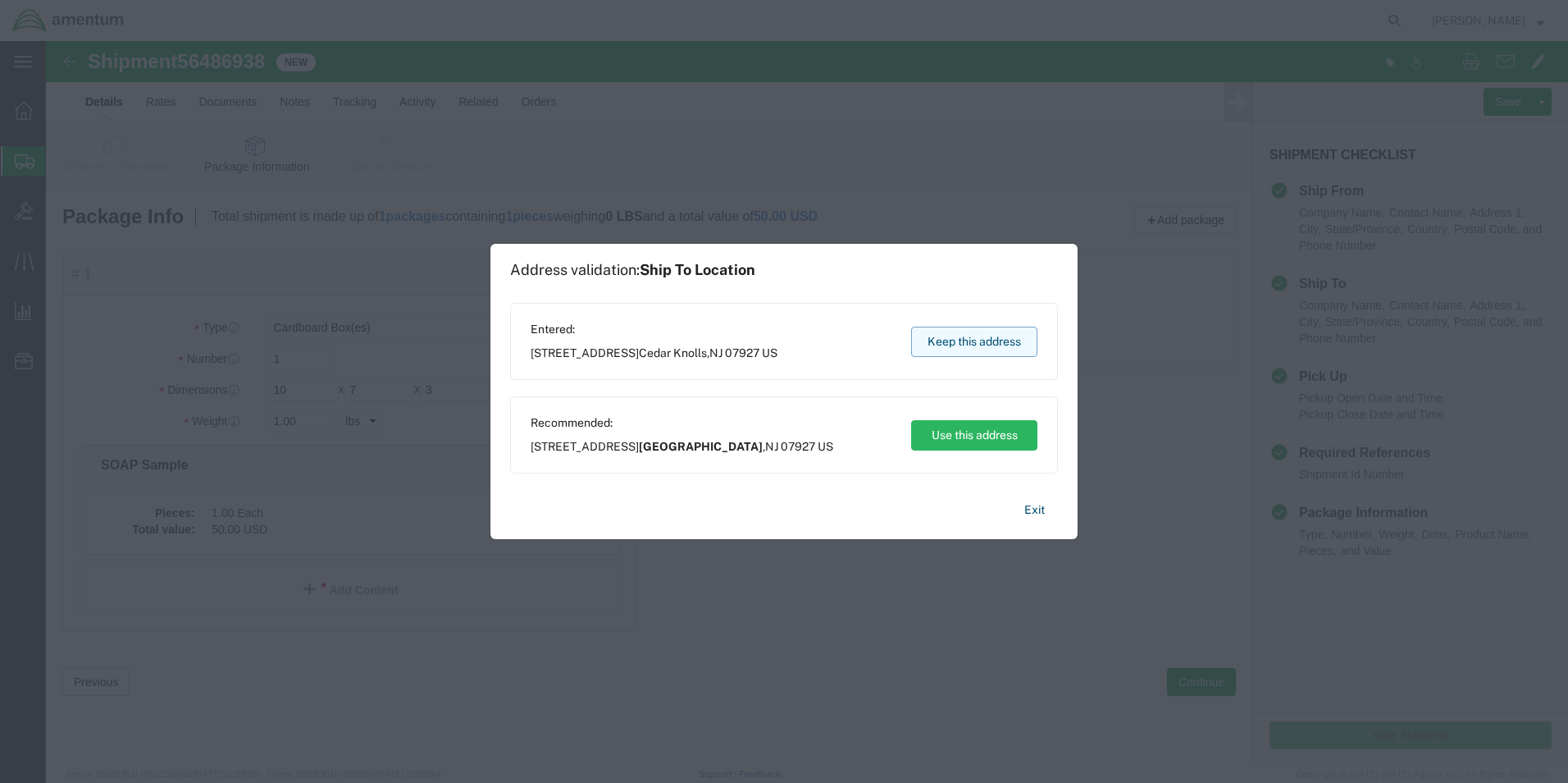
click at [979, 329] on button "Keep this address" at bounding box center [974, 341] width 126 height 30
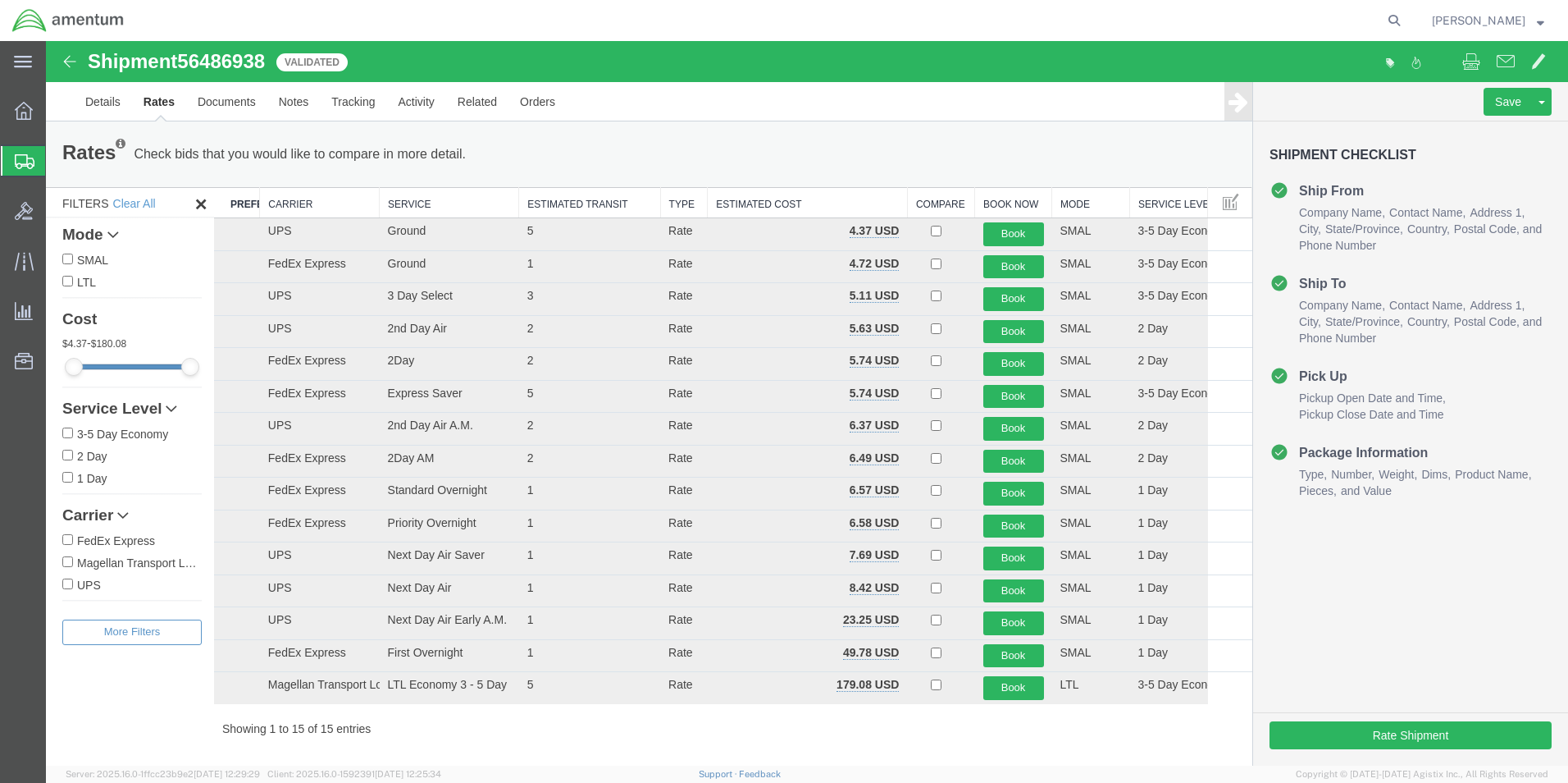
click at [65, 536] on input "FedEx Express" at bounding box center [68, 539] width 11 height 11
checkbox input "true"
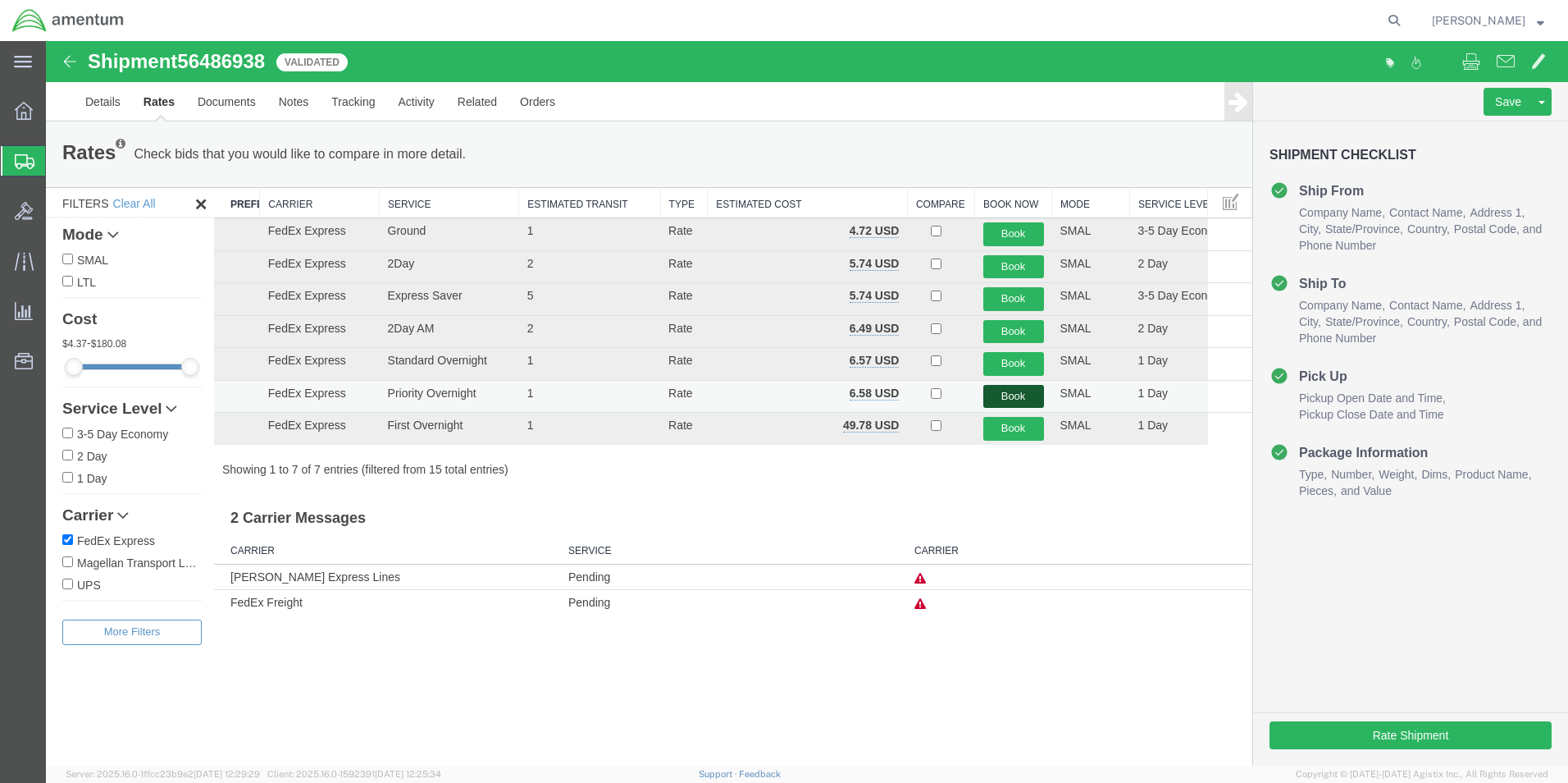
click at [1018, 400] on button "Book" at bounding box center [1013, 397] width 61 height 24
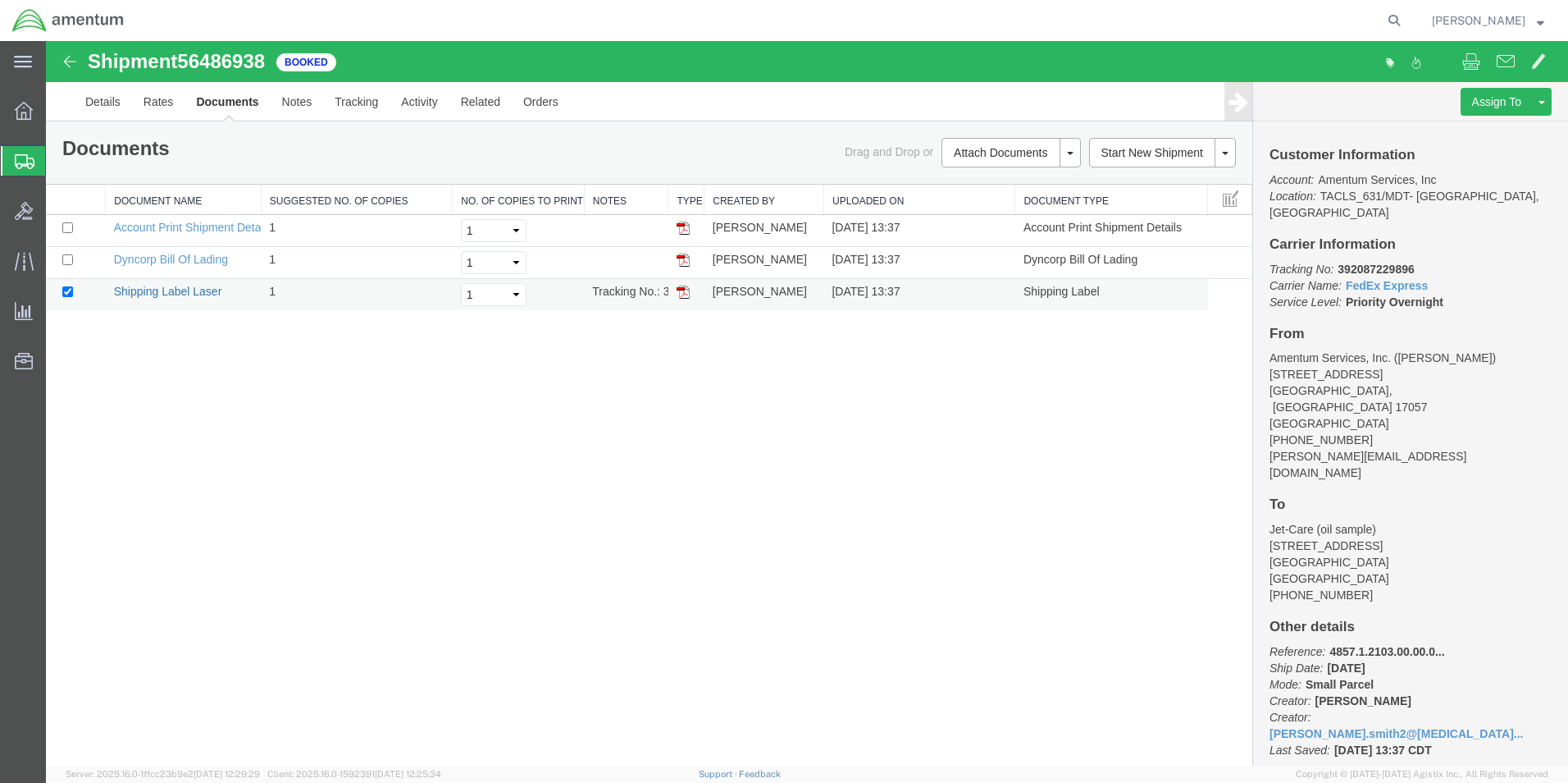
click at [161, 296] on link "Shipping Label Laser" at bounding box center [168, 292] width 108 height 14
click at [1467, 55] on span at bounding box center [1471, 61] width 18 height 19
click at [100, 104] on link "Details" at bounding box center [102, 101] width 58 height 40
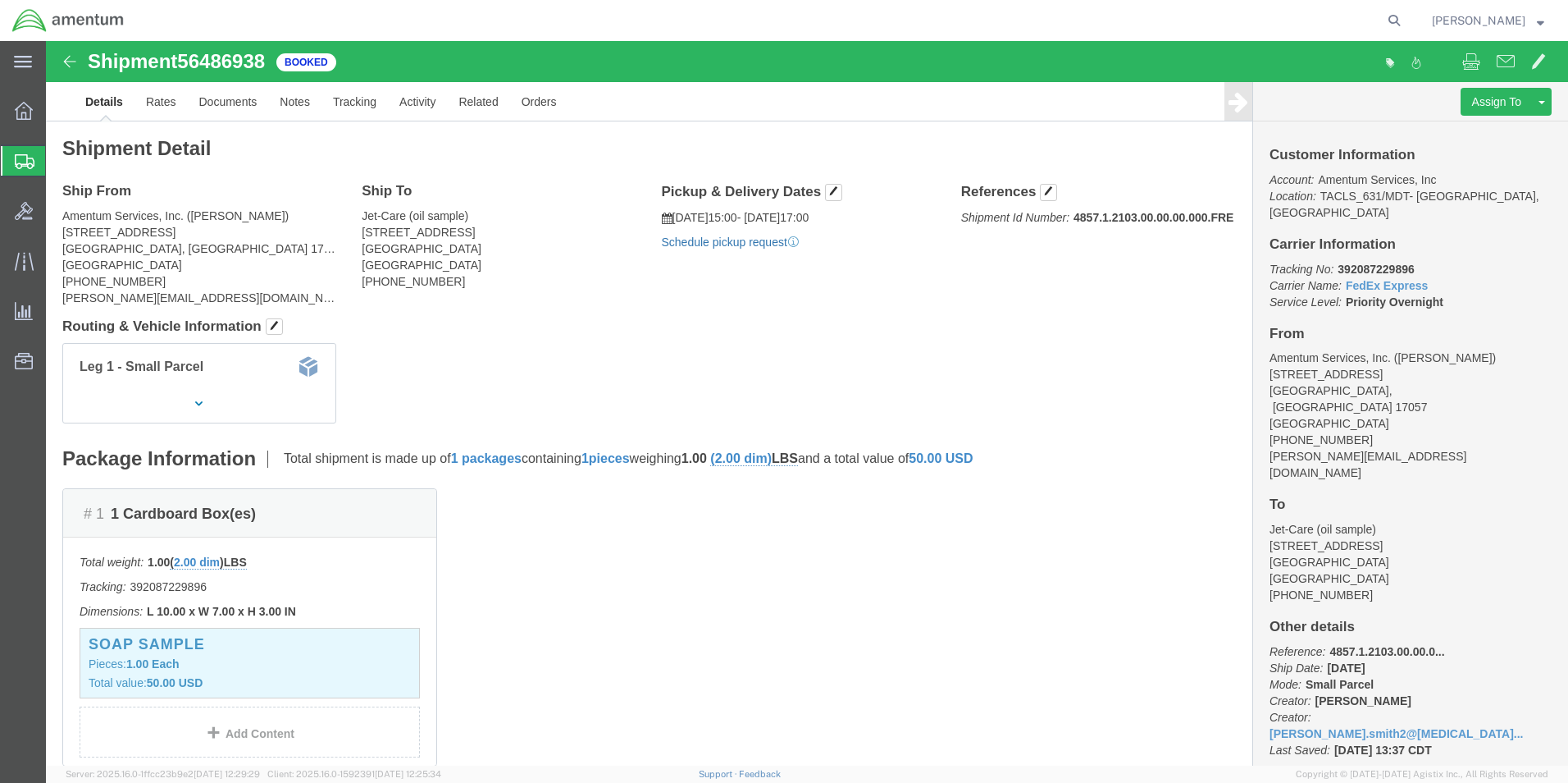
click link "Schedule pickup request"
